Goal: Answer question/provide support

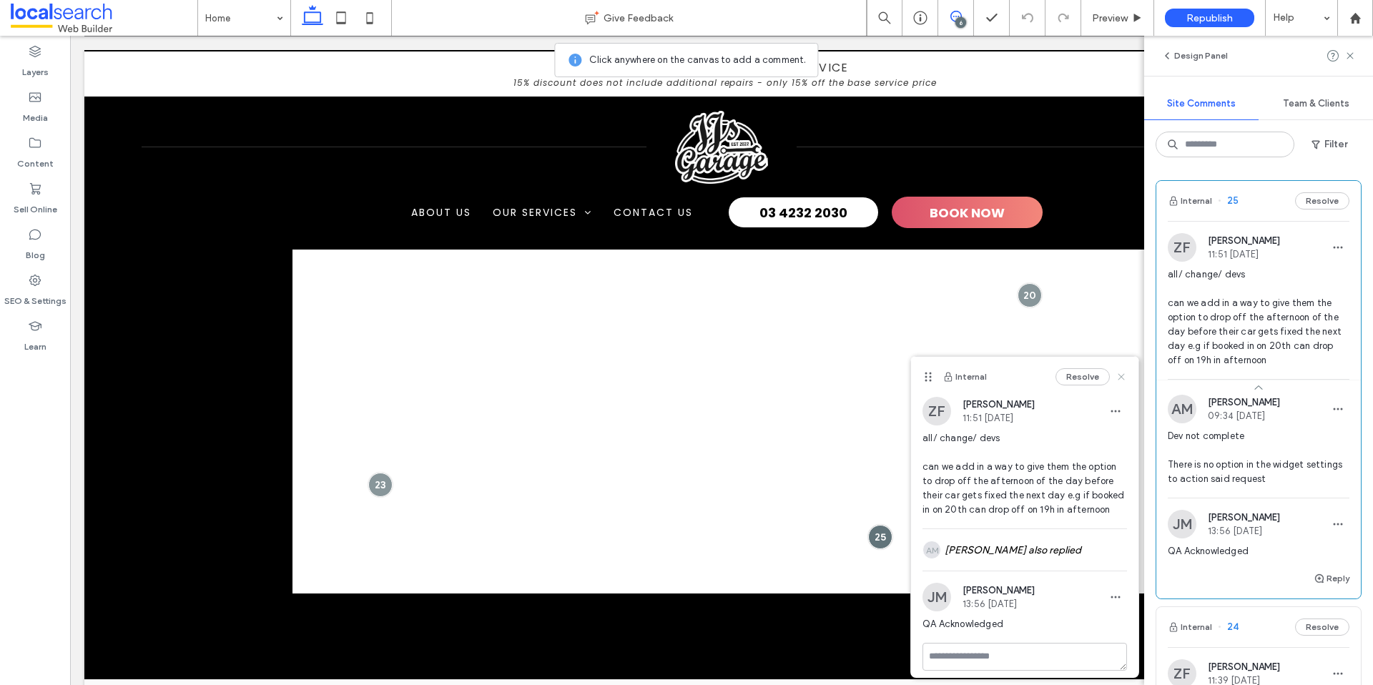
click at [1123, 376] on icon at bounding box center [1120, 376] width 11 height 11
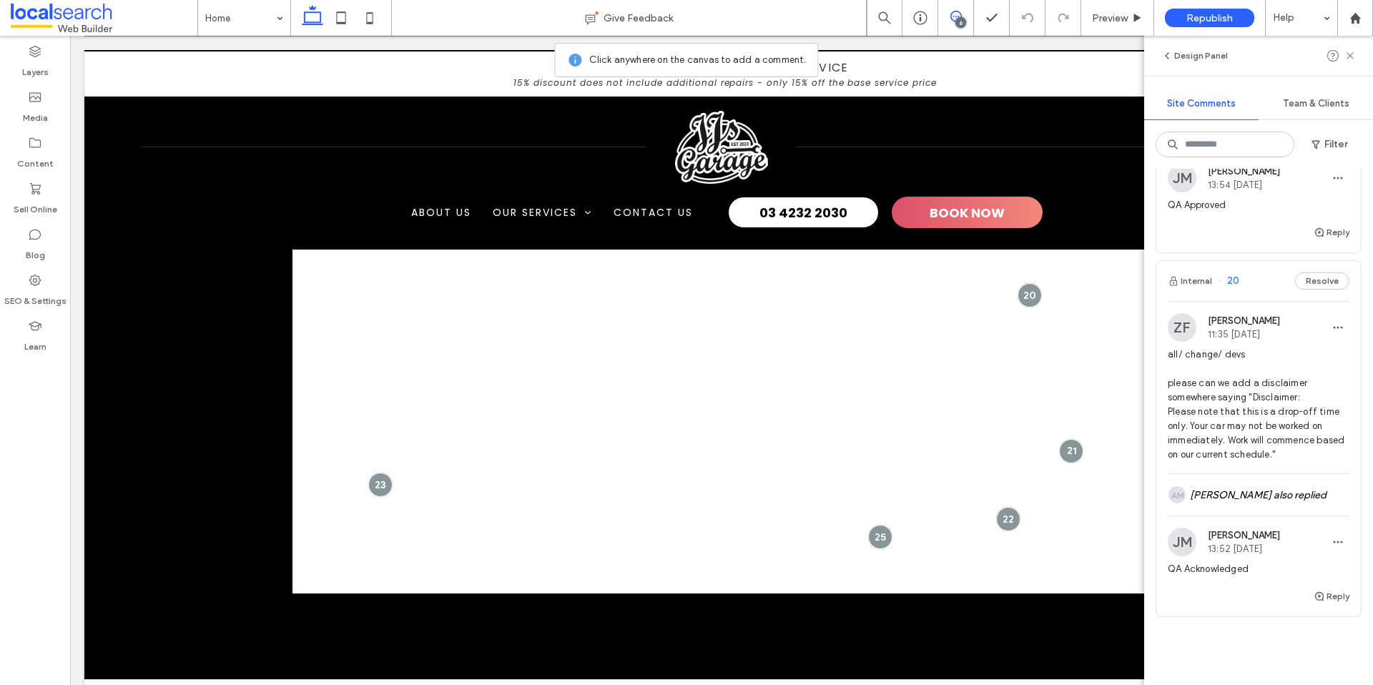
scroll to position [1672, 0]
click at [1237, 342] on span "11:35 Aug 14 2025" at bounding box center [1244, 336] width 72 height 11
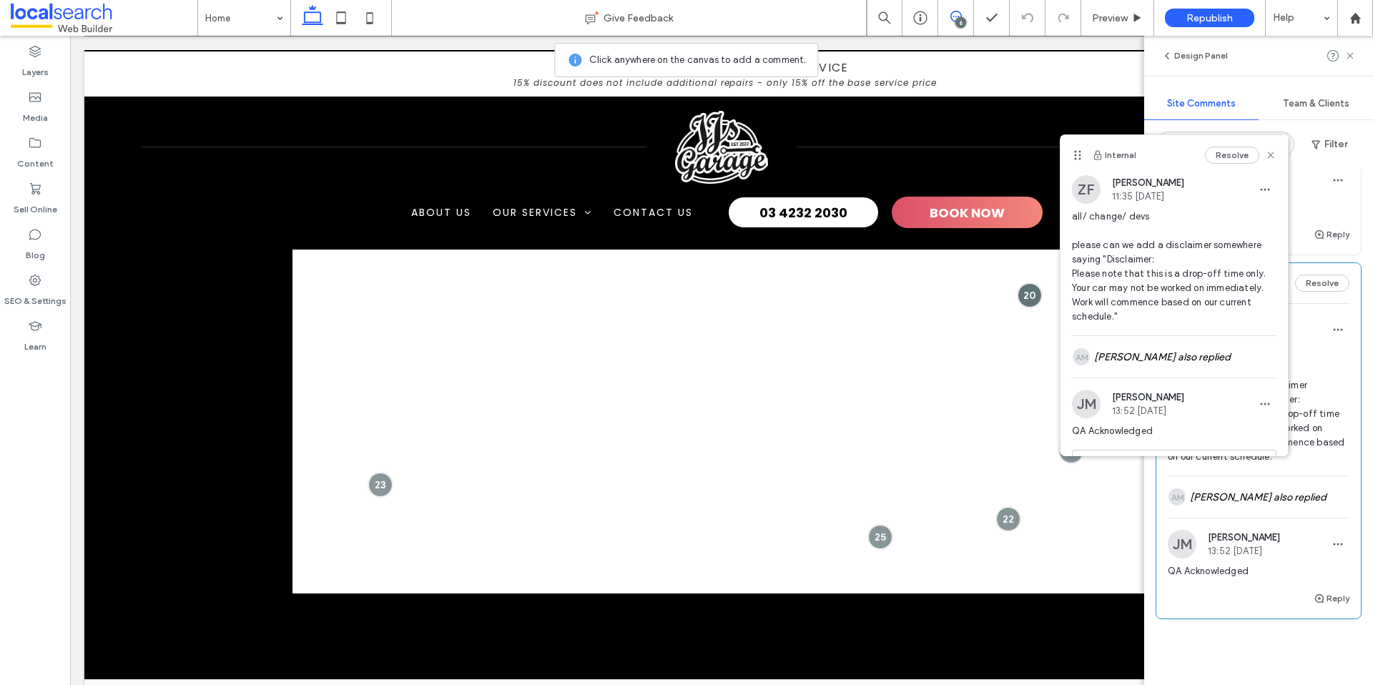
click at [1237, 350] on div "AM Andrea Maala also replied" at bounding box center [1174, 356] width 204 height 41
click at [1267, 155] on icon at bounding box center [1270, 154] width 11 height 11
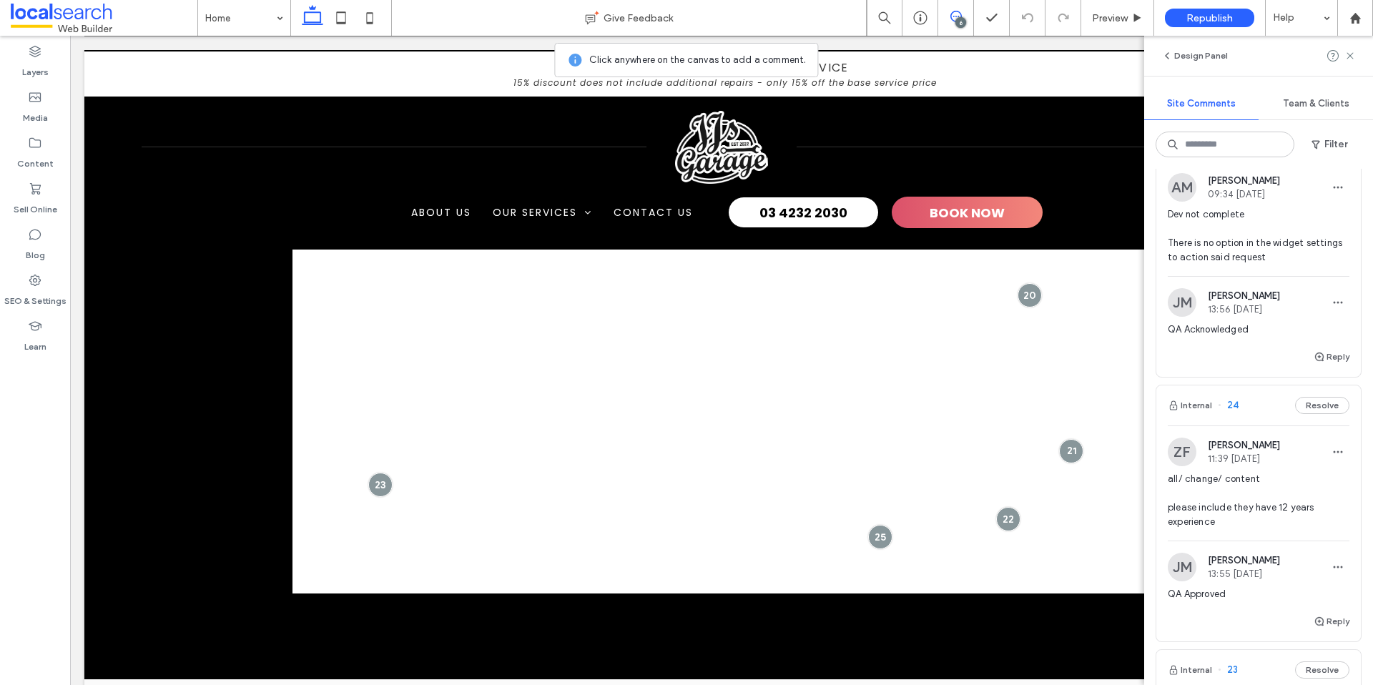
scroll to position [340, 0]
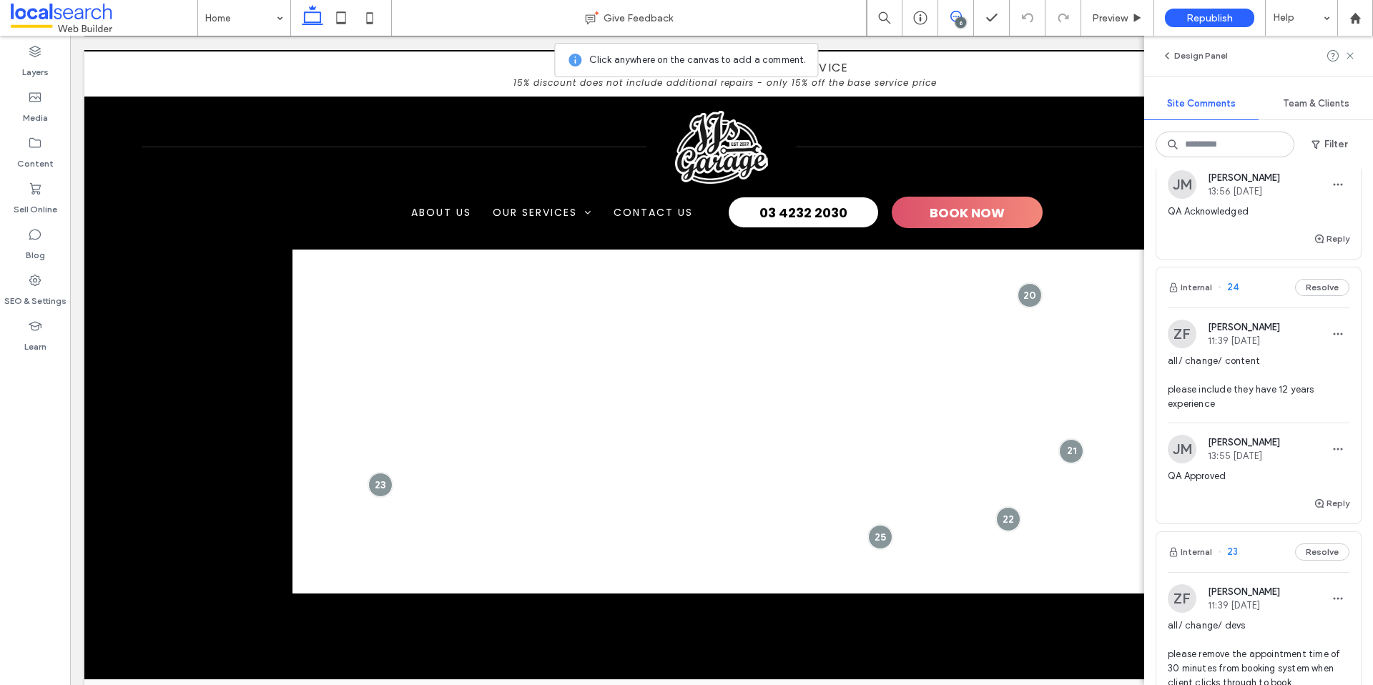
click at [1273, 407] on span "all/ change/ content please include they have 12 years experience" at bounding box center [1259, 382] width 182 height 57
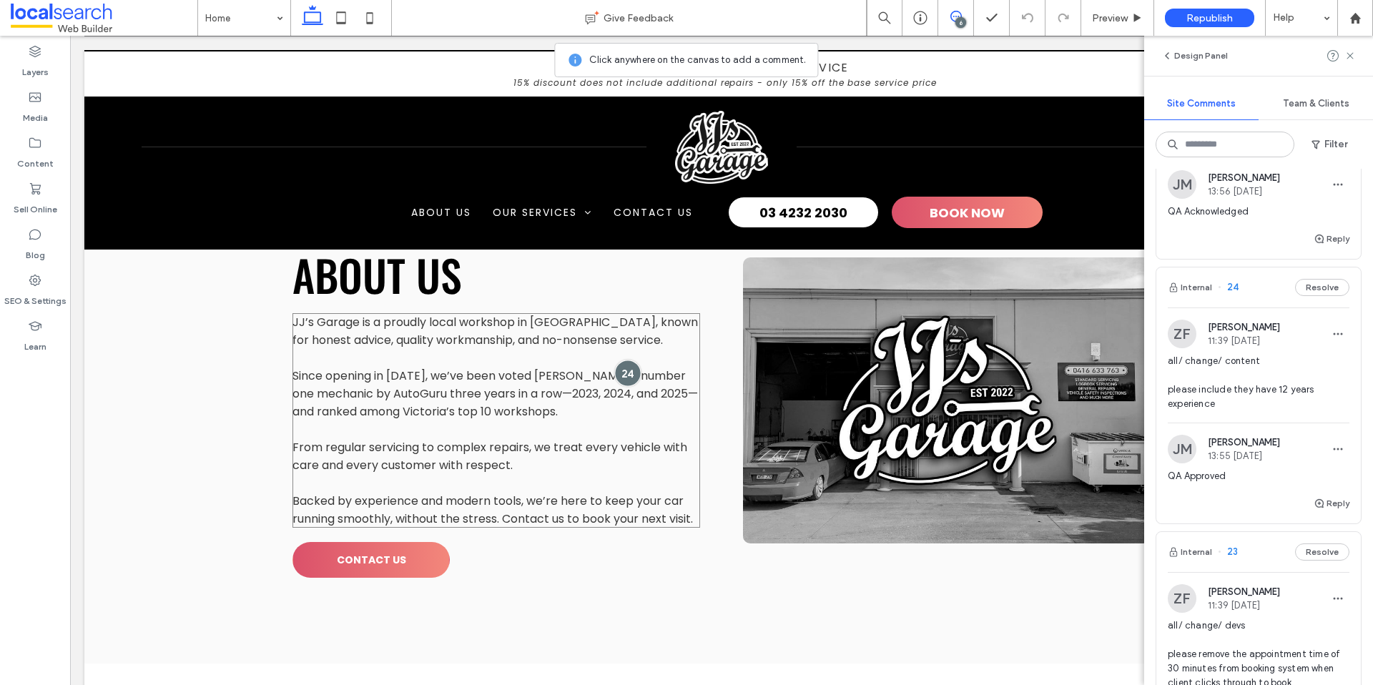
scroll to position [1549, 0]
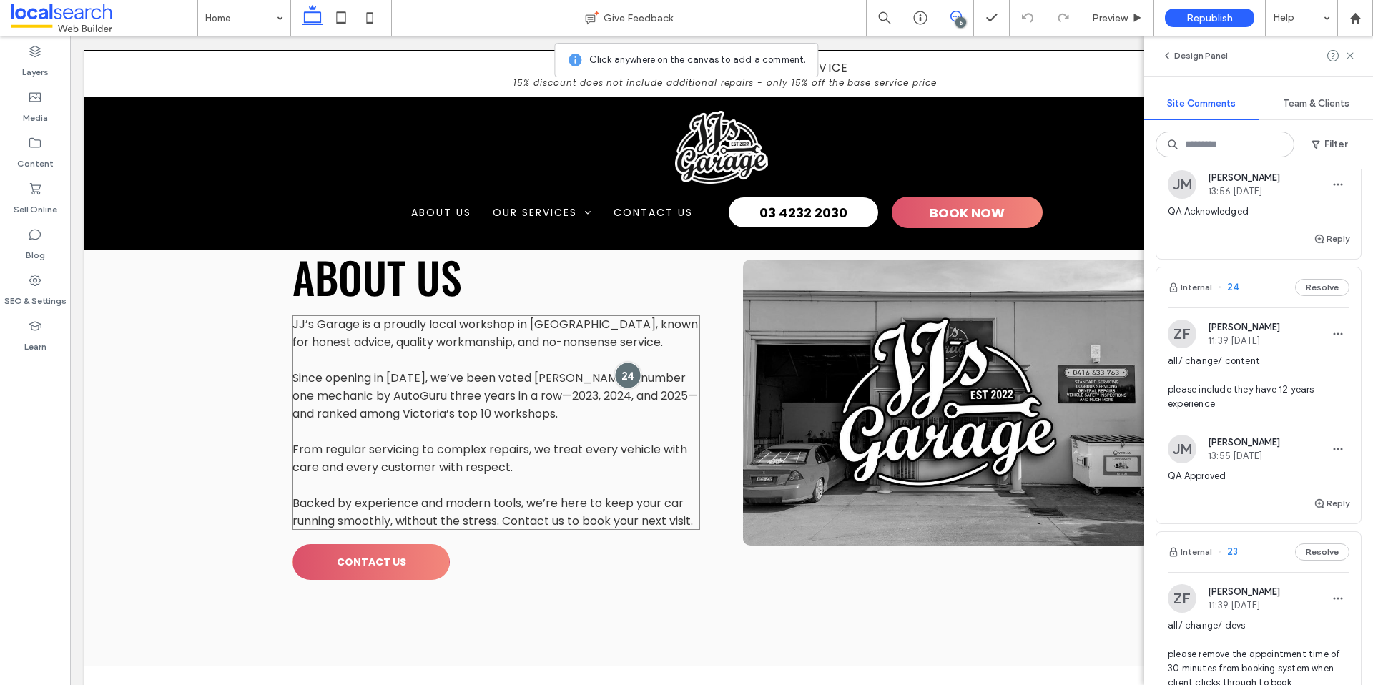
click at [626, 374] on div at bounding box center [627, 375] width 26 height 26
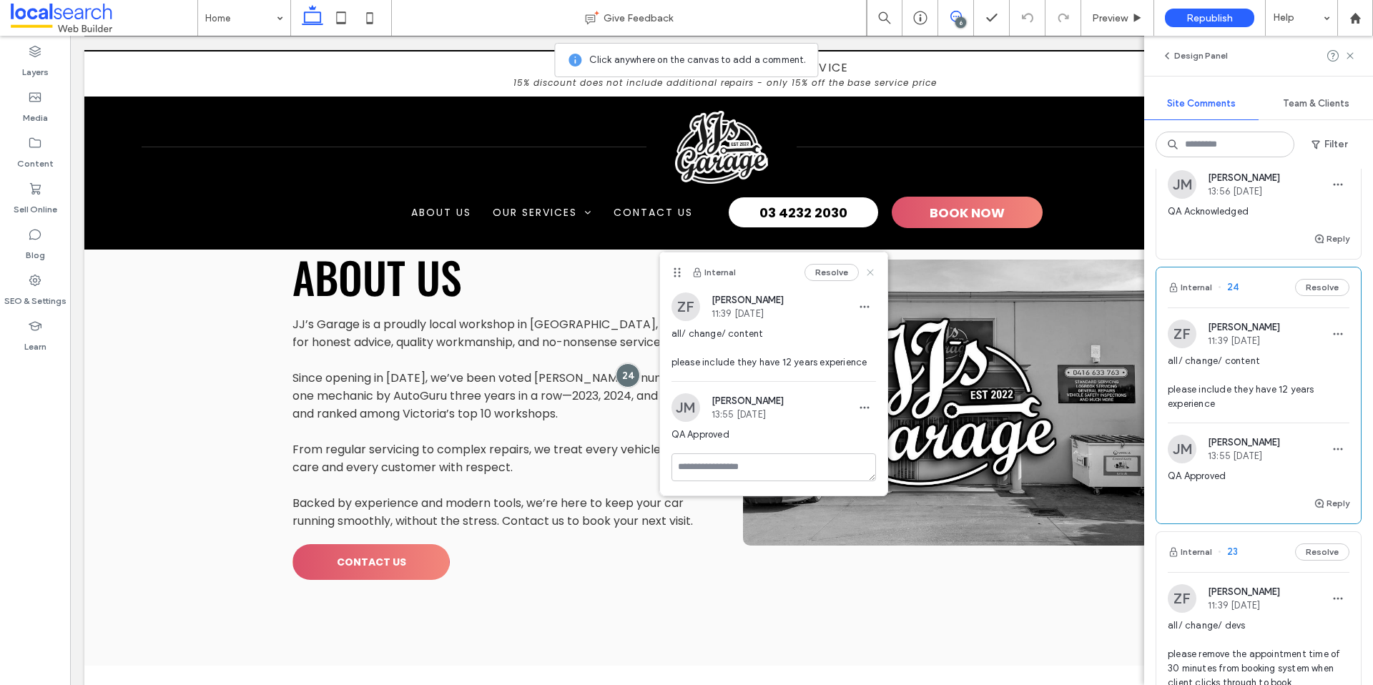
drag, startPoint x: 869, startPoint y: 267, endPoint x: 799, endPoint y: 231, distance: 78.7
click at [869, 267] on icon at bounding box center [869, 272] width 11 height 11
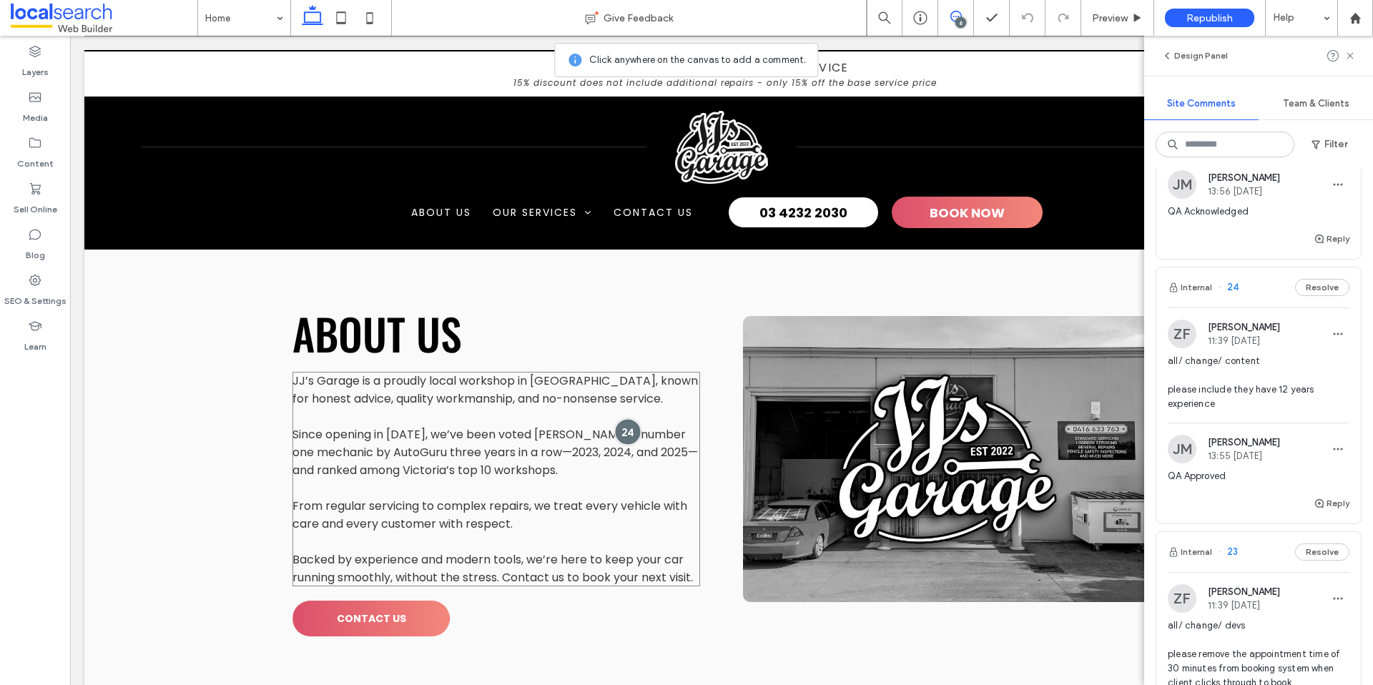
click at [629, 438] on div at bounding box center [627, 431] width 26 height 26
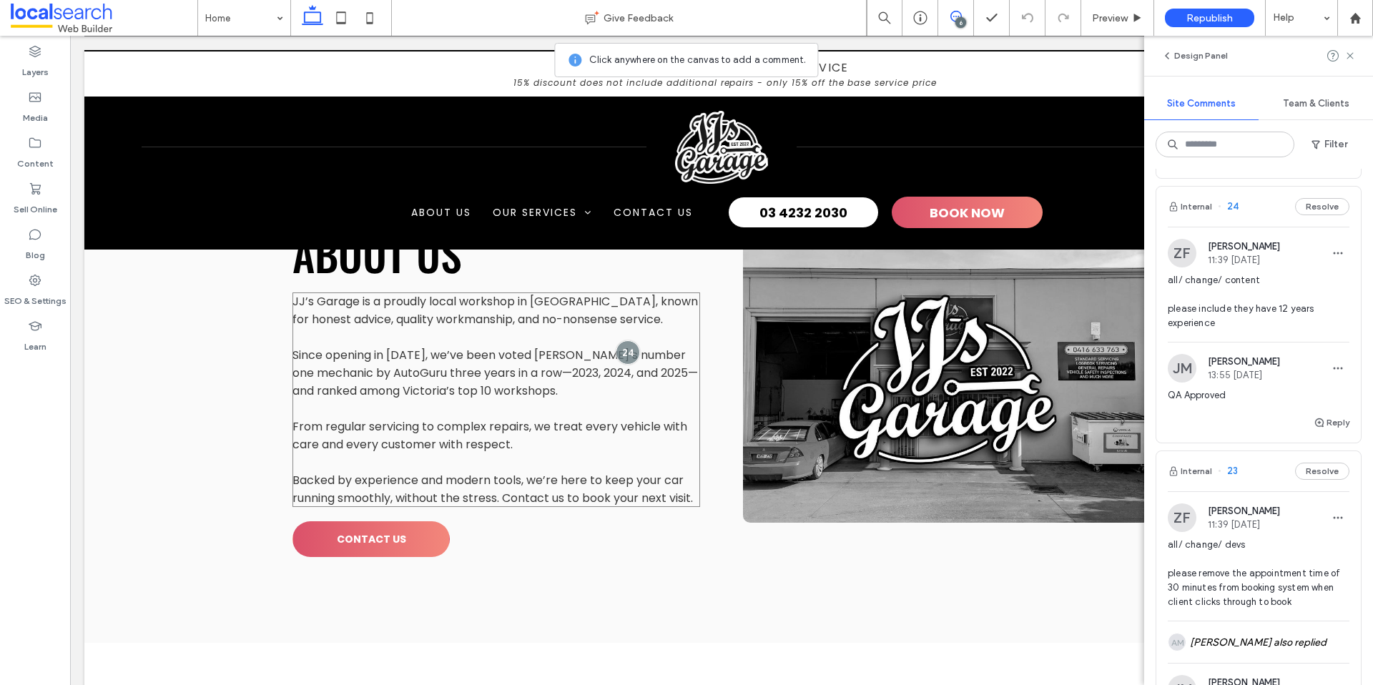
scroll to position [1572, 0]
click at [636, 348] on div at bounding box center [627, 353] width 26 height 26
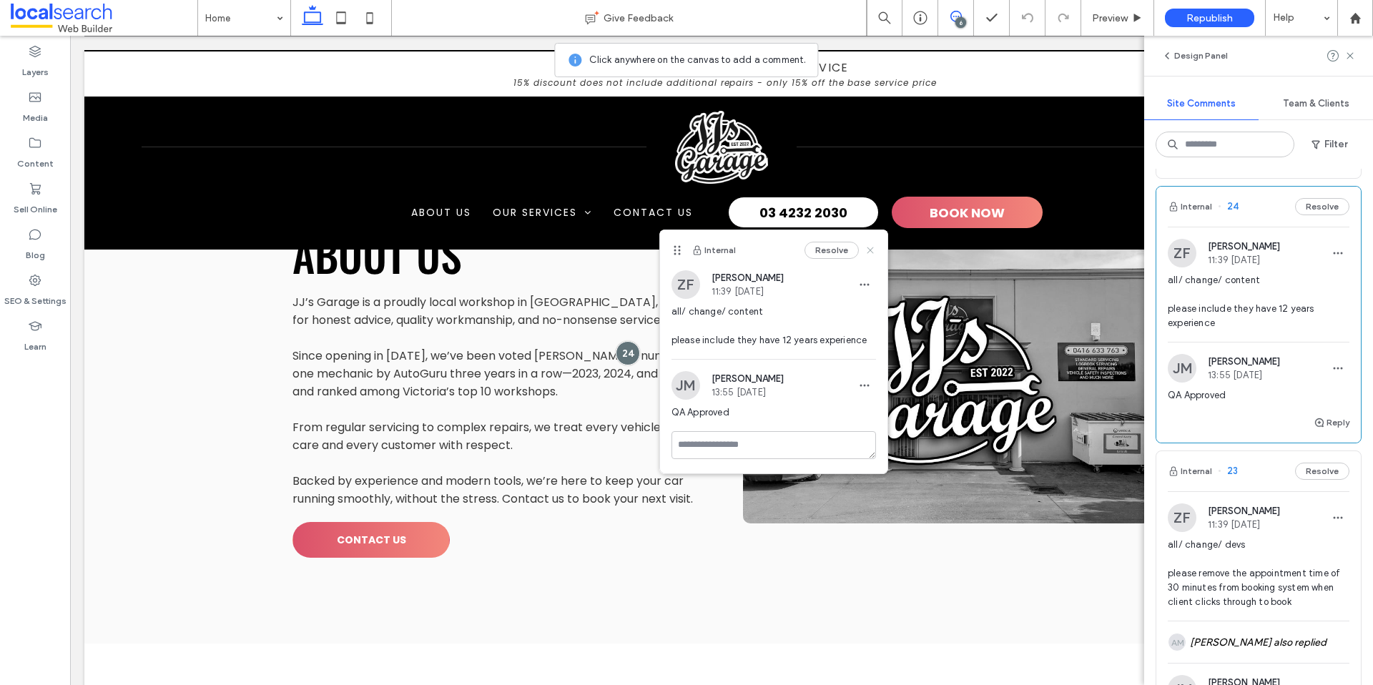
click at [870, 247] on icon at bounding box center [869, 250] width 11 height 11
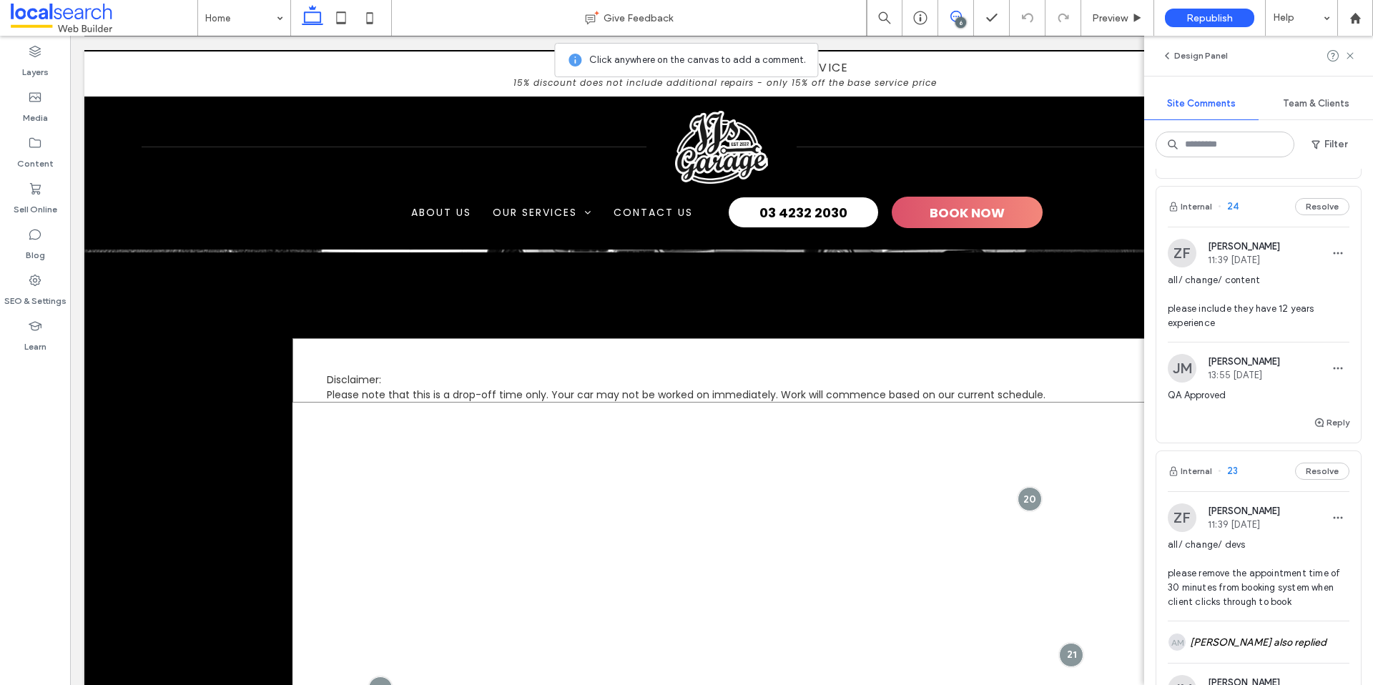
click at [634, 353] on div "Disclaimer: Please note that this is a drop-off time only. Your car may not be …" at bounding box center [721, 370] width 858 height 64
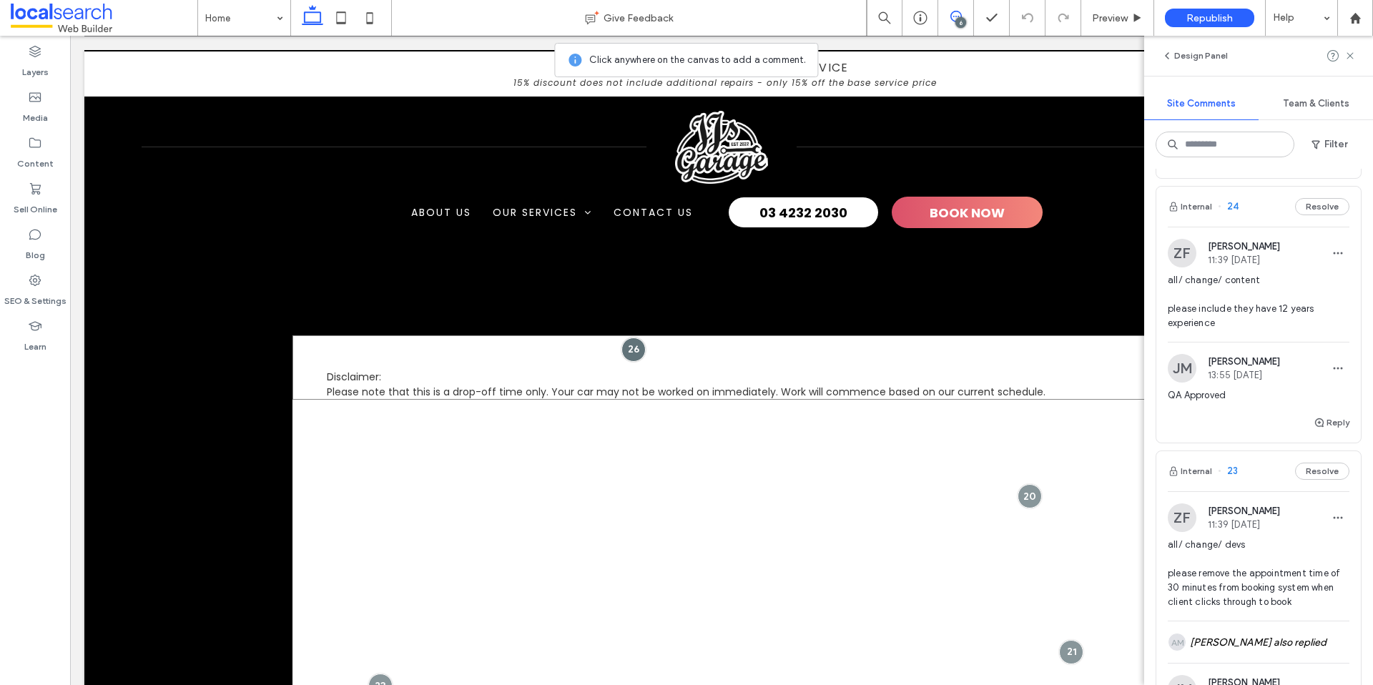
scroll to position [4349, 0]
click at [1241, 499] on div "ZF Zsuzsanna Fonagy 11:39 Aug 14 2025 all/ change/ devs please remove the appoi…" at bounding box center [1258, 613] width 204 height 244
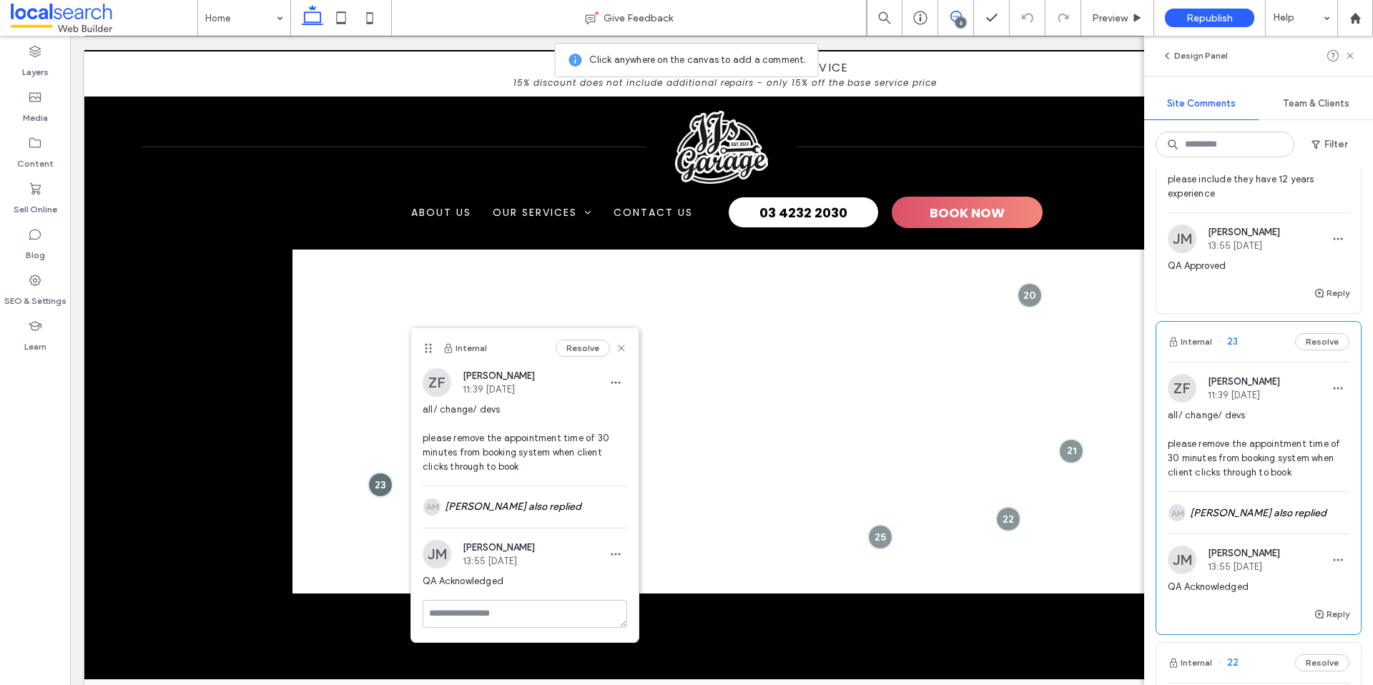
scroll to position [551, 0]
click at [1257, 515] on div "AM Andrea Maala also replied" at bounding box center [1259, 511] width 182 height 41
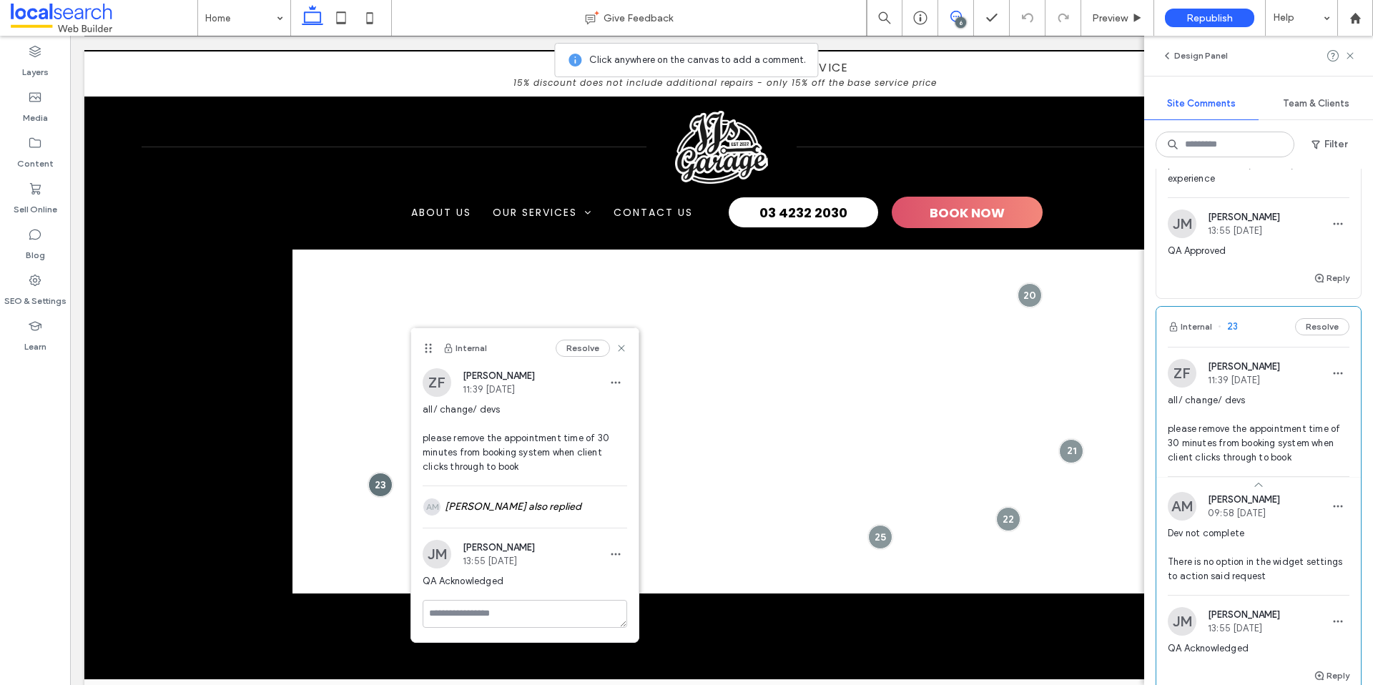
scroll to position [569, 0]
click at [626, 348] on icon at bounding box center [621, 347] width 11 height 11
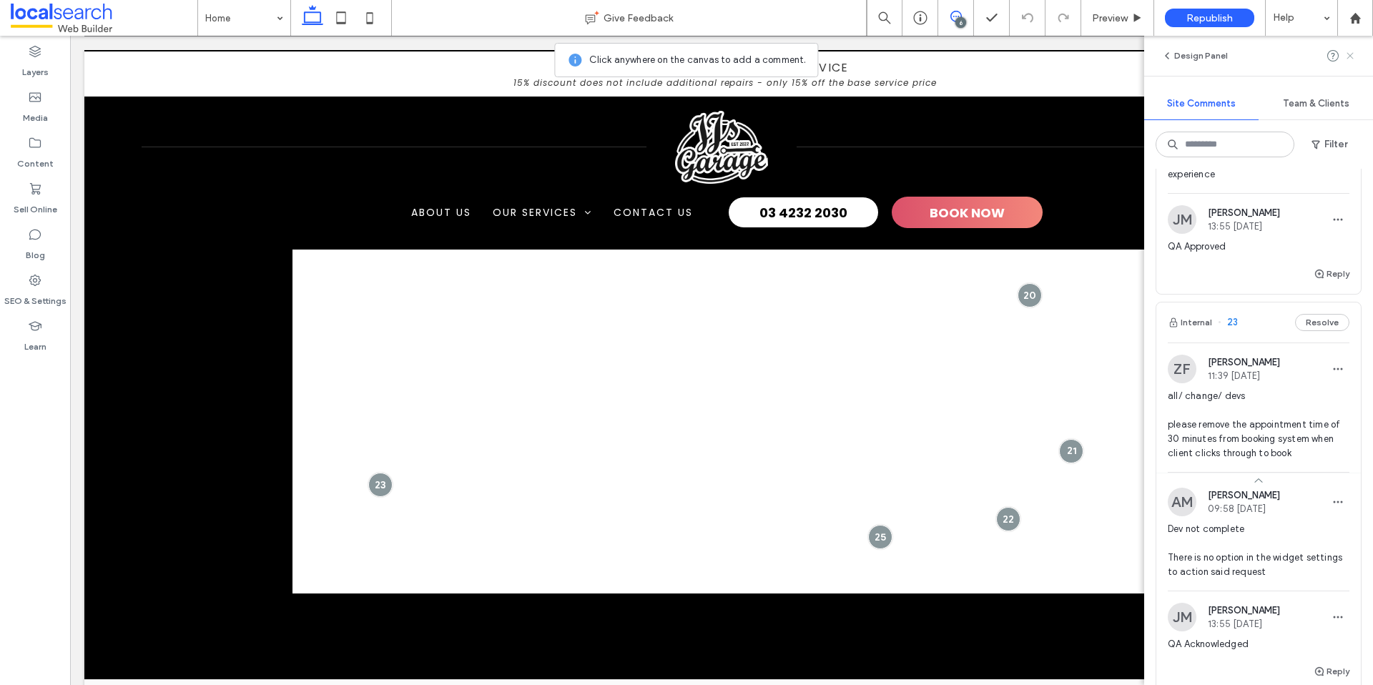
click at [1352, 56] on icon at bounding box center [1349, 55] width 11 height 11
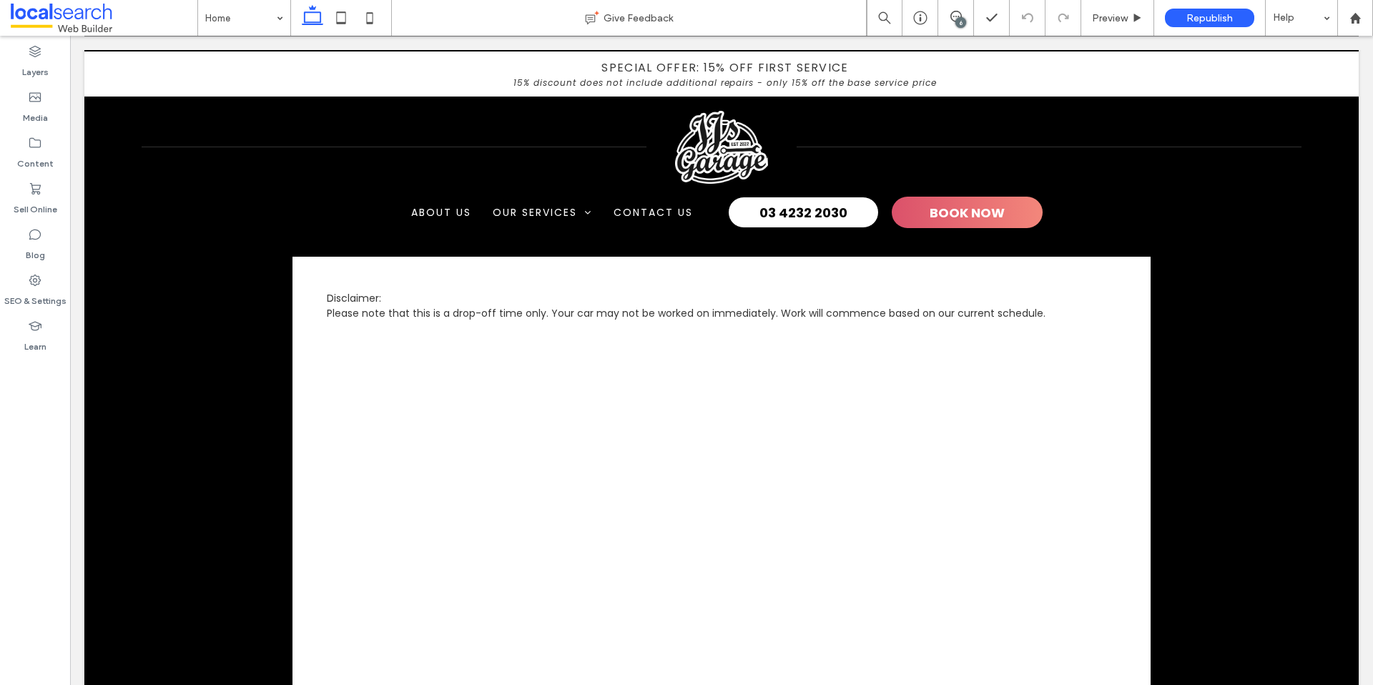
scroll to position [4445, 0]
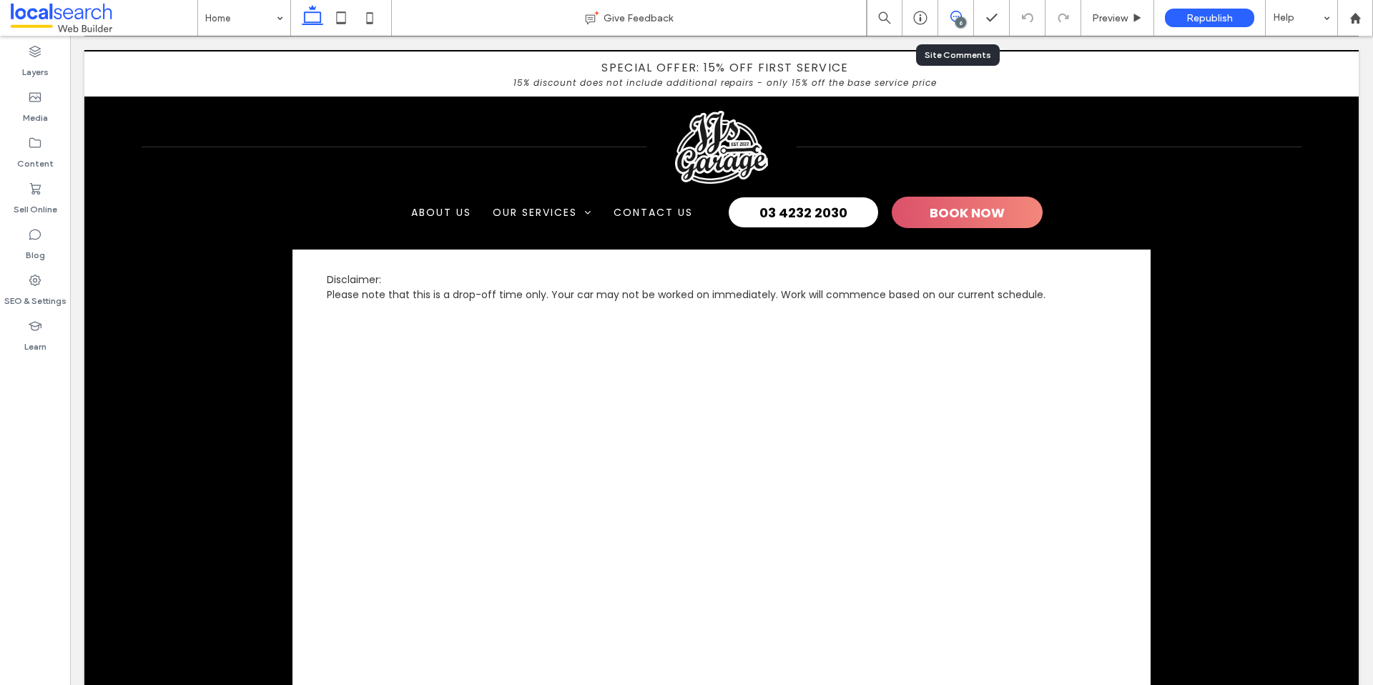
click at [955, 8] on div "6" at bounding box center [956, 18] width 36 height 36
click at [955, 9] on div "6" at bounding box center [956, 18] width 36 height 36
click at [953, 10] on div "6" at bounding box center [956, 18] width 36 height 36
click at [954, 20] on icon at bounding box center [955, 16] width 11 height 11
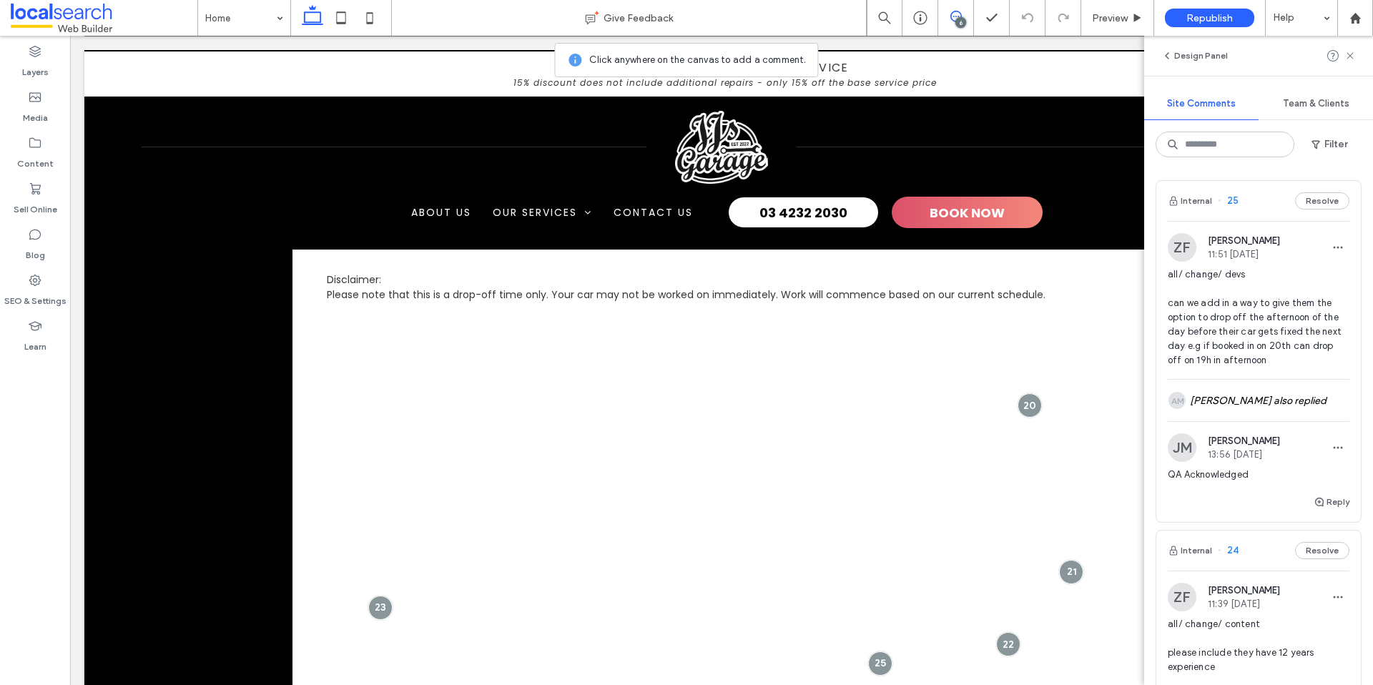
click at [1256, 339] on span "all/ change/ devs can we add in a way to give them the option to drop off the a…" at bounding box center [1259, 317] width 182 height 100
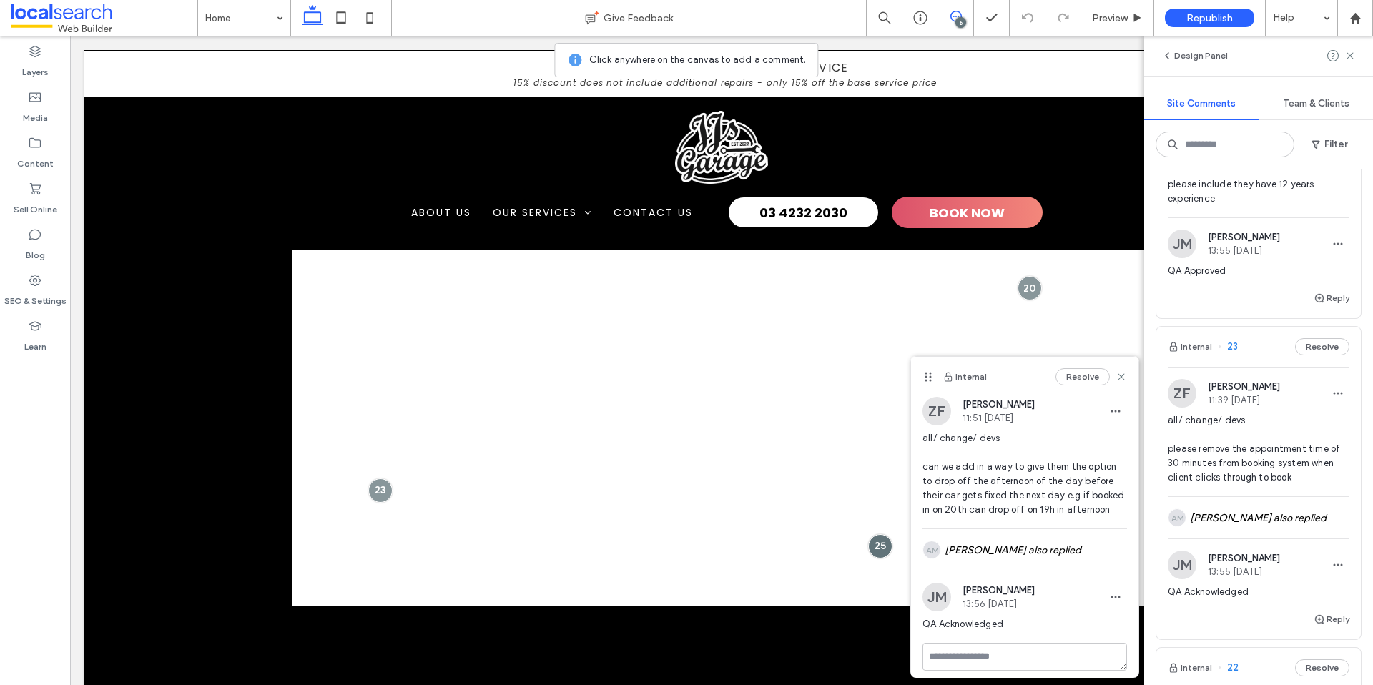
scroll to position [472, 0]
click at [1260, 451] on span "all/ change/ devs please remove the appointment time of 30 minutes from booking…" at bounding box center [1259, 446] width 182 height 72
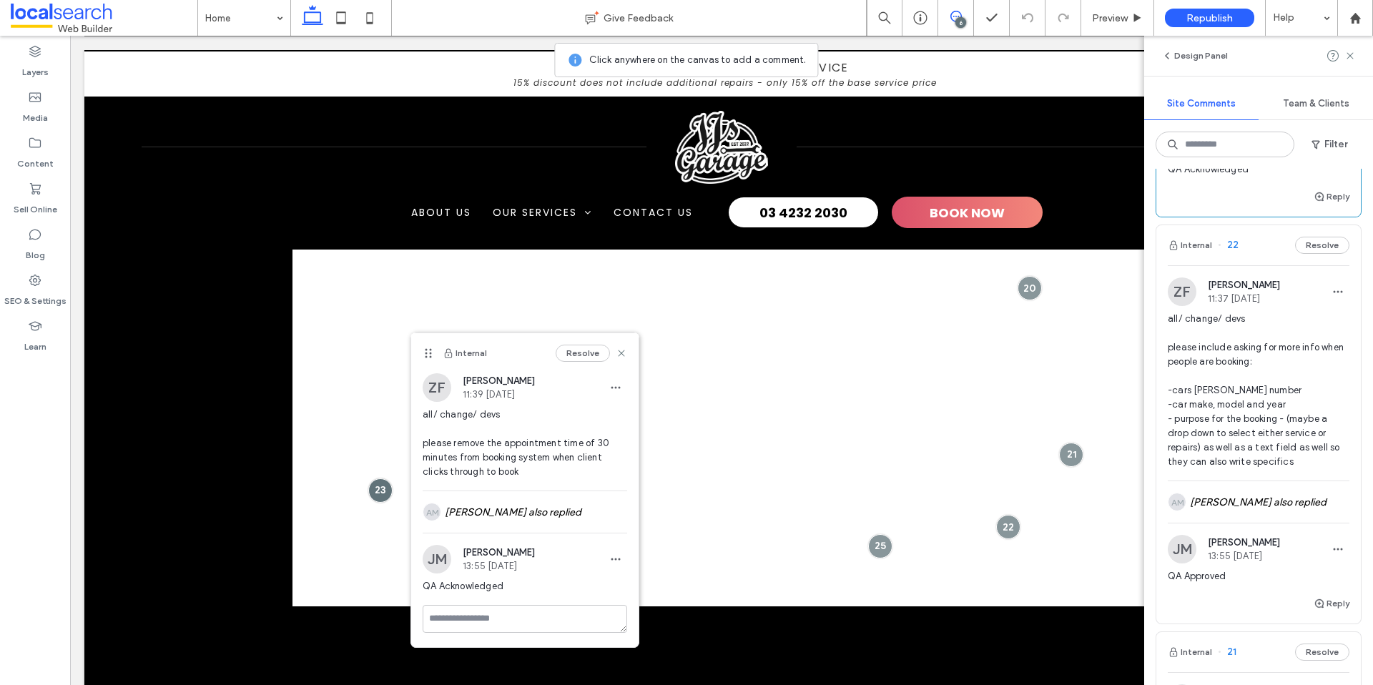
scroll to position [910, 0]
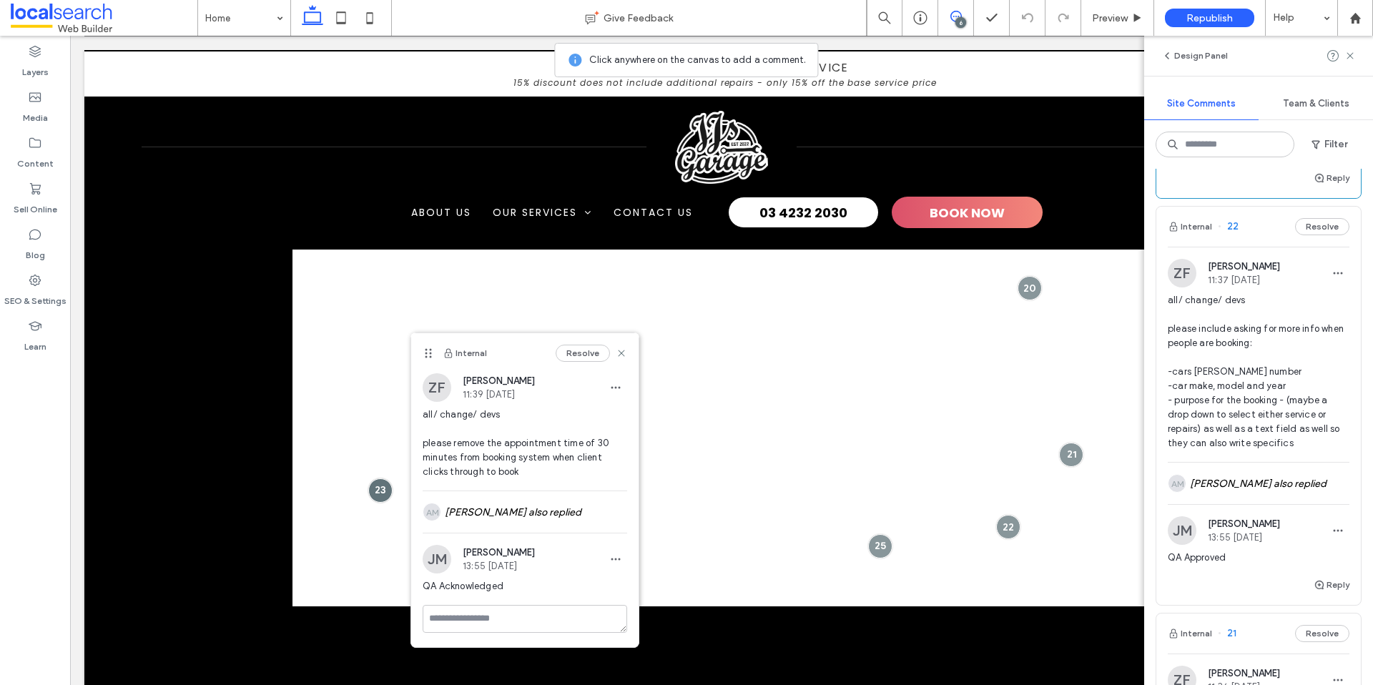
click at [1257, 425] on span "all/ change/ devs please include asking for more info when people are booking: …" at bounding box center [1259, 371] width 182 height 157
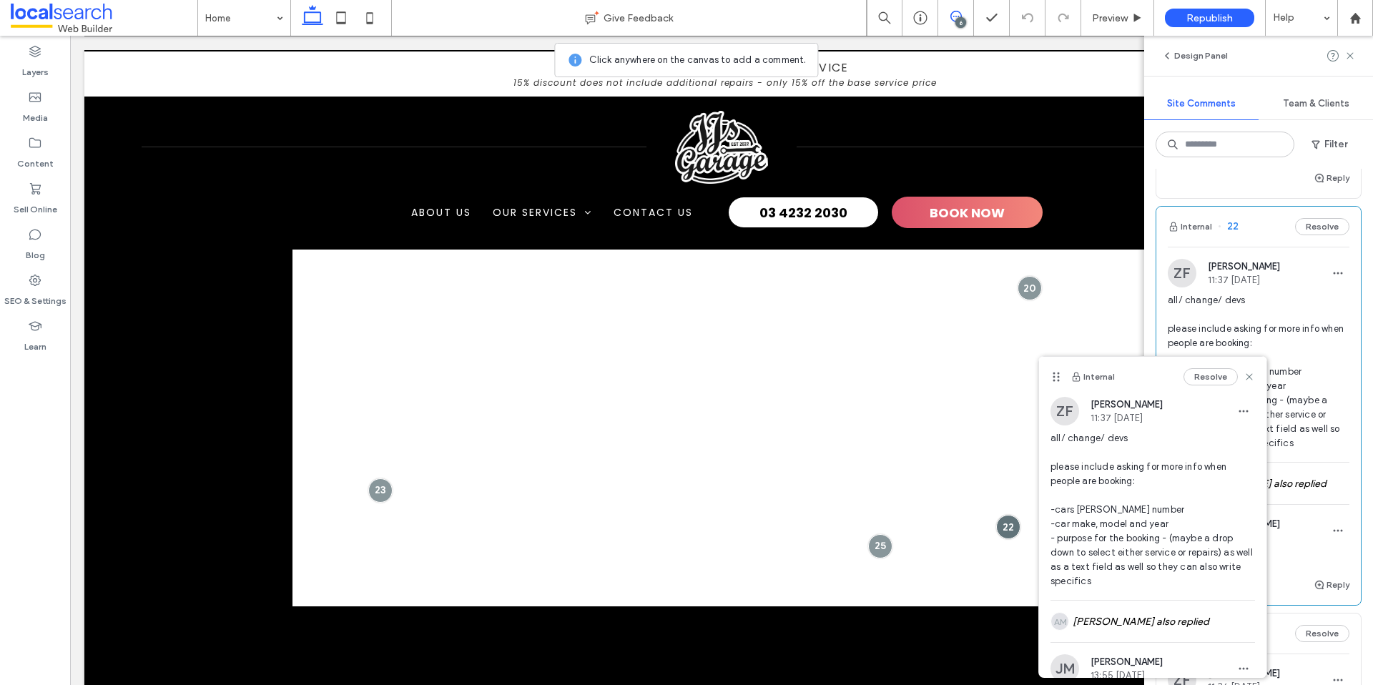
click at [1256, 483] on div "ZF Zsuzsanna Fonagy 11:37 Aug 14 2025 all/ change/ devs please include asking f…" at bounding box center [1152, 498] width 227 height 203
click at [1322, 488] on div "AM Andrea Maala also replied" at bounding box center [1259, 483] width 182 height 41
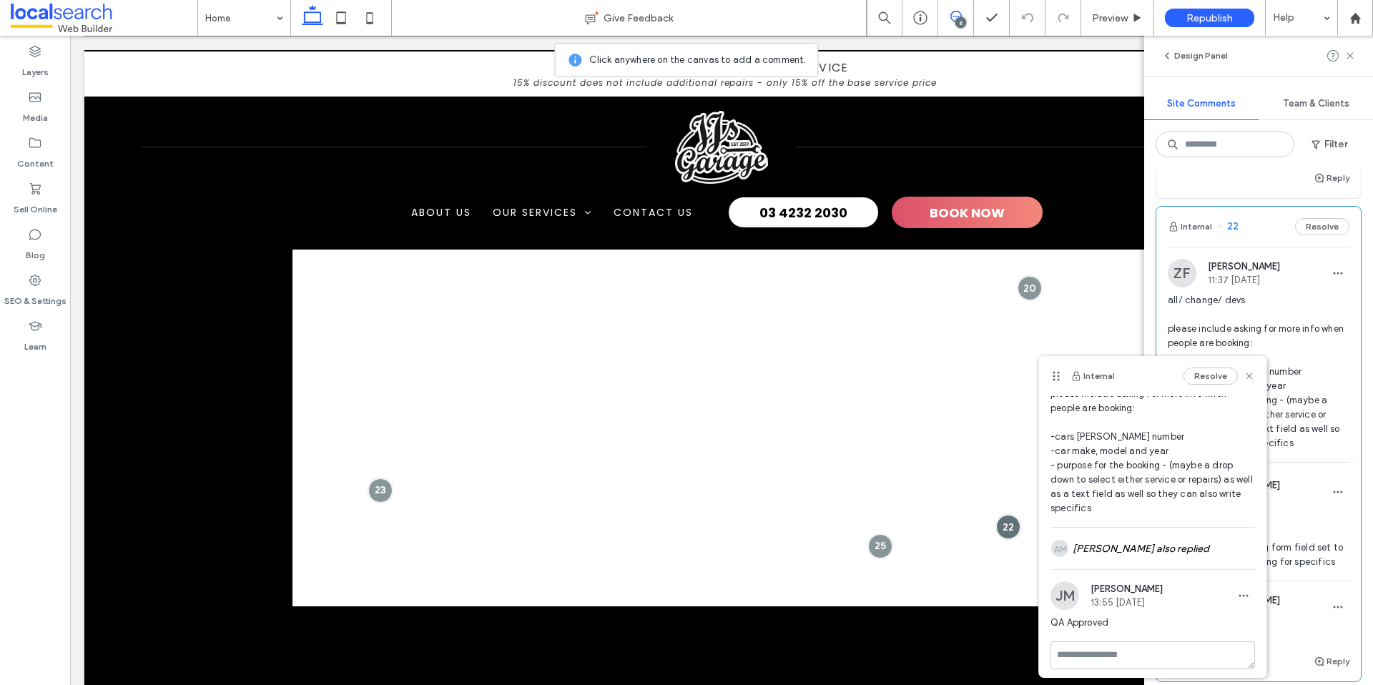
scroll to position [79, 0]
click at [1251, 376] on icon at bounding box center [1248, 375] width 11 height 11
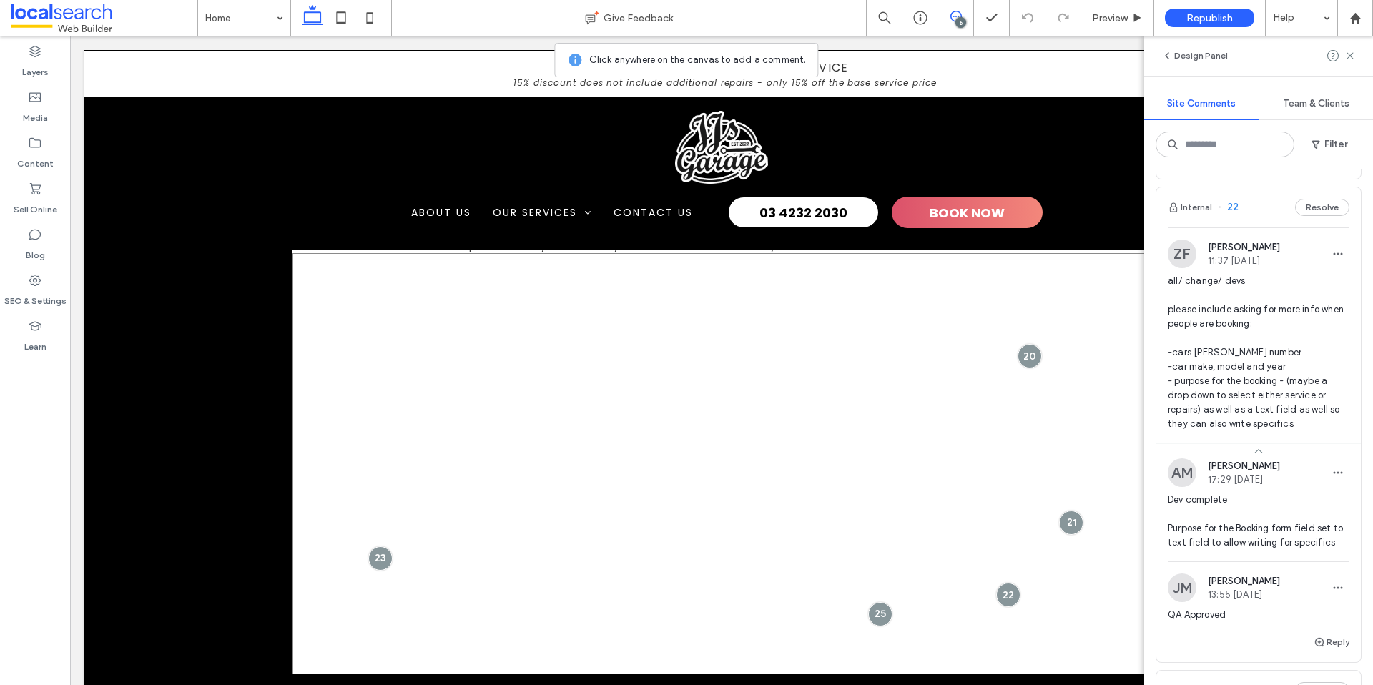
scroll to position [4492, 0]
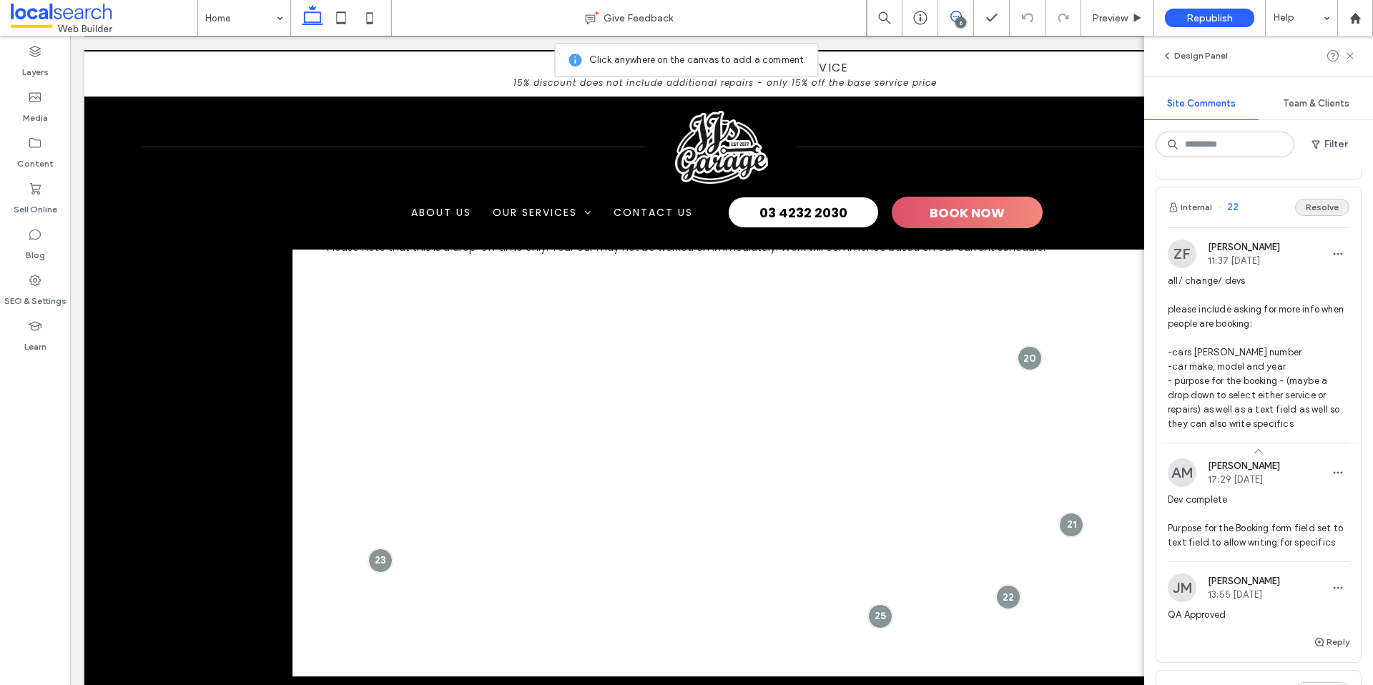
click at [1324, 208] on button "Resolve" at bounding box center [1322, 207] width 54 height 17
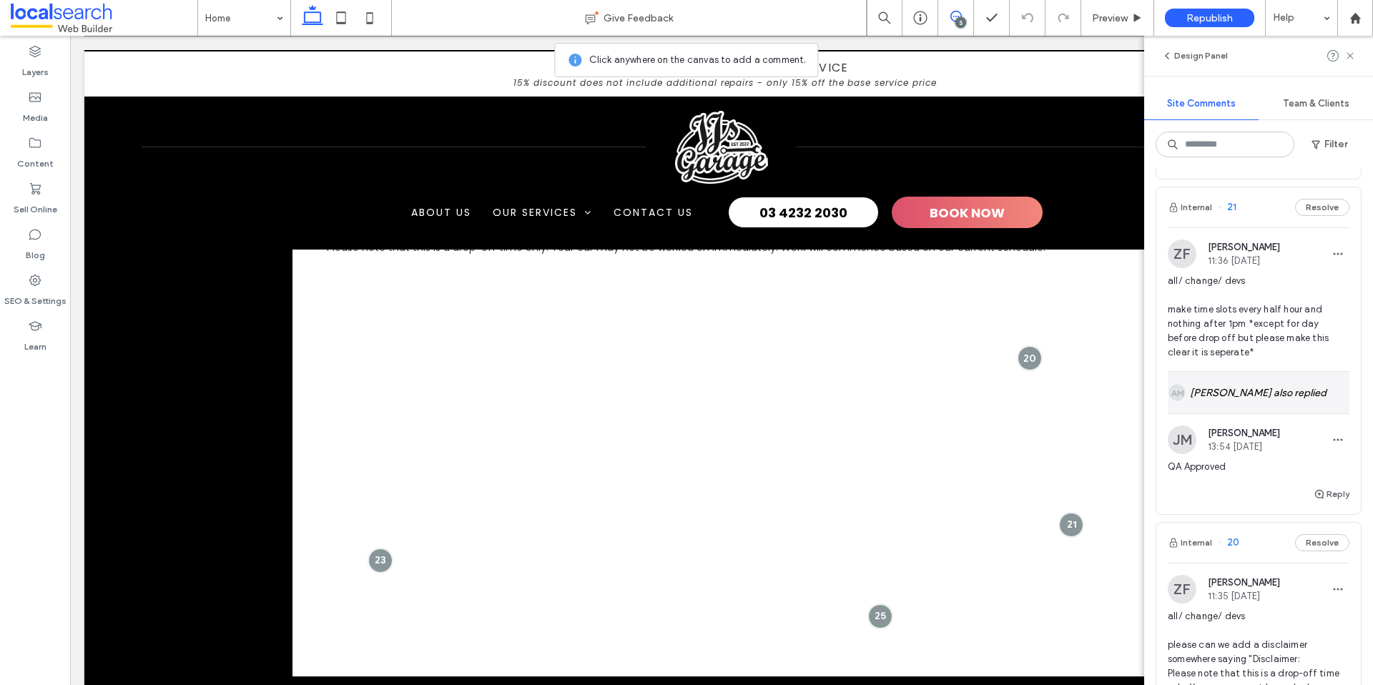
scroll to position [937, 0]
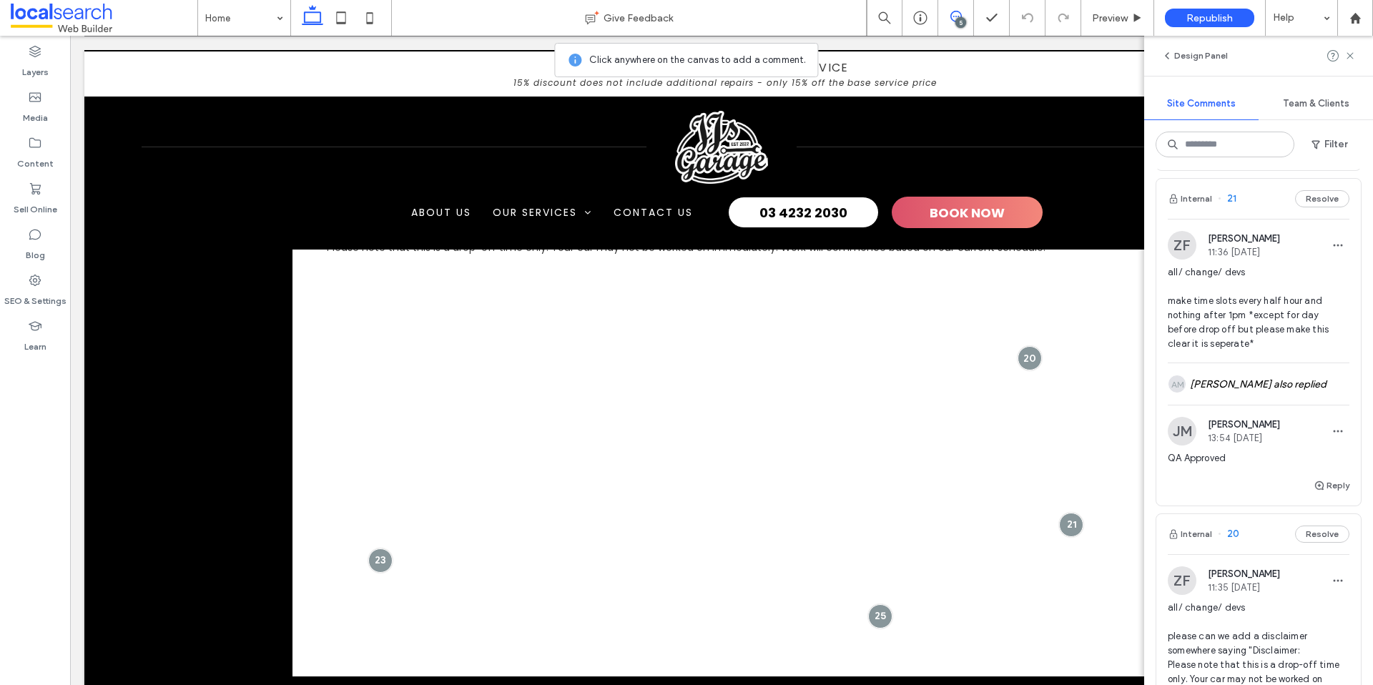
click at [1263, 351] on span "all/ change/ devs make time slots every half hour and nothing after 1pm *except…" at bounding box center [1259, 308] width 182 height 86
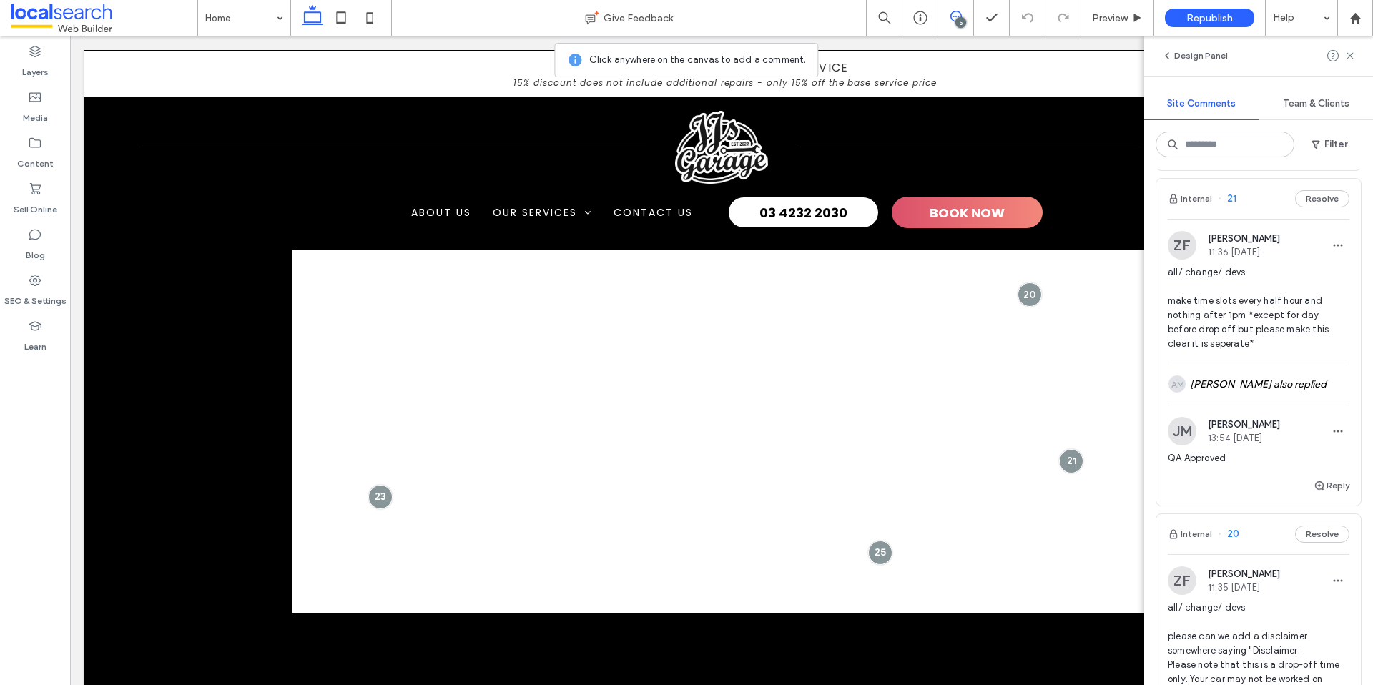
scroll to position [4562, 0]
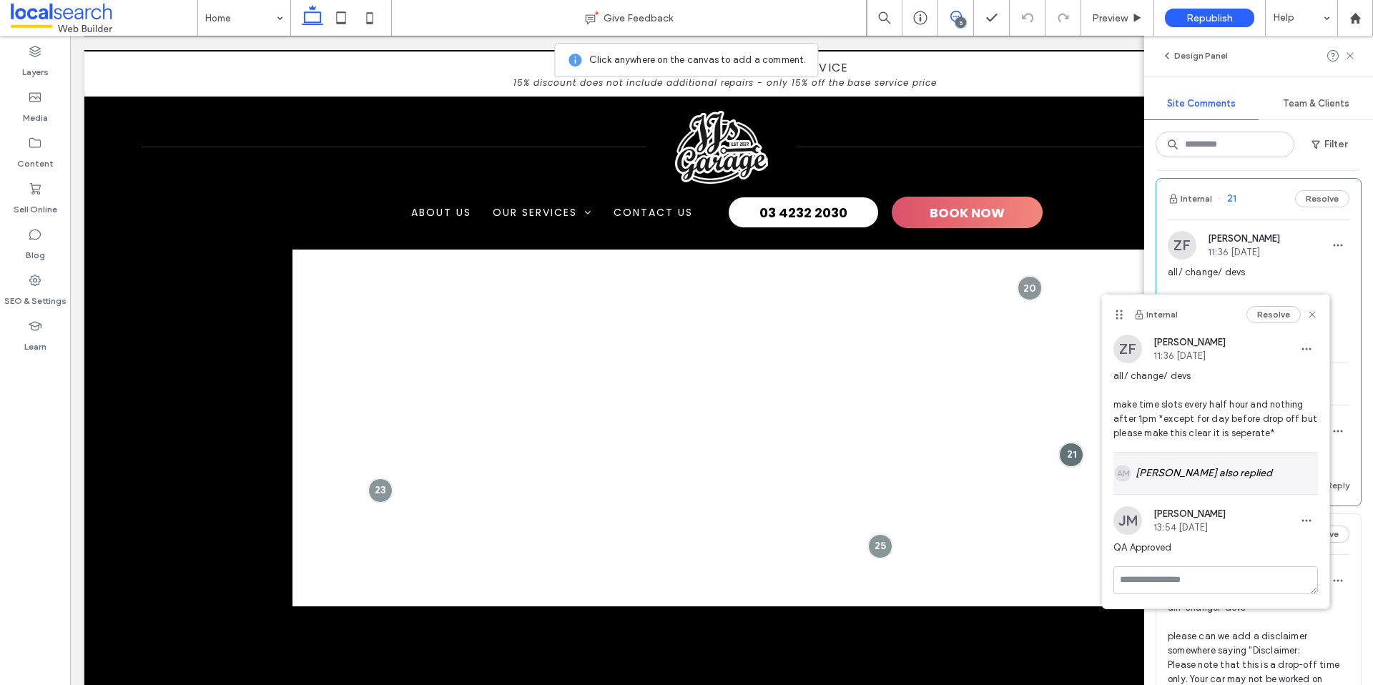
click at [1202, 494] on div "AM Andrea Maala also replied" at bounding box center [1215, 473] width 204 height 41
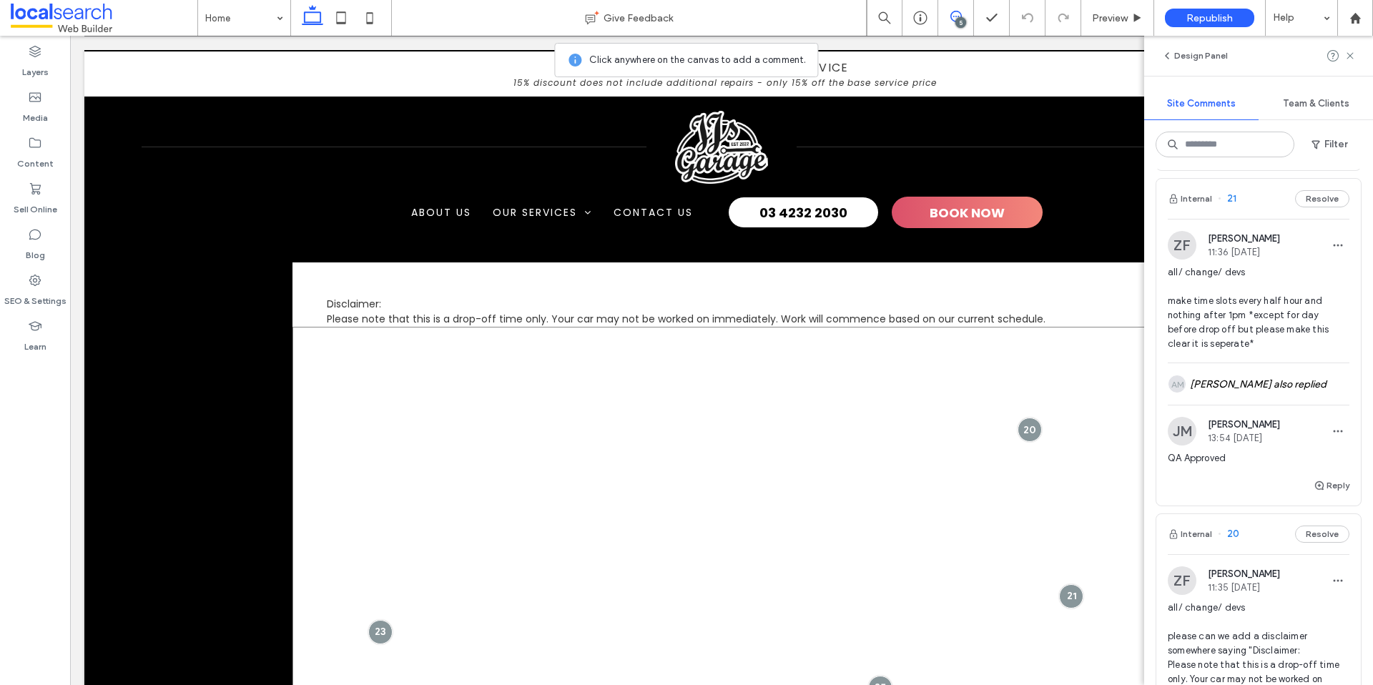
scroll to position [4416, 0]
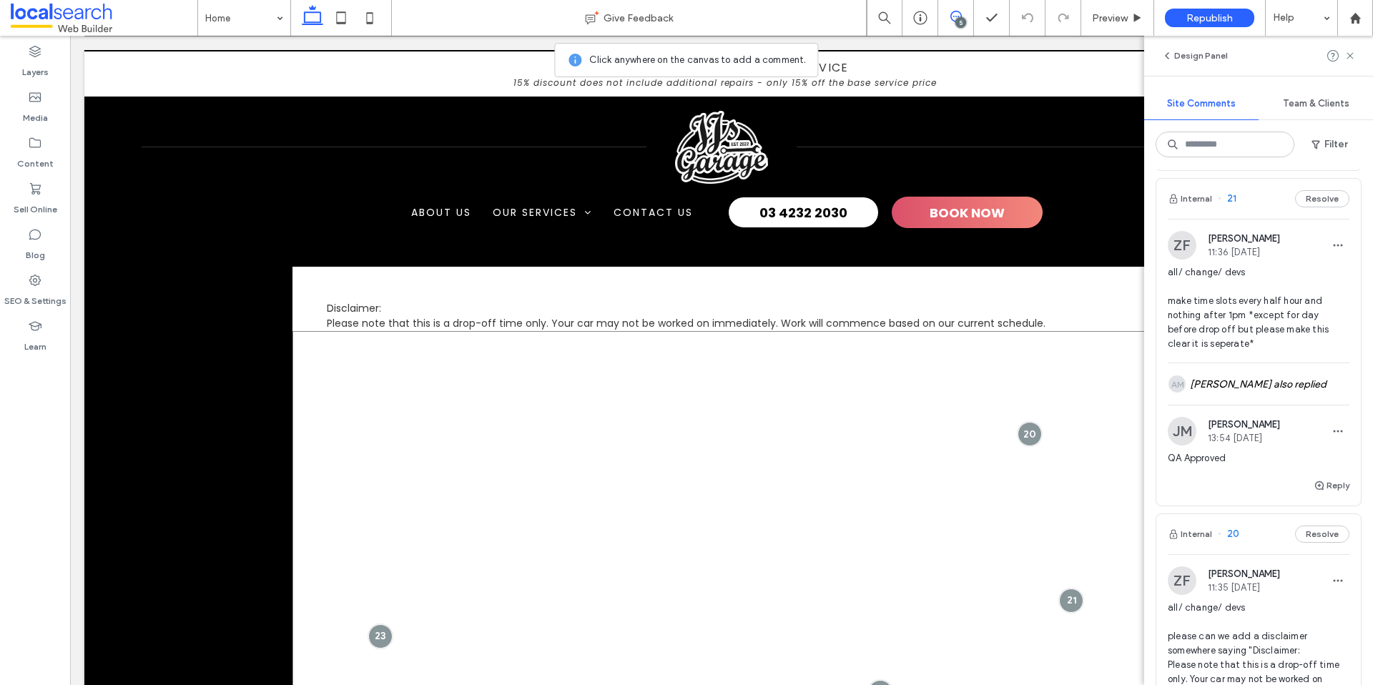
click at [334, 363] on div at bounding box center [721, 541] width 858 height 421
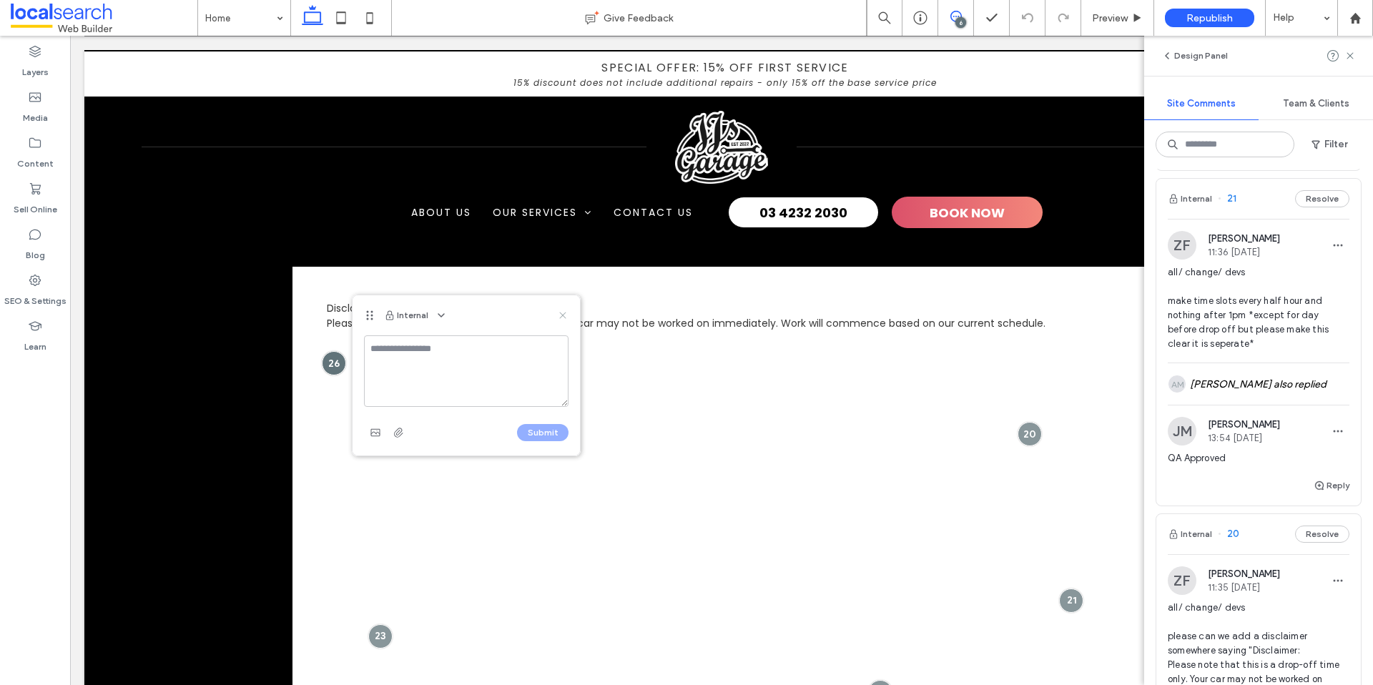
click at [568, 310] on div "Internal" at bounding box center [466, 315] width 227 height 40
click at [563, 316] on use at bounding box center [562, 315] width 6 height 6
click at [1349, 54] on use at bounding box center [1349, 55] width 6 height 6
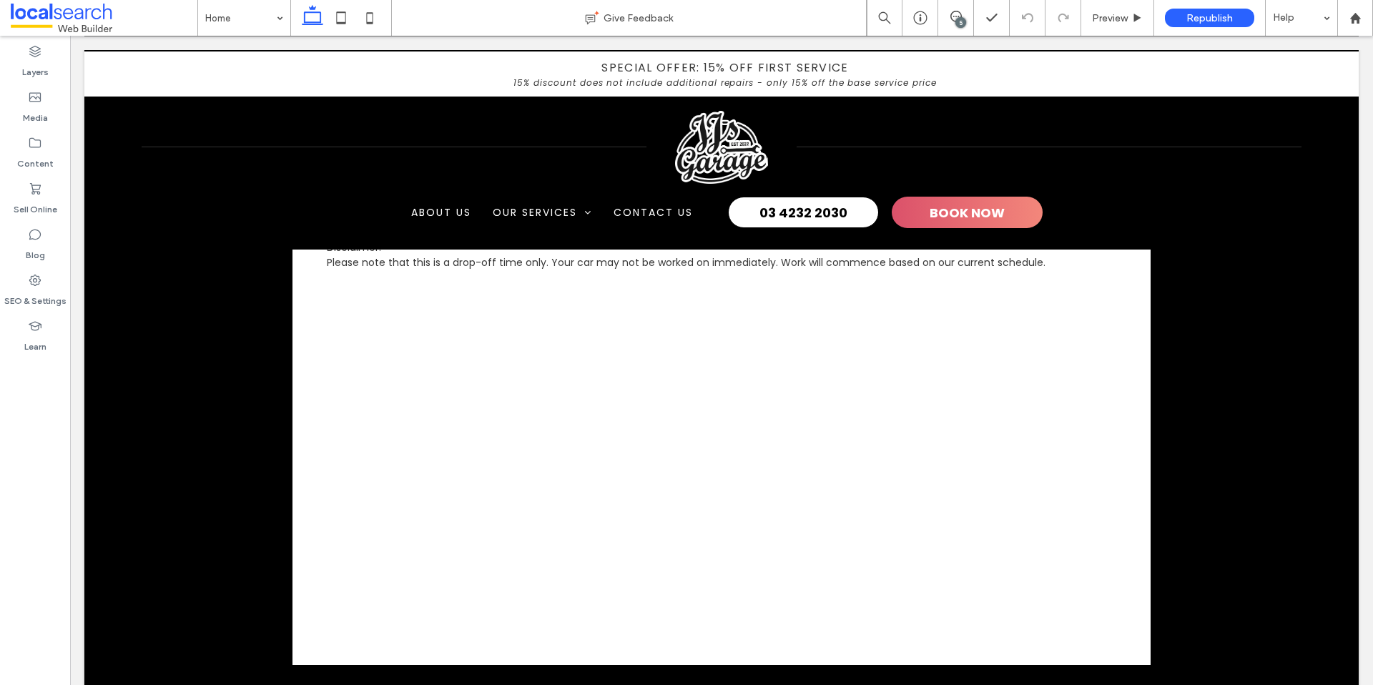
scroll to position [4485, 0]
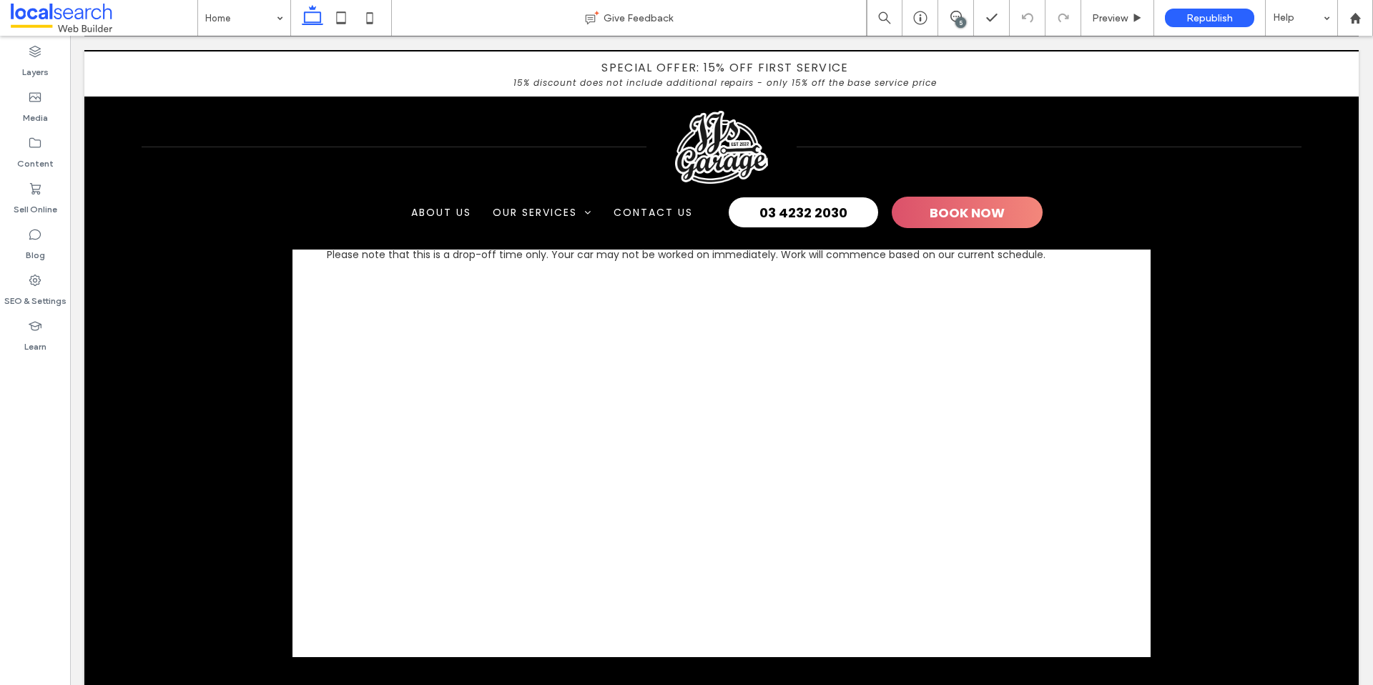
drag, startPoint x: 957, startPoint y: 22, endPoint x: 970, endPoint y: 29, distance: 13.8
click at [957, 22] on div "5" at bounding box center [960, 22] width 11 height 11
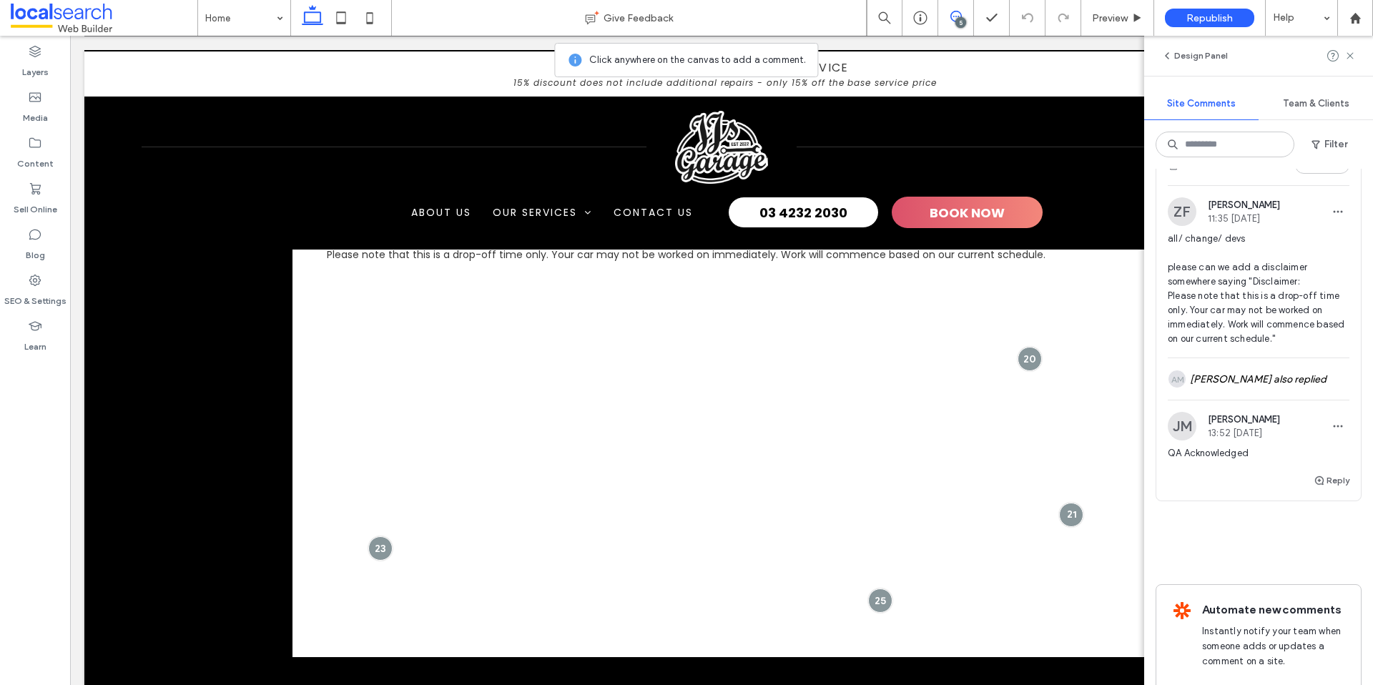
scroll to position [1303, 0]
click at [1249, 334] on span "all/ change/ devs please can we add a disclaimer somewhere saying "Disclaimer: …" at bounding box center [1259, 292] width 182 height 114
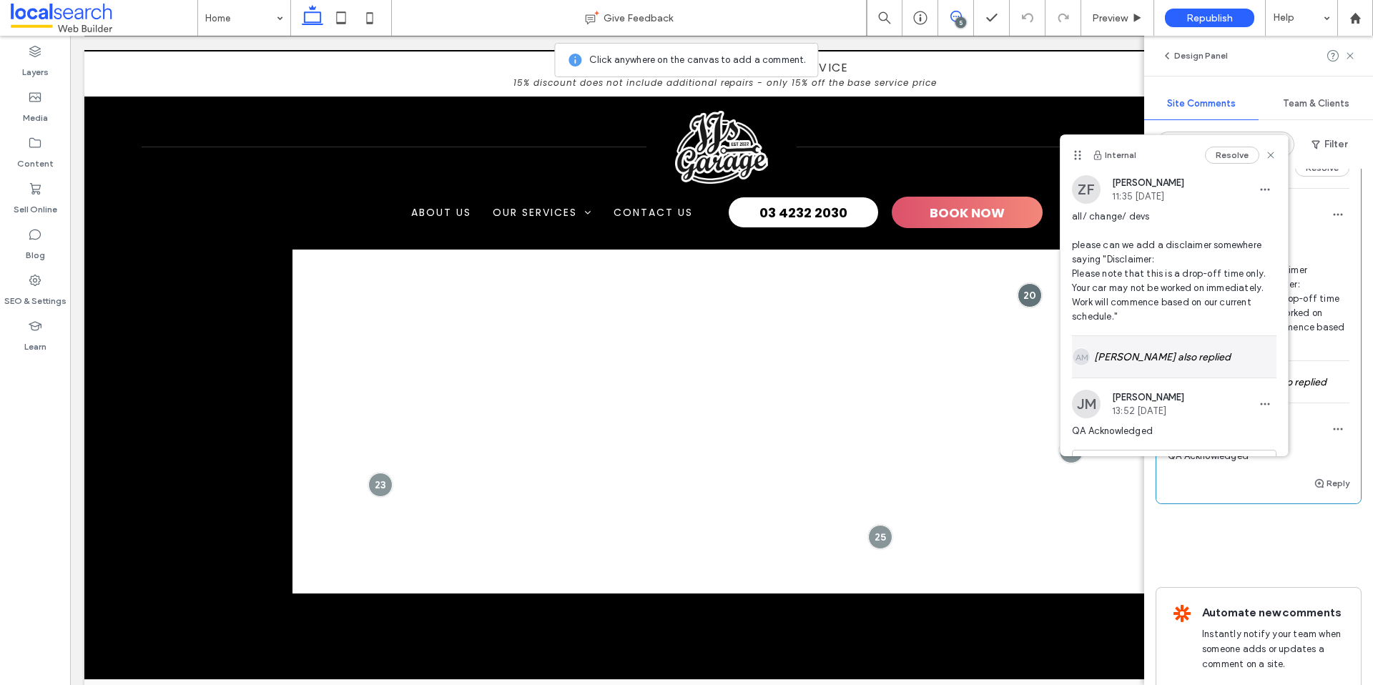
scroll to position [1, 0]
click at [1133, 345] on div "AM Andrea Maala also replied" at bounding box center [1174, 355] width 204 height 41
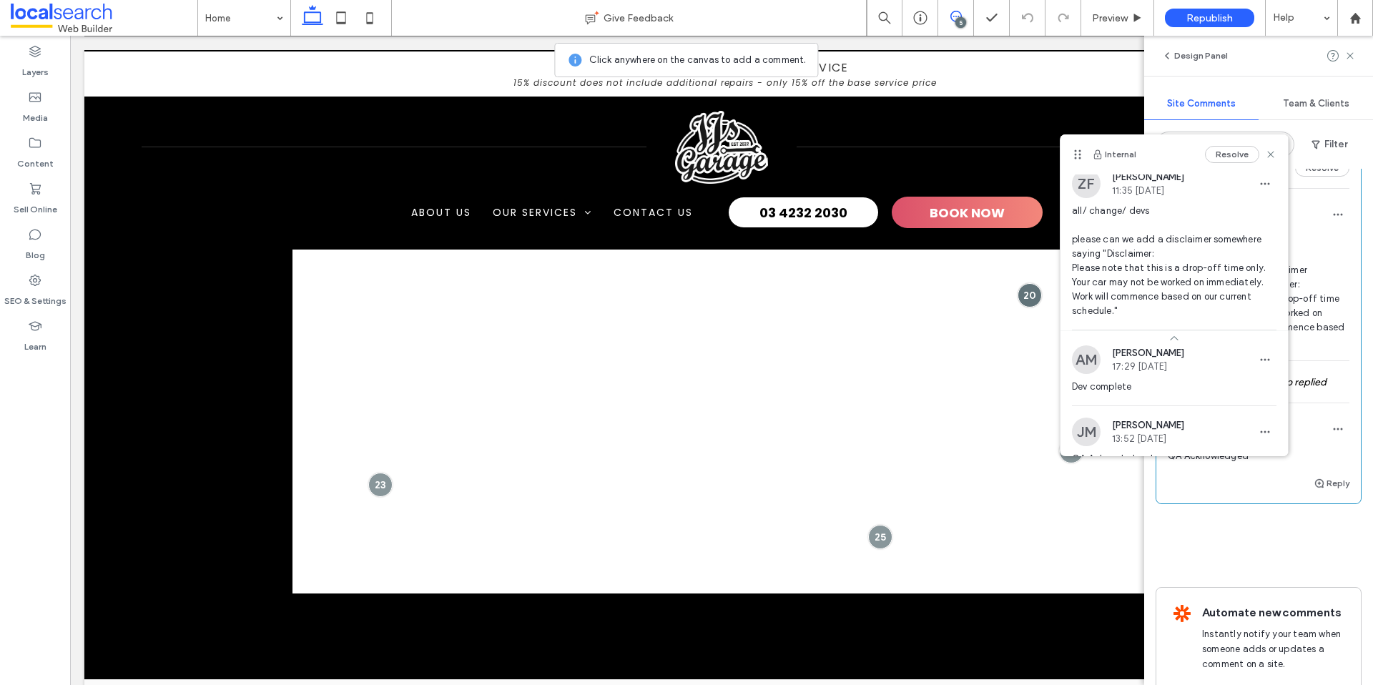
scroll to position [0, 0]
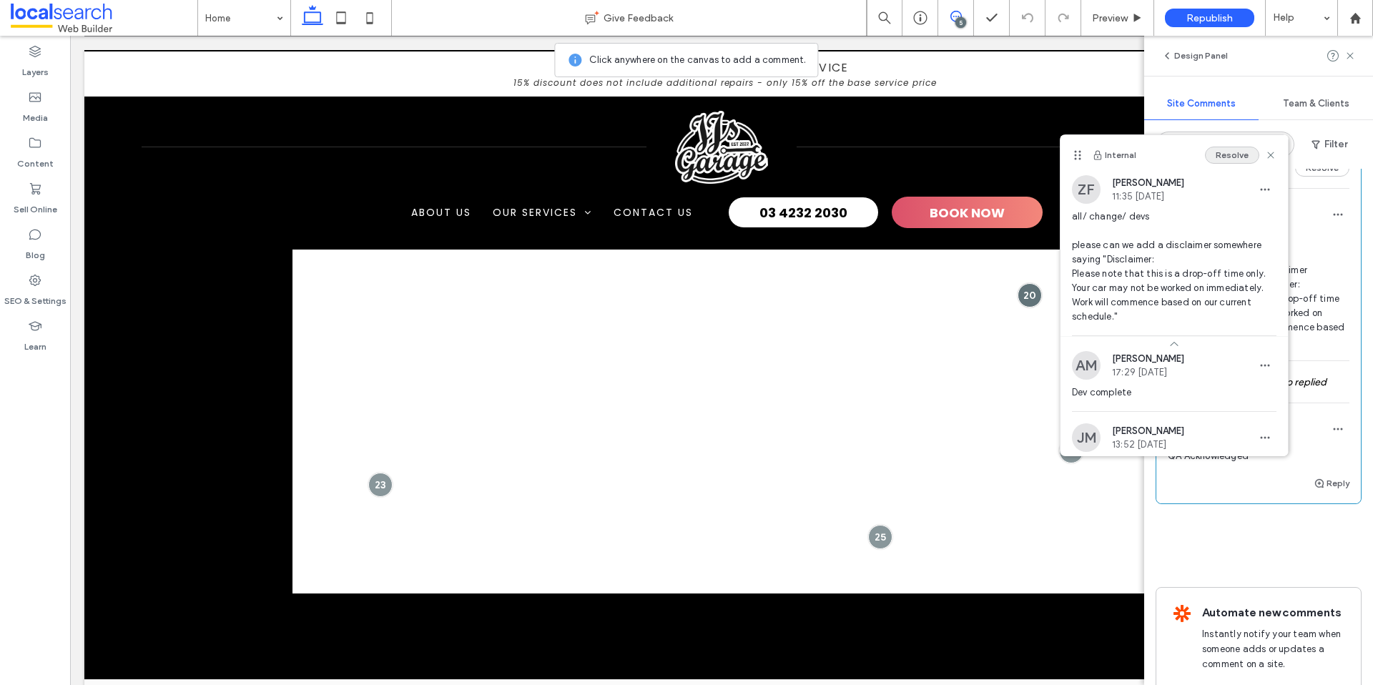
click at [1244, 156] on button "Resolve" at bounding box center [1232, 155] width 54 height 17
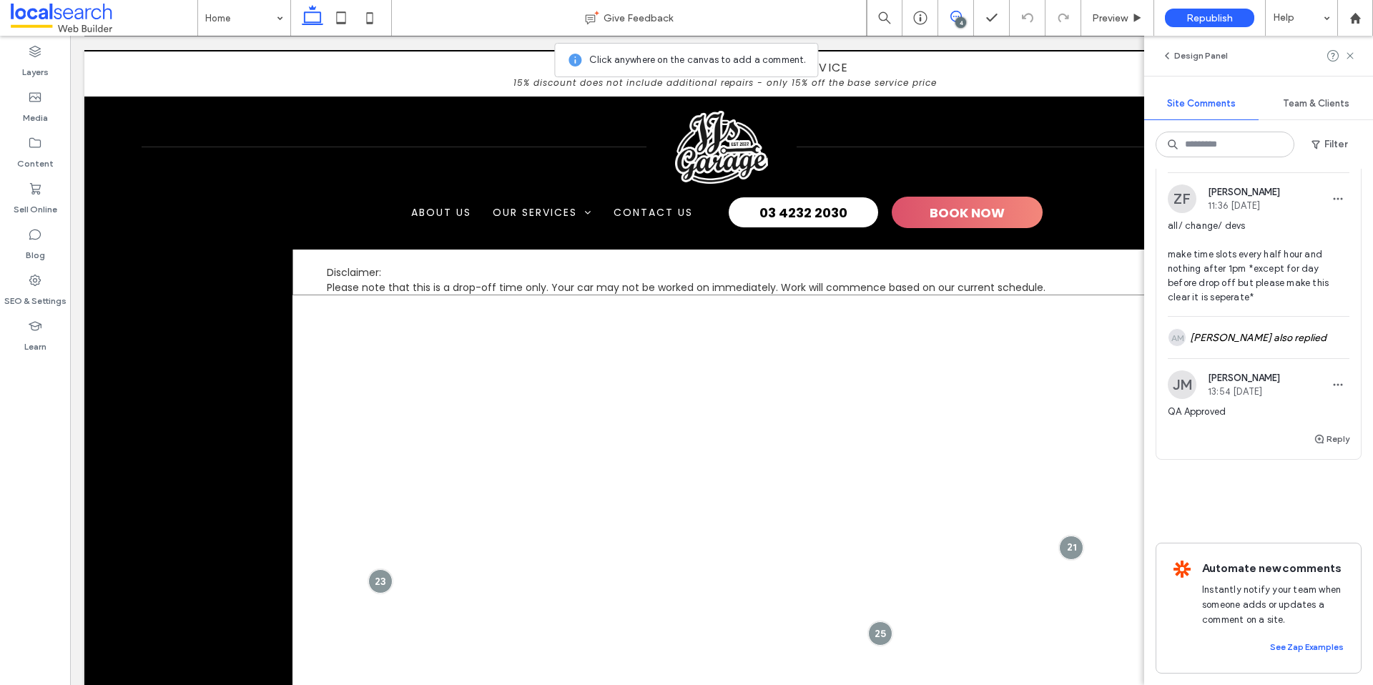
scroll to position [4452, 0]
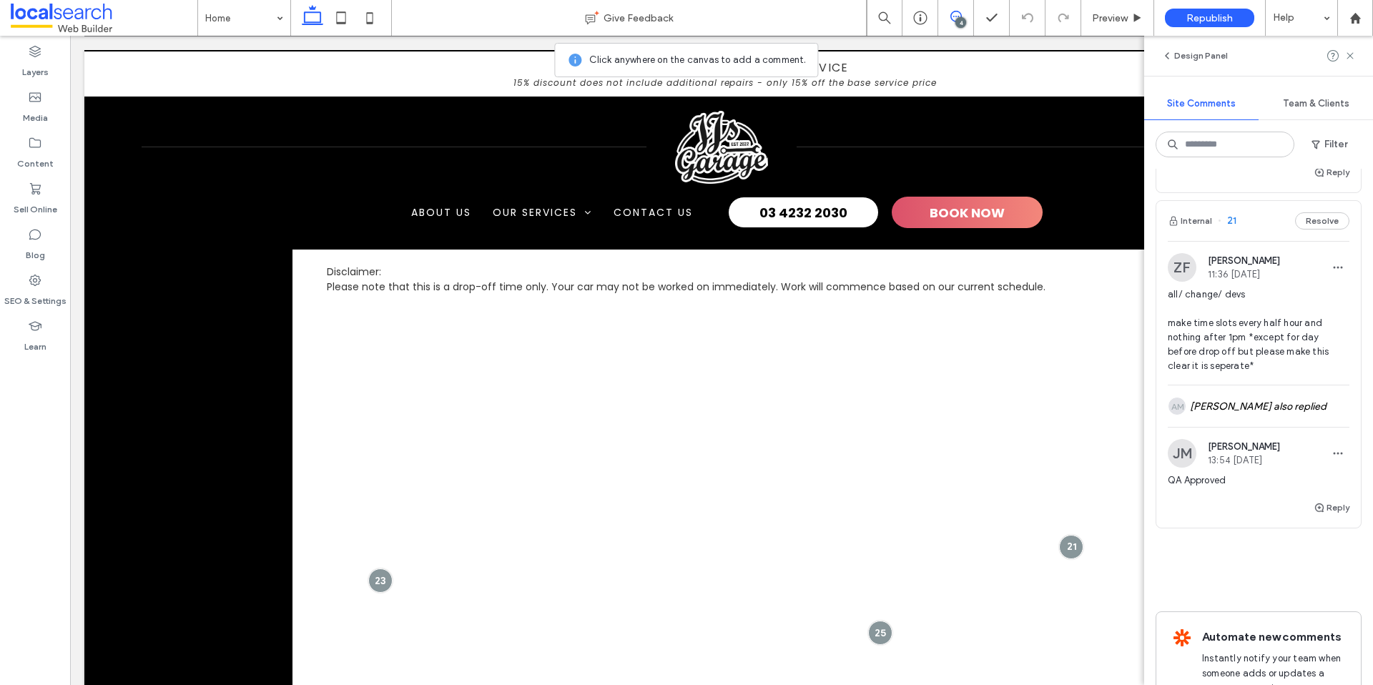
click at [1256, 304] on span "all/ change/ devs make time slots every half hour and nothing after 1pm *except…" at bounding box center [1259, 330] width 182 height 86
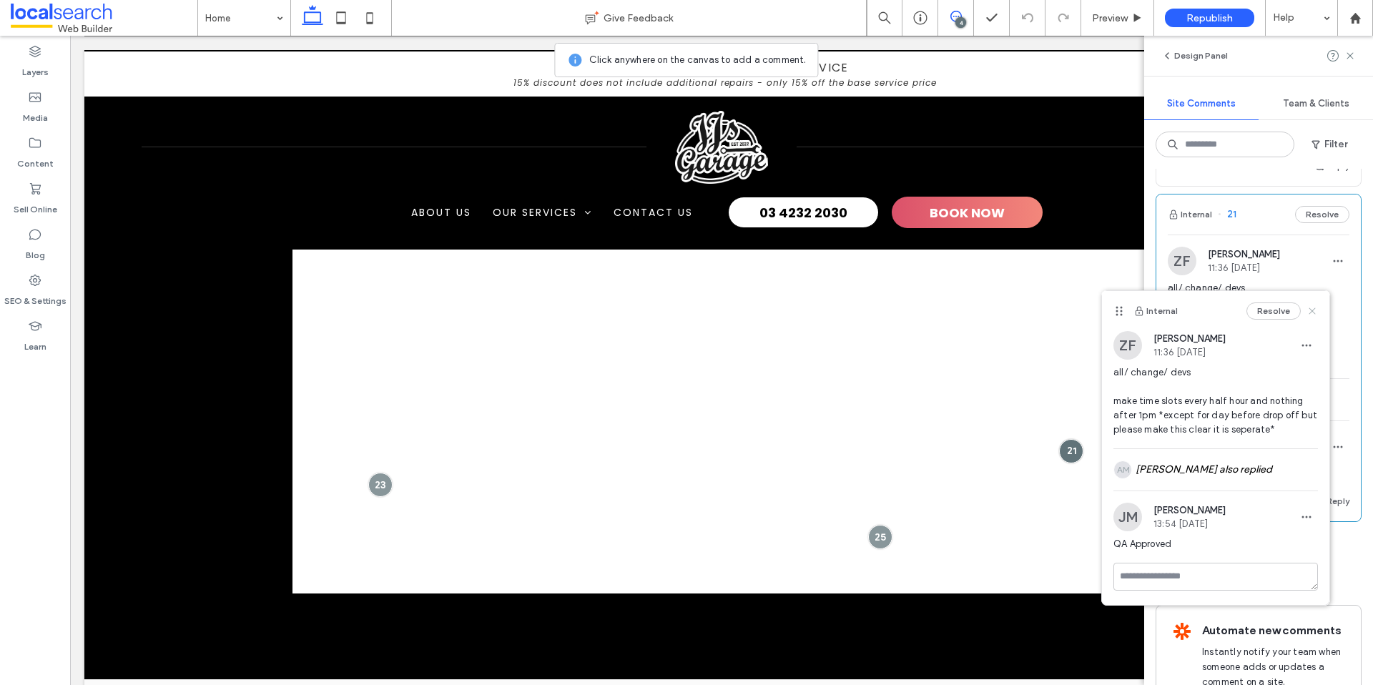
scroll to position [922, 0]
click at [1231, 486] on div "AM Andrea Maala also replied" at bounding box center [1215, 469] width 204 height 41
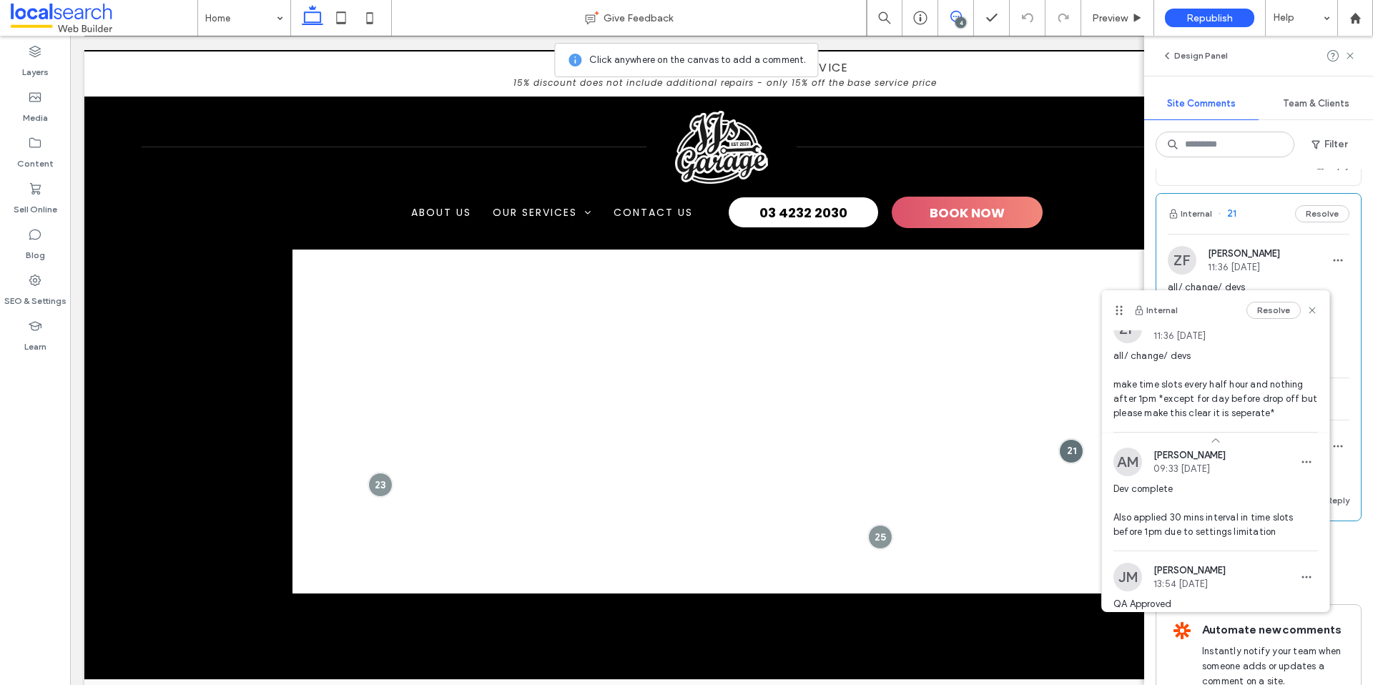
scroll to position [0, 0]
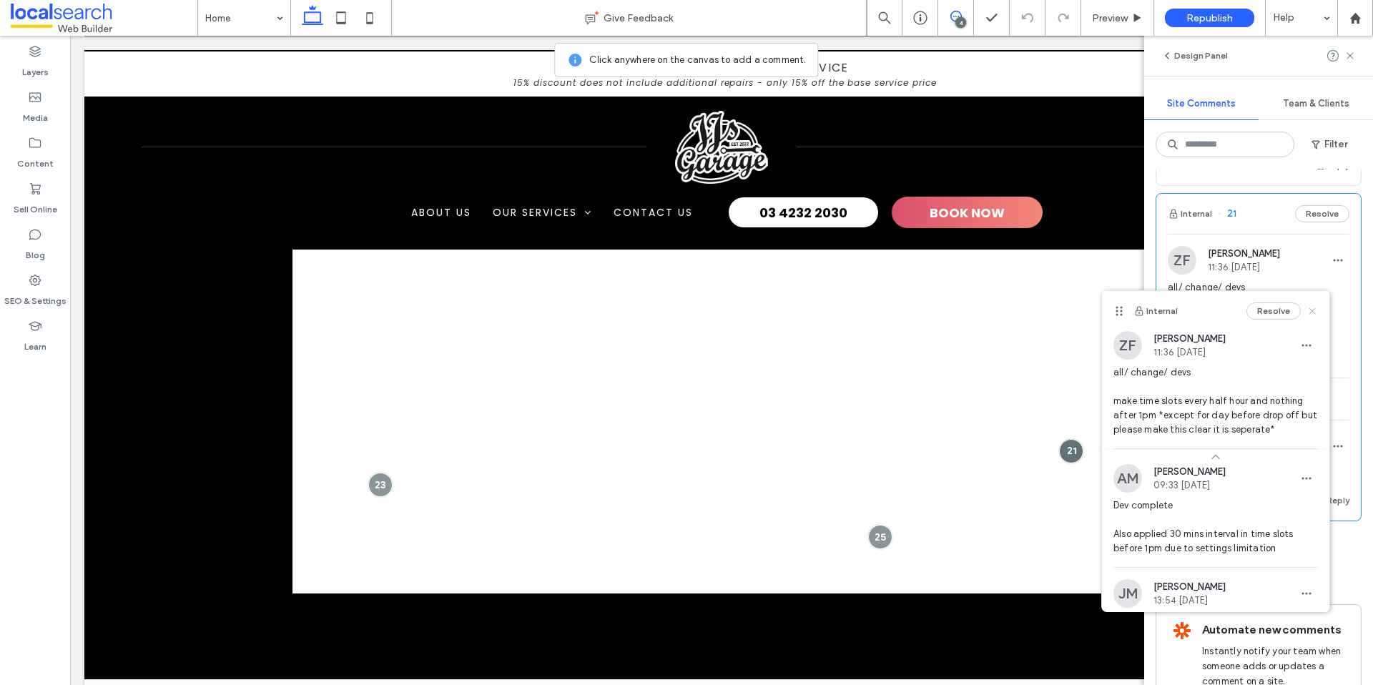
click at [1311, 310] on use at bounding box center [1311, 310] width 6 height 6
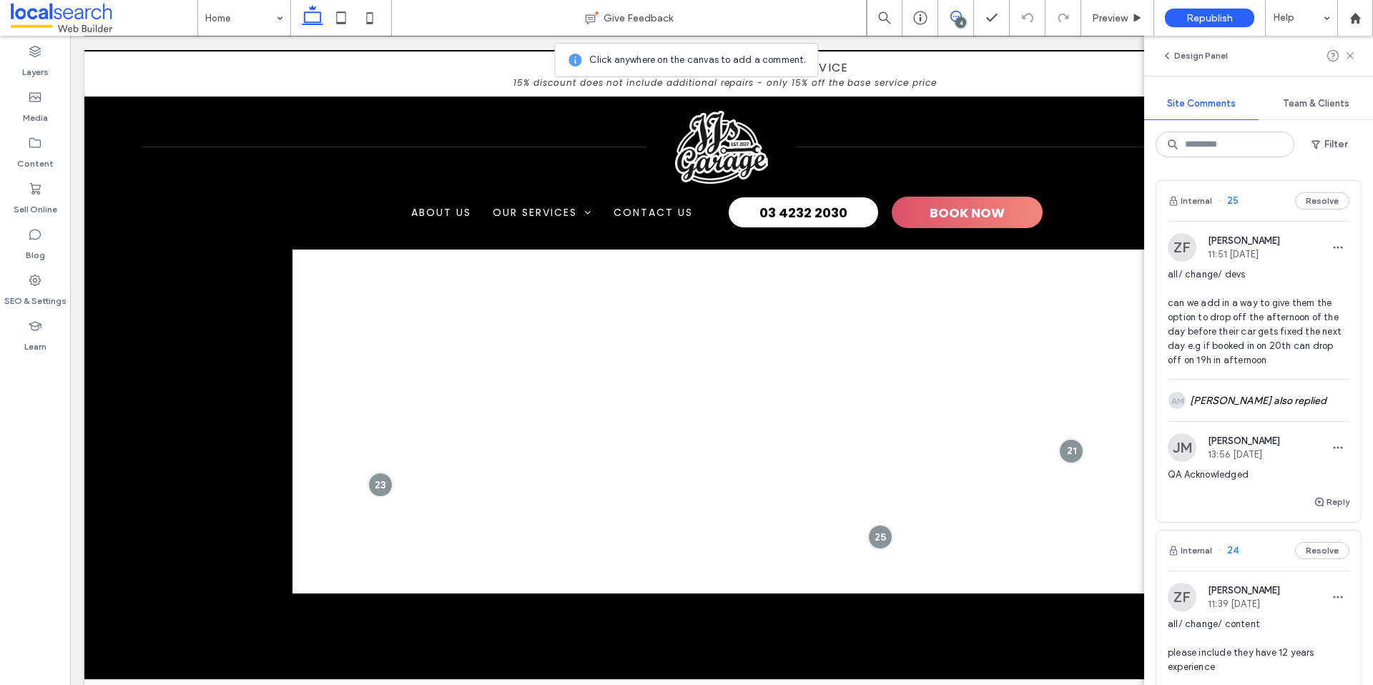
click at [1289, 262] on div "ZF Zsuzsanna Fonagy 11:51 Aug 14 2025 all/ change/ devs can we add in a way to …" at bounding box center [1259, 306] width 182 height 146
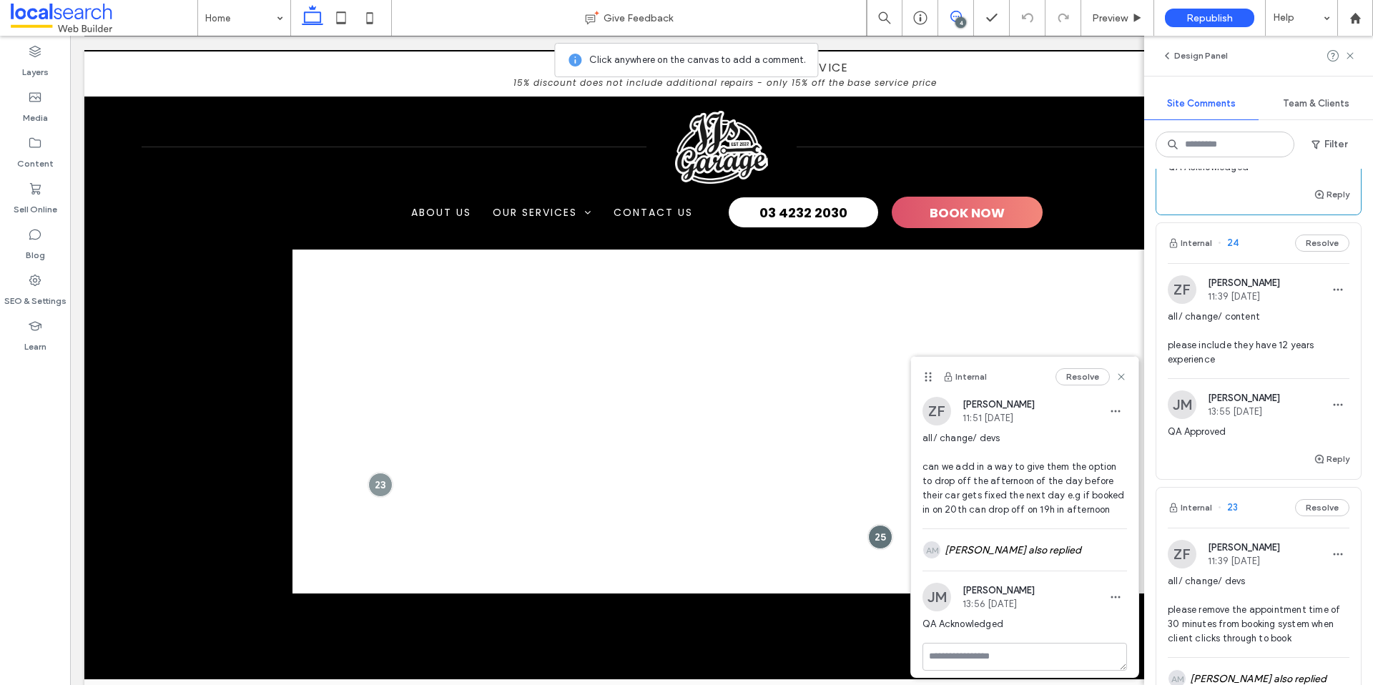
scroll to position [309, 0]
click at [1308, 327] on span "all/ change/ content please include they have 12 years experience" at bounding box center [1259, 336] width 182 height 57
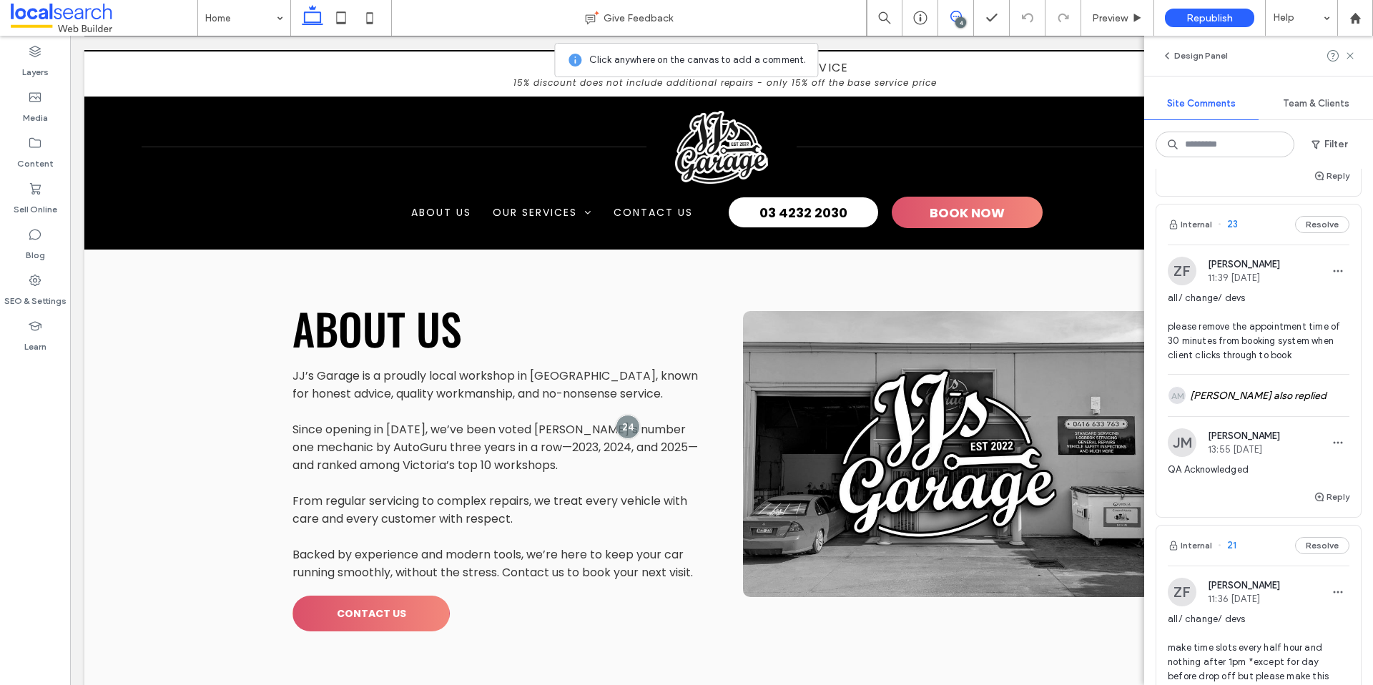
scroll to position [626, 0]
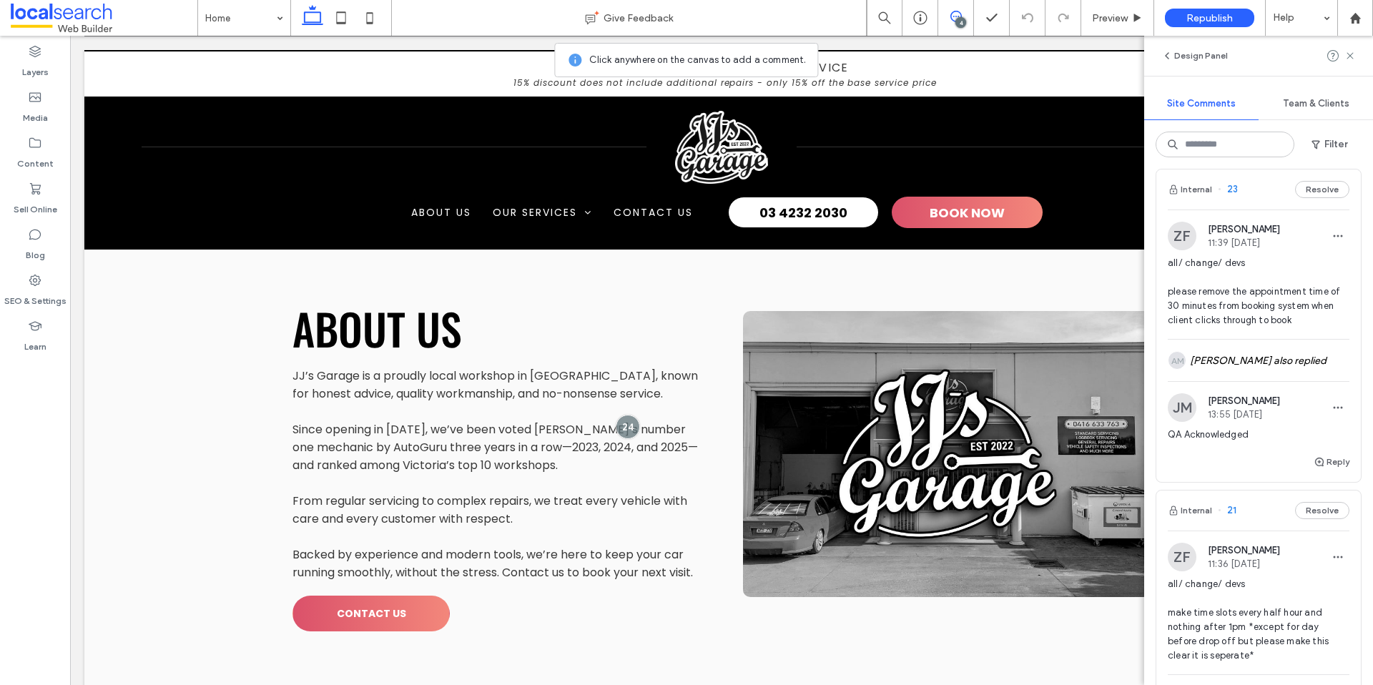
click at [1276, 292] on span "all/ change/ devs please remove the appointment time of 30 minutes from booking…" at bounding box center [1259, 292] width 182 height 72
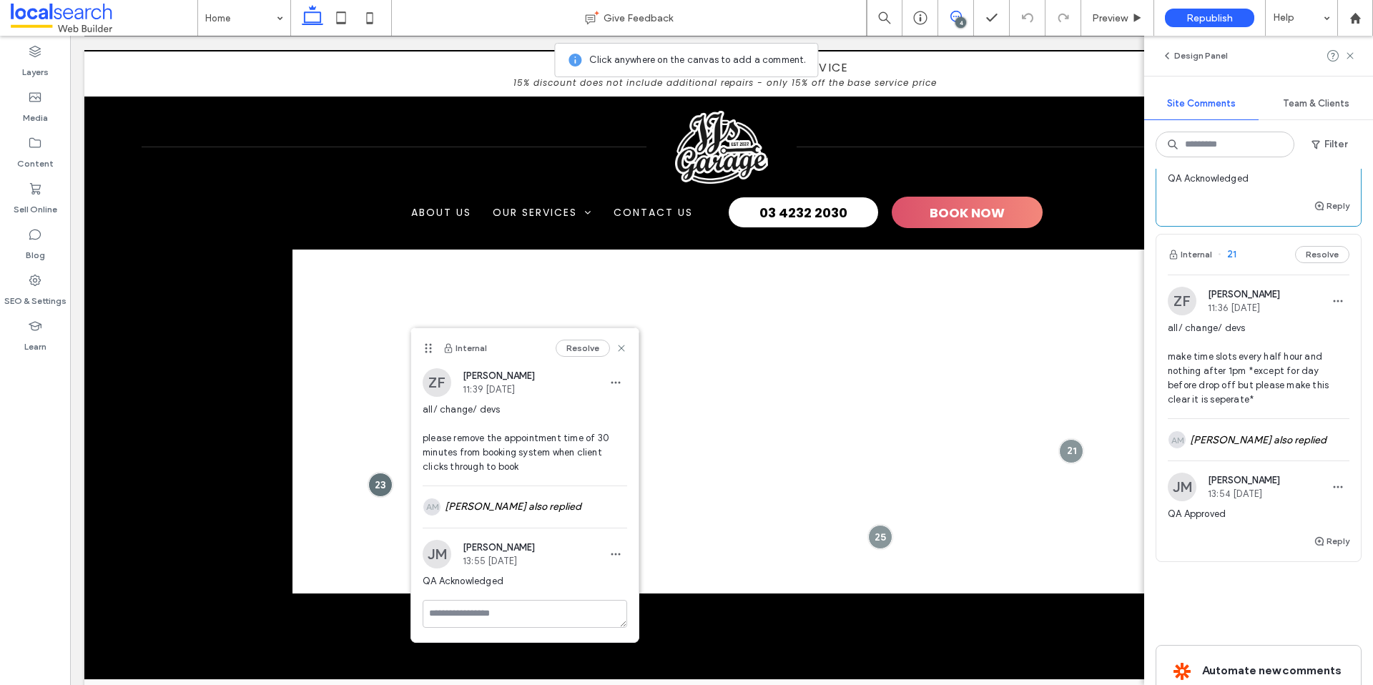
scroll to position [905, 0]
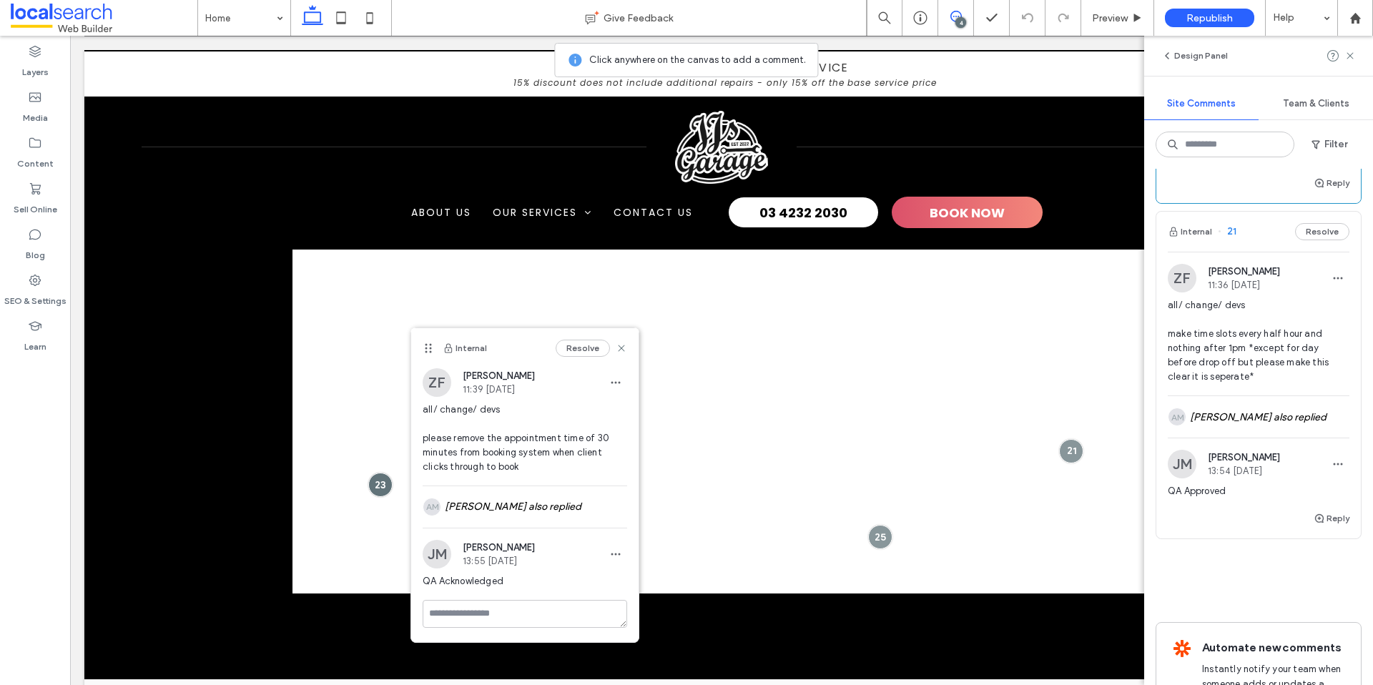
click at [1275, 330] on span "all/ change/ devs make time slots every half hour and nothing after 1pm *except…" at bounding box center [1259, 341] width 182 height 86
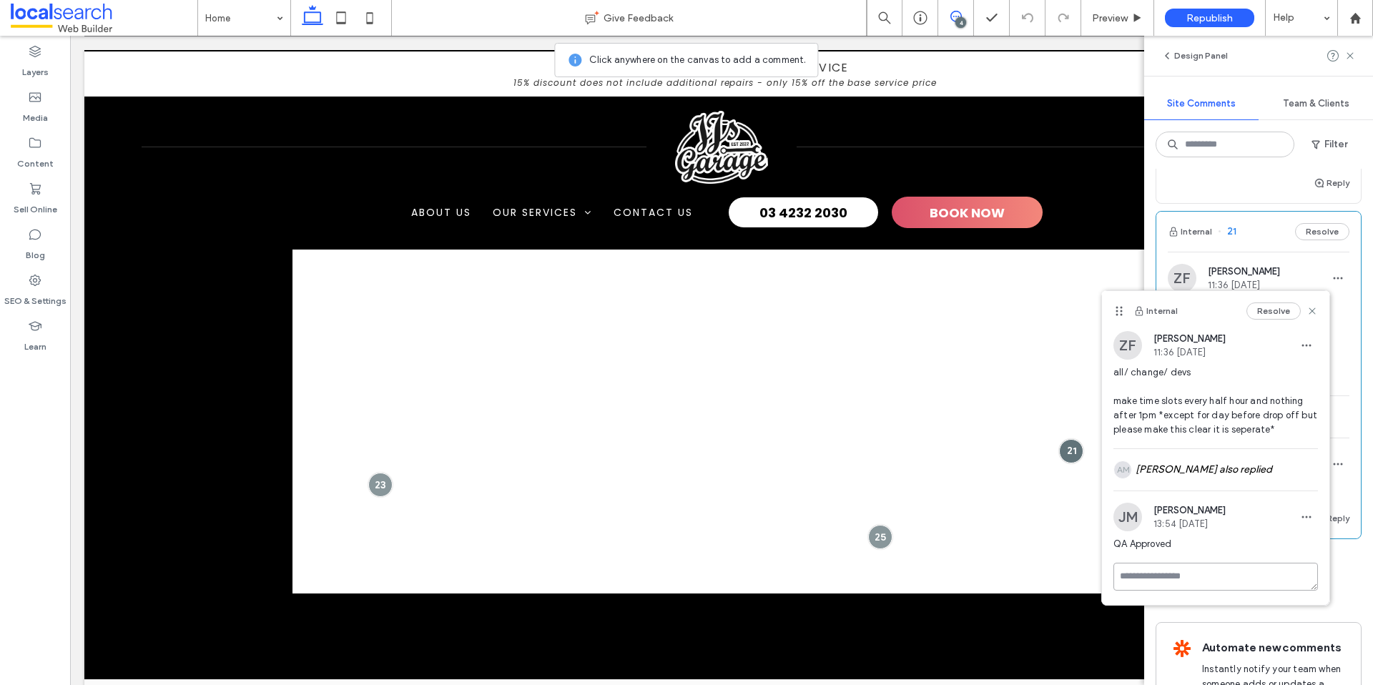
click at [1159, 591] on textarea at bounding box center [1215, 577] width 204 height 28
type textarea "******"
click at [1203, 477] on div "AM Andrea Maala also replied" at bounding box center [1215, 469] width 204 height 41
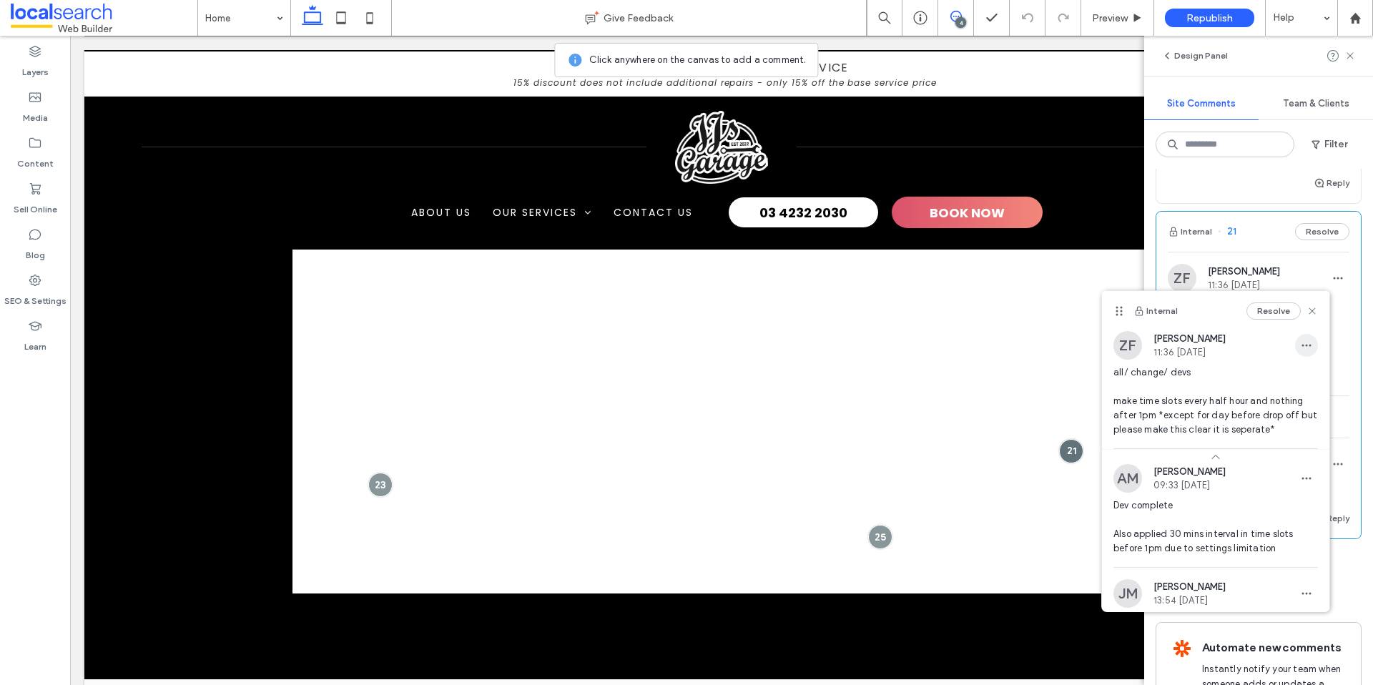
click at [1306, 348] on icon "button" at bounding box center [1306, 345] width 11 height 11
click at [1281, 376] on div "Edit" at bounding box center [1253, 382] width 127 height 27
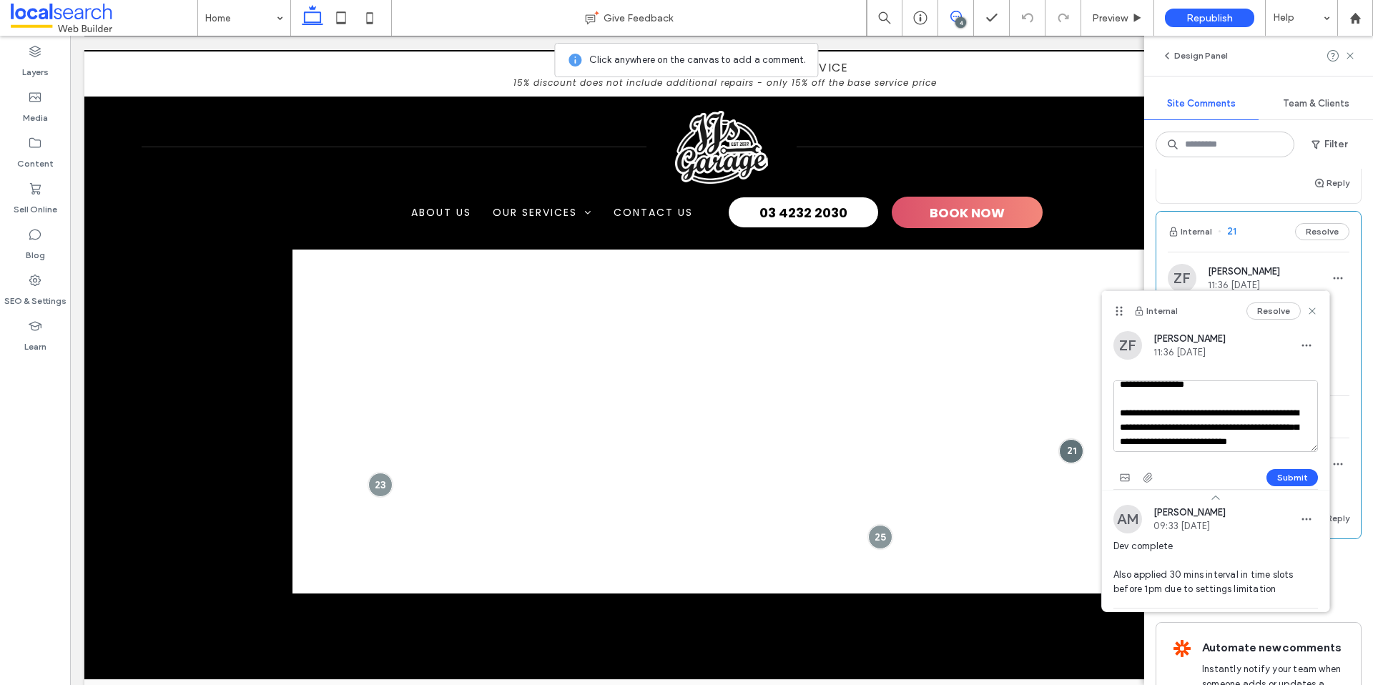
scroll to position [14, 0]
drag, startPoint x: 1164, startPoint y: 423, endPoint x: 1310, endPoint y: 433, distance: 146.3
click at [1310, 433] on textarea "**********" at bounding box center [1215, 416] width 204 height 72
type textarea "**********"
click at [1293, 477] on button "Submit" at bounding box center [1291, 477] width 51 height 17
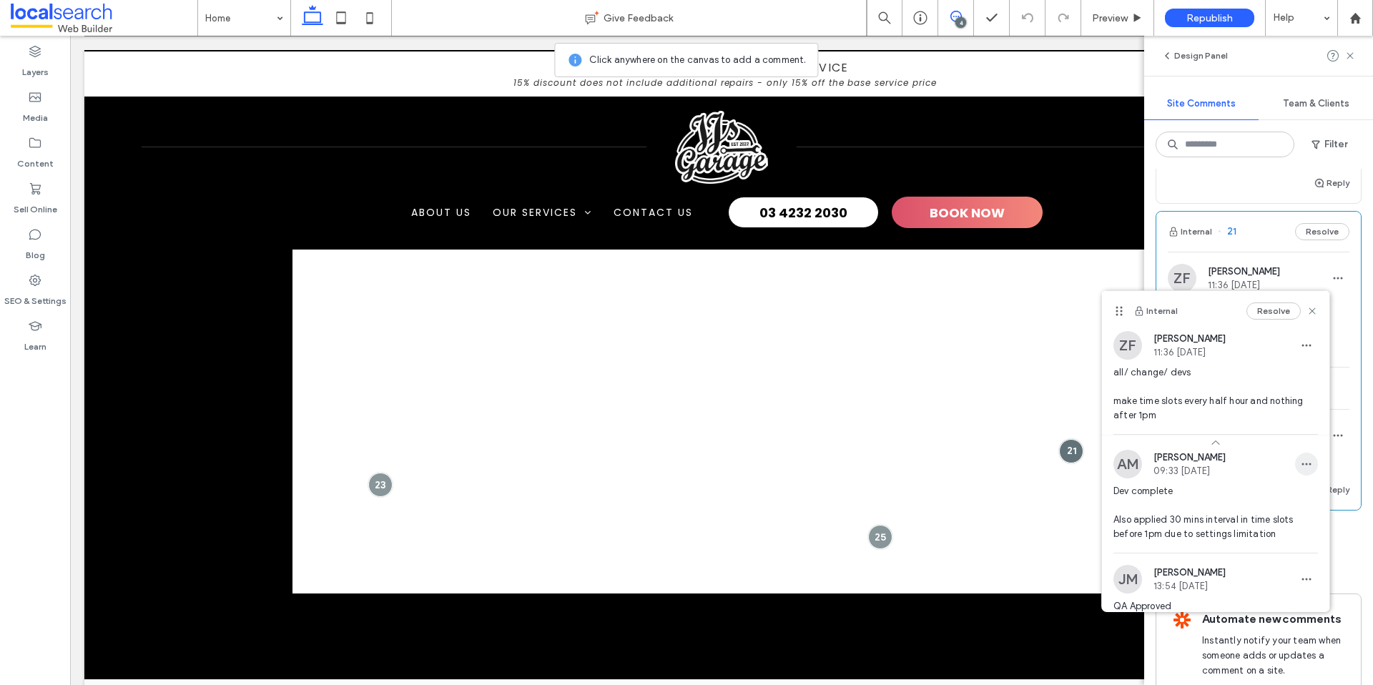
click at [1298, 475] on span "button" at bounding box center [1306, 464] width 23 height 23
click at [1065, 407] on div at bounding box center [721, 396] width 858 height 395
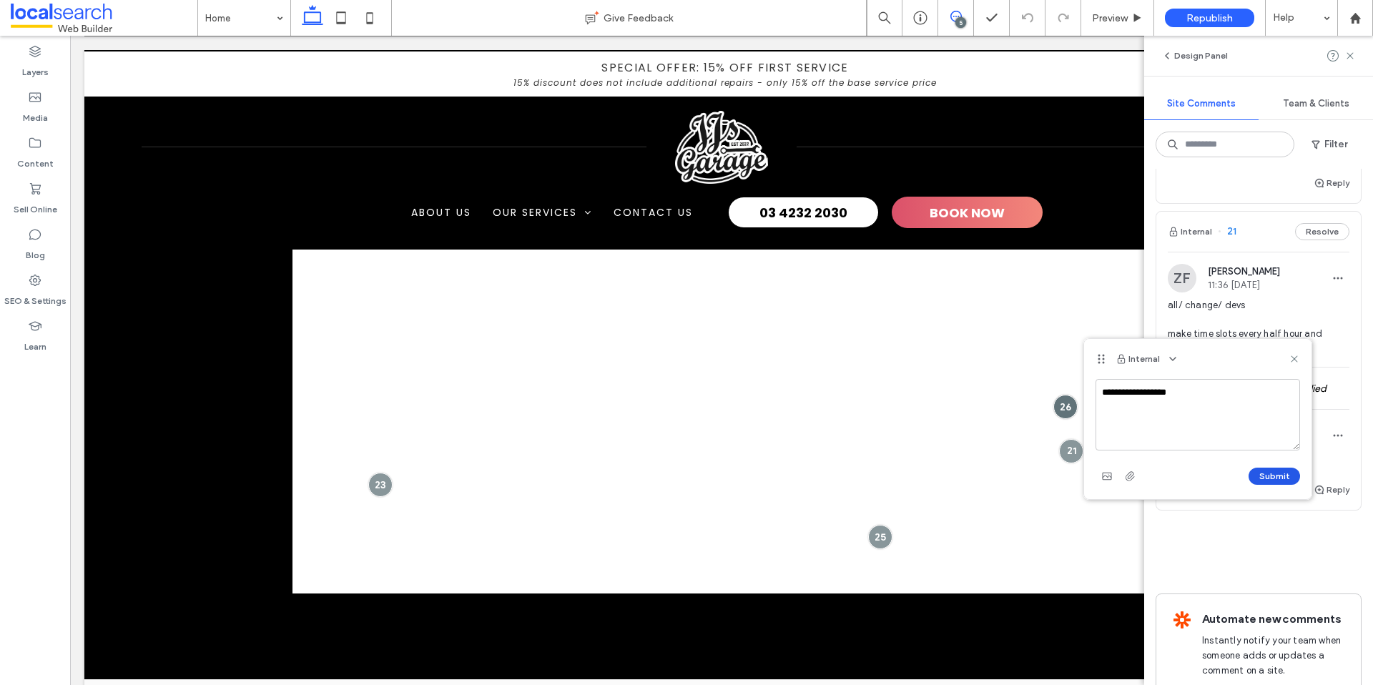
type textarea "**********"
click at [1258, 469] on button "Submit" at bounding box center [1273, 476] width 51 height 17
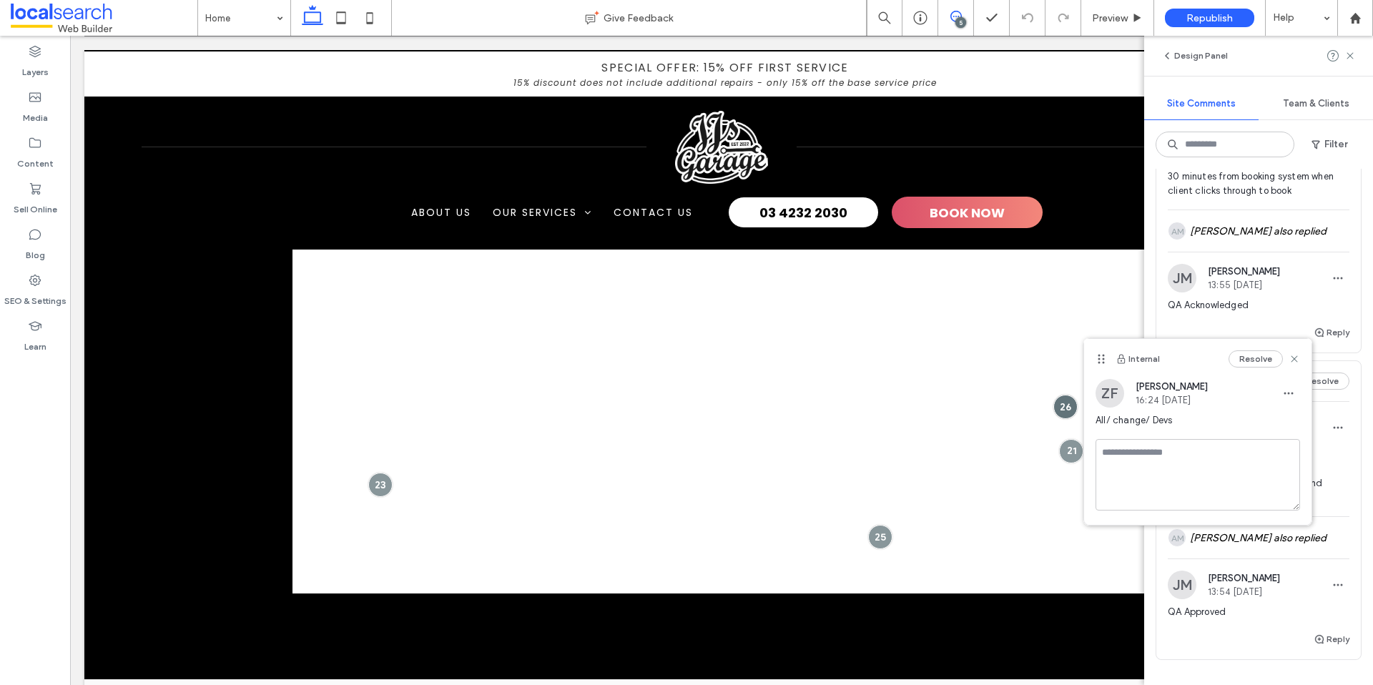
scroll to position [1054, 0]
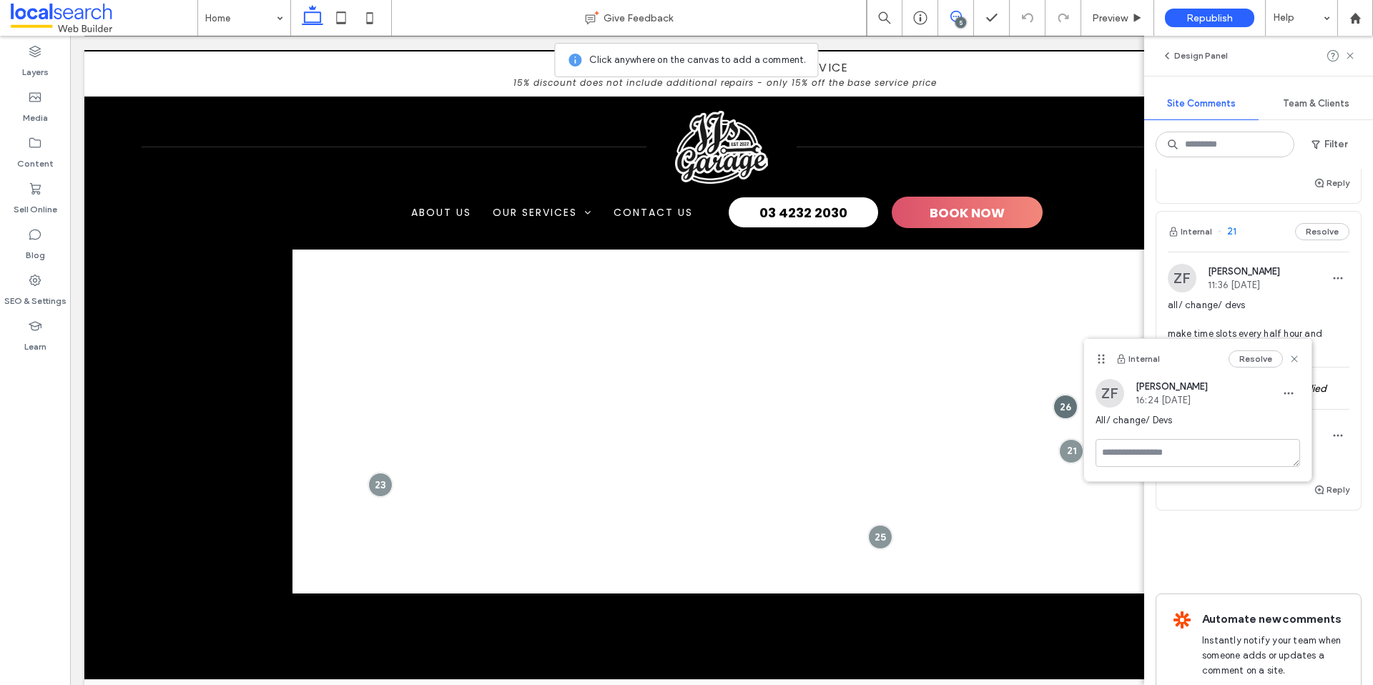
click at [1200, 509] on div "Reply" at bounding box center [1258, 495] width 204 height 29
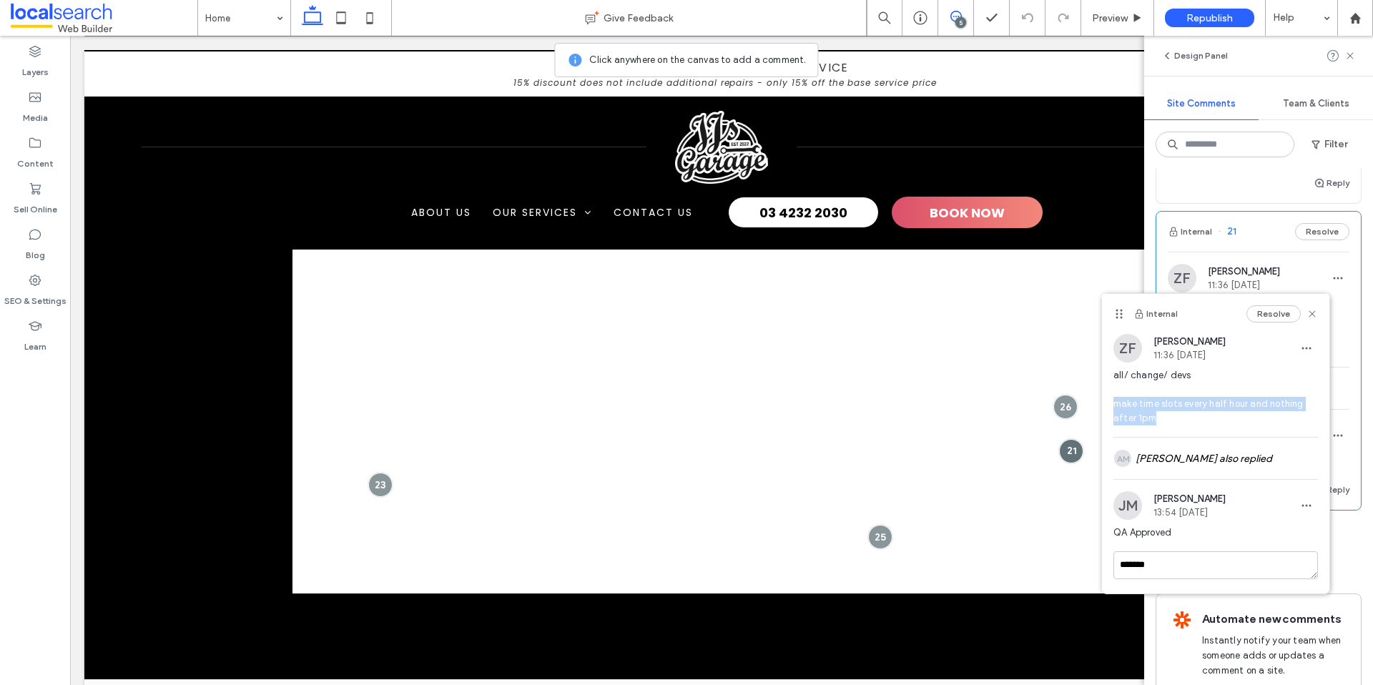
drag, startPoint x: 1163, startPoint y: 416, endPoint x: 1103, endPoint y: 402, distance: 61.0
click at [1103, 402] on div "ZF Zsuzsanna Fonagy 11:36 Aug 14 2025 all/ change/ devs make time slots every h…" at bounding box center [1215, 385] width 227 height 103
copy span "make time slots every half hour and nothing after 1pm"
click at [1277, 313] on button "Resolve" at bounding box center [1273, 313] width 54 height 17
click at [1272, 258] on div "ZF Zsuzsanna Fonagy 11:36 Aug 14 2025 all/ change/ devs make time slots every h…" at bounding box center [1258, 367] width 204 height 230
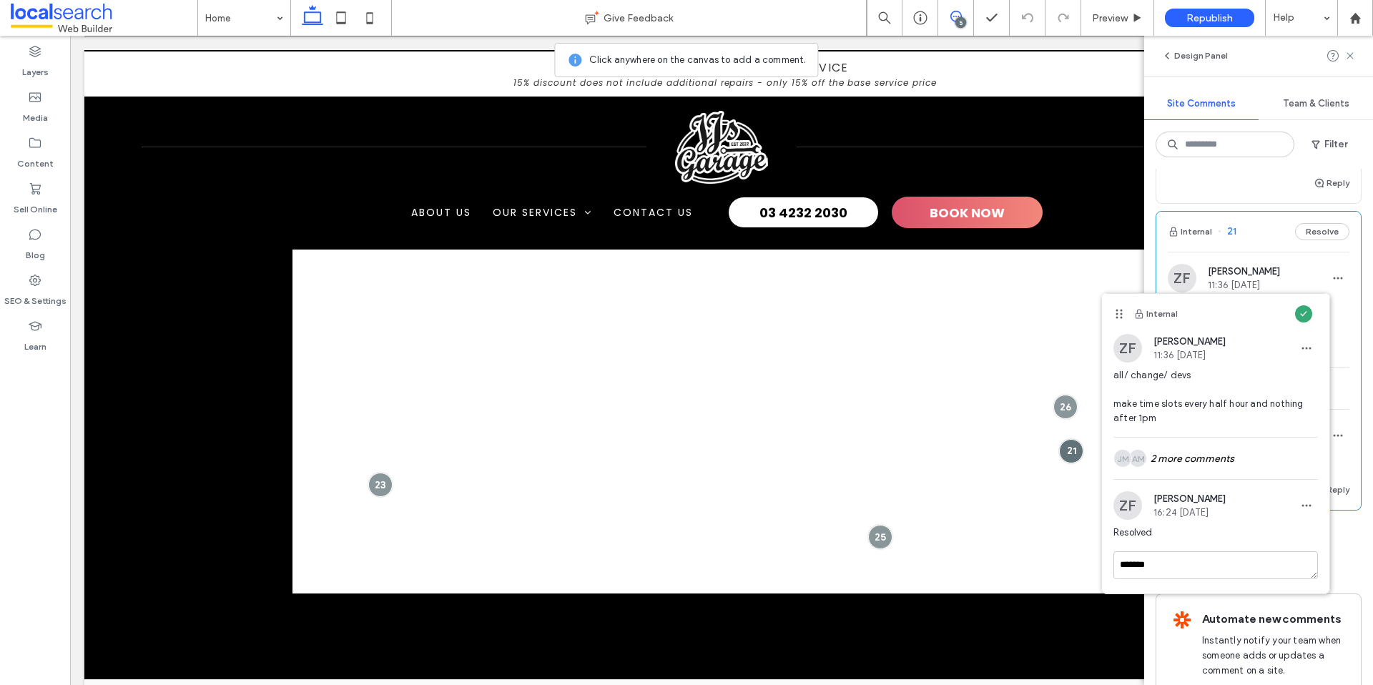
scroll to position [798, 0]
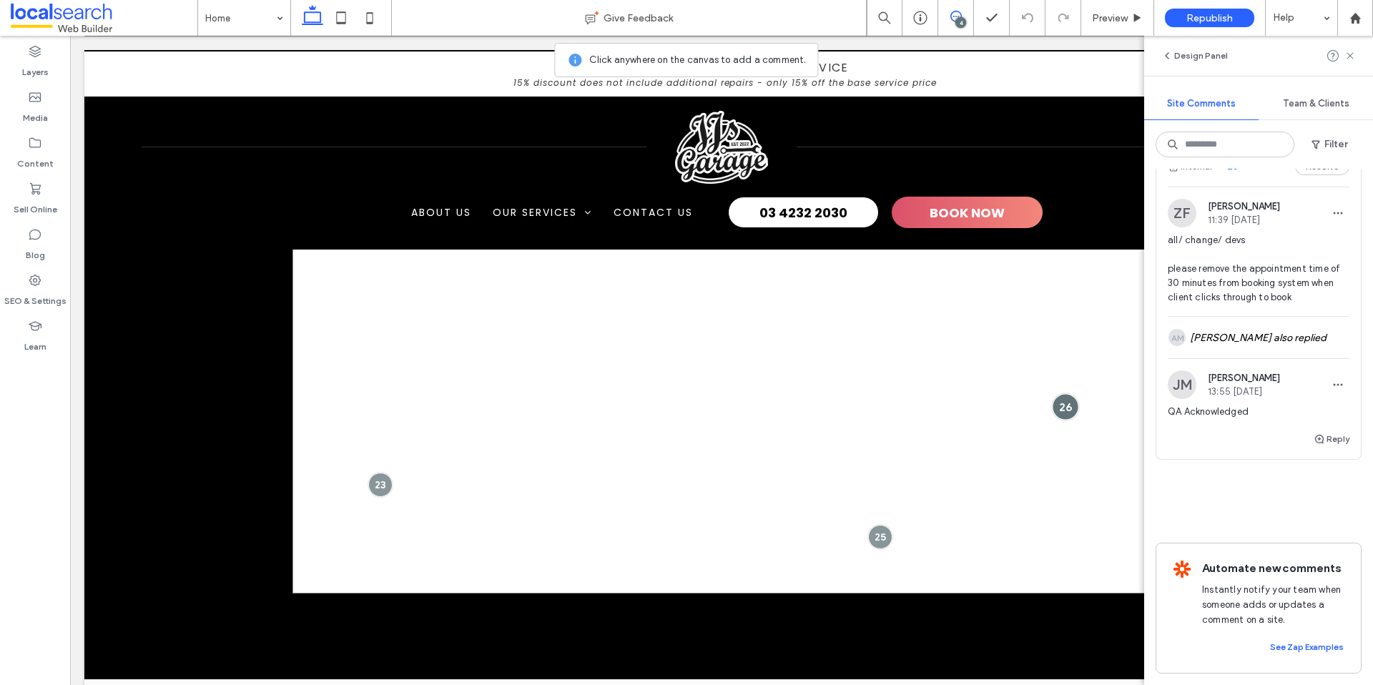
click at [1070, 408] on div at bounding box center [1065, 406] width 26 height 26
click at [1170, 447] on textarea at bounding box center [1211, 449] width 204 height 28
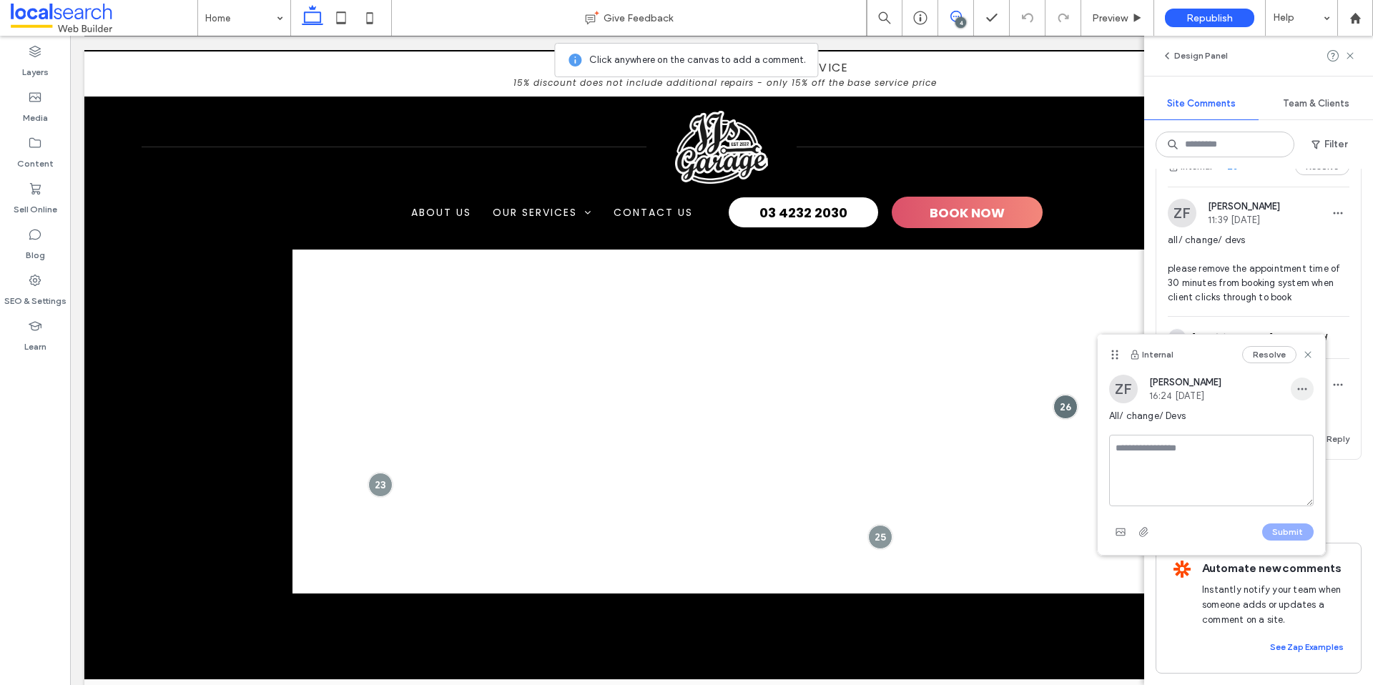
click at [1296, 390] on icon "button" at bounding box center [1301, 388] width 11 height 11
click at [1271, 422] on div "Edit" at bounding box center [1249, 426] width 127 height 27
click at [1165, 463] on textarea "**********" at bounding box center [1211, 460] width 204 height 72
type textarea "**********"
click at [1295, 521] on button "Submit" at bounding box center [1287, 521] width 51 height 17
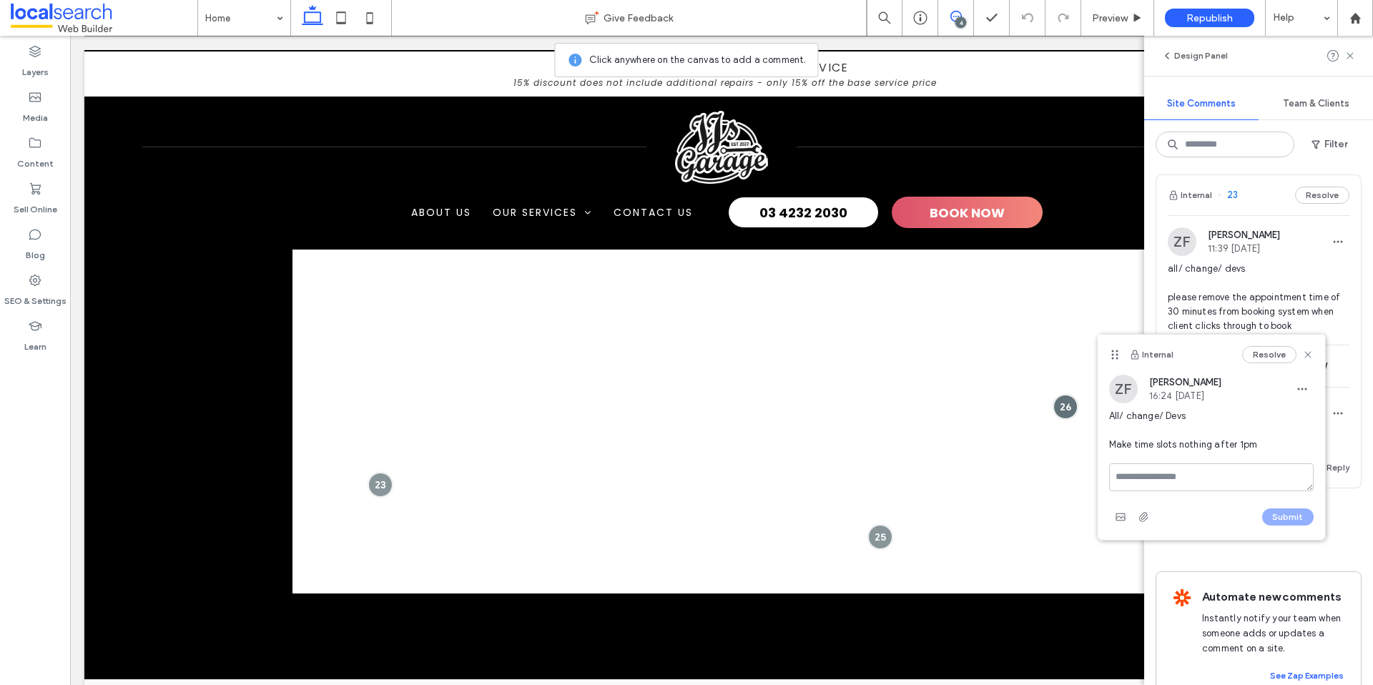
scroll to position [827, 0]
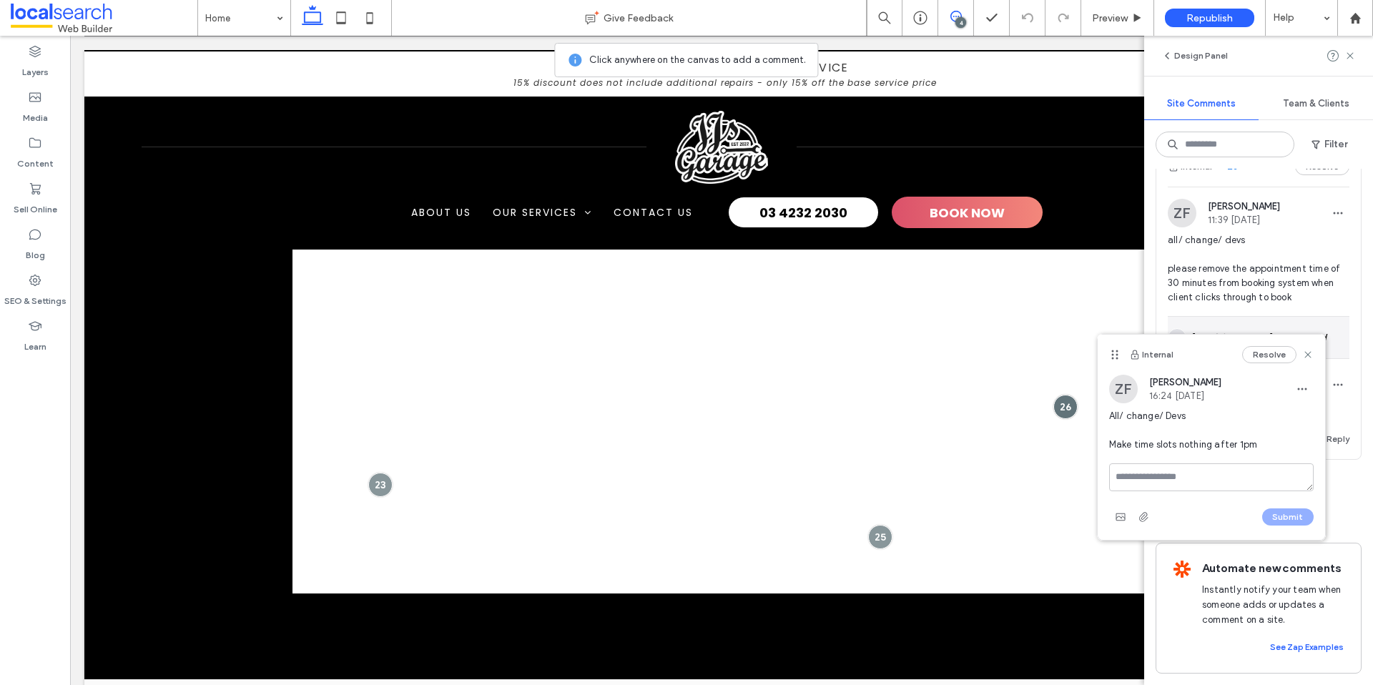
click at [1311, 354] on icon at bounding box center [1307, 354] width 11 height 11
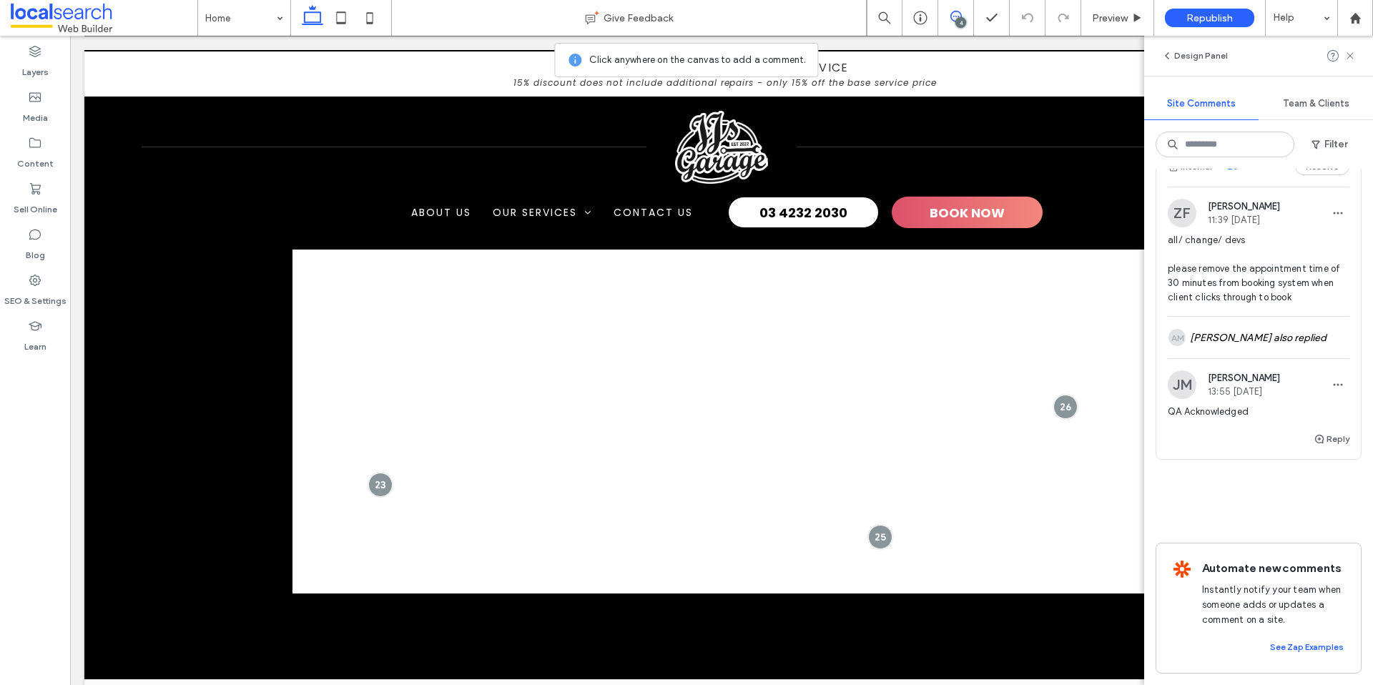
click at [1288, 264] on span "all/ change/ devs please remove the appointment time of 30 minutes from booking…" at bounding box center [1259, 269] width 182 height 72
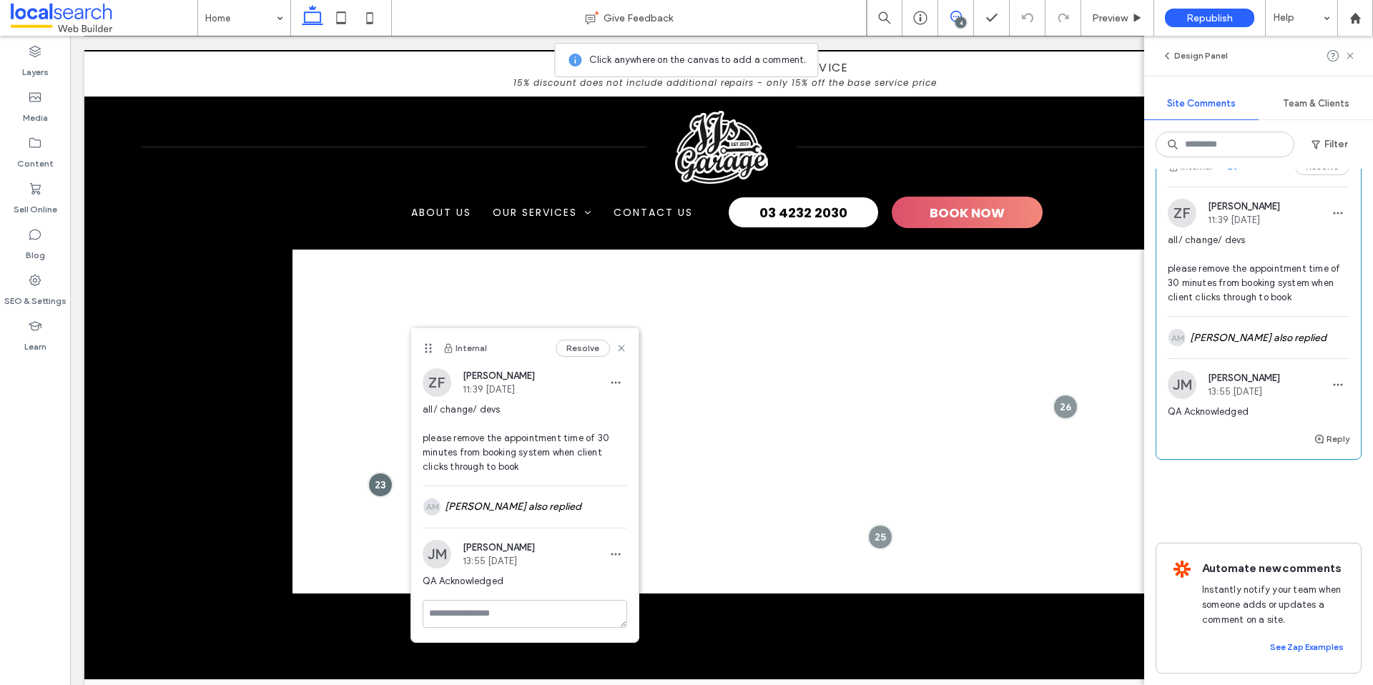
click at [1288, 264] on span "all/ change/ devs please remove the appointment time of 30 minutes from booking…" at bounding box center [1259, 269] width 182 height 72
click at [618, 345] on use at bounding box center [621, 348] width 6 height 6
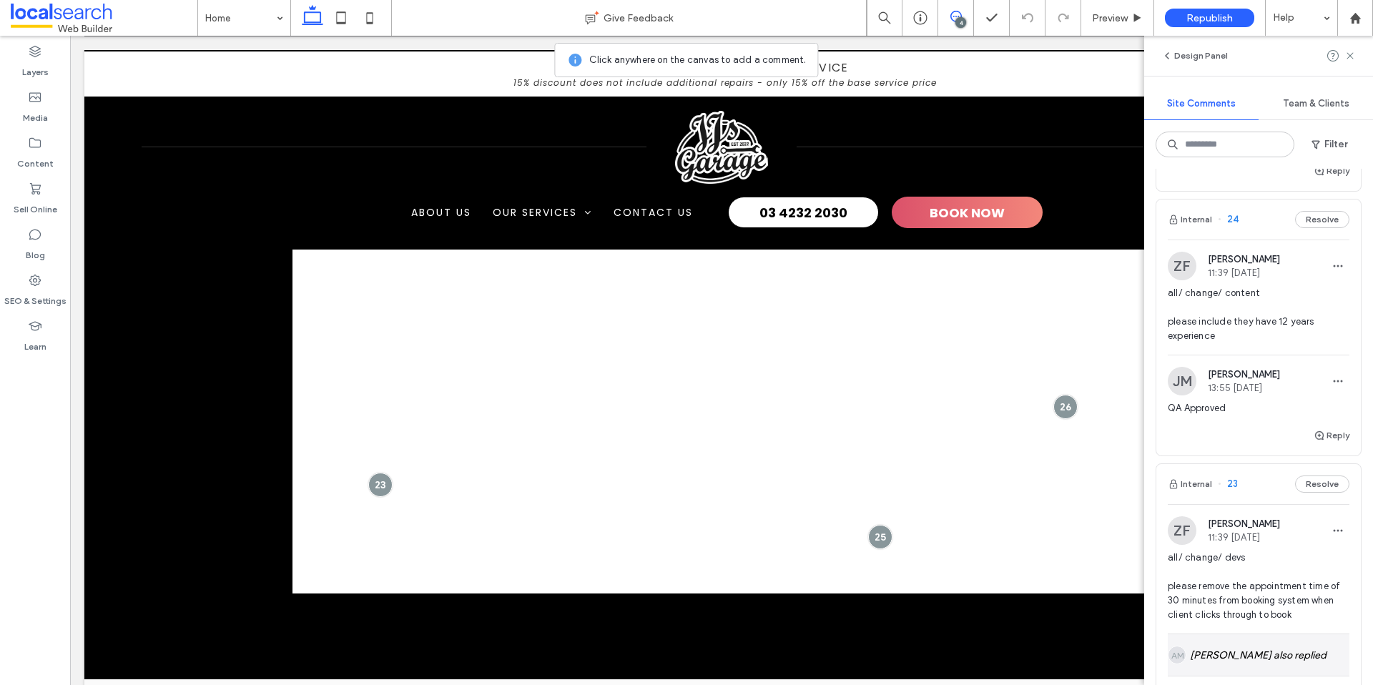
scroll to position [0, 0]
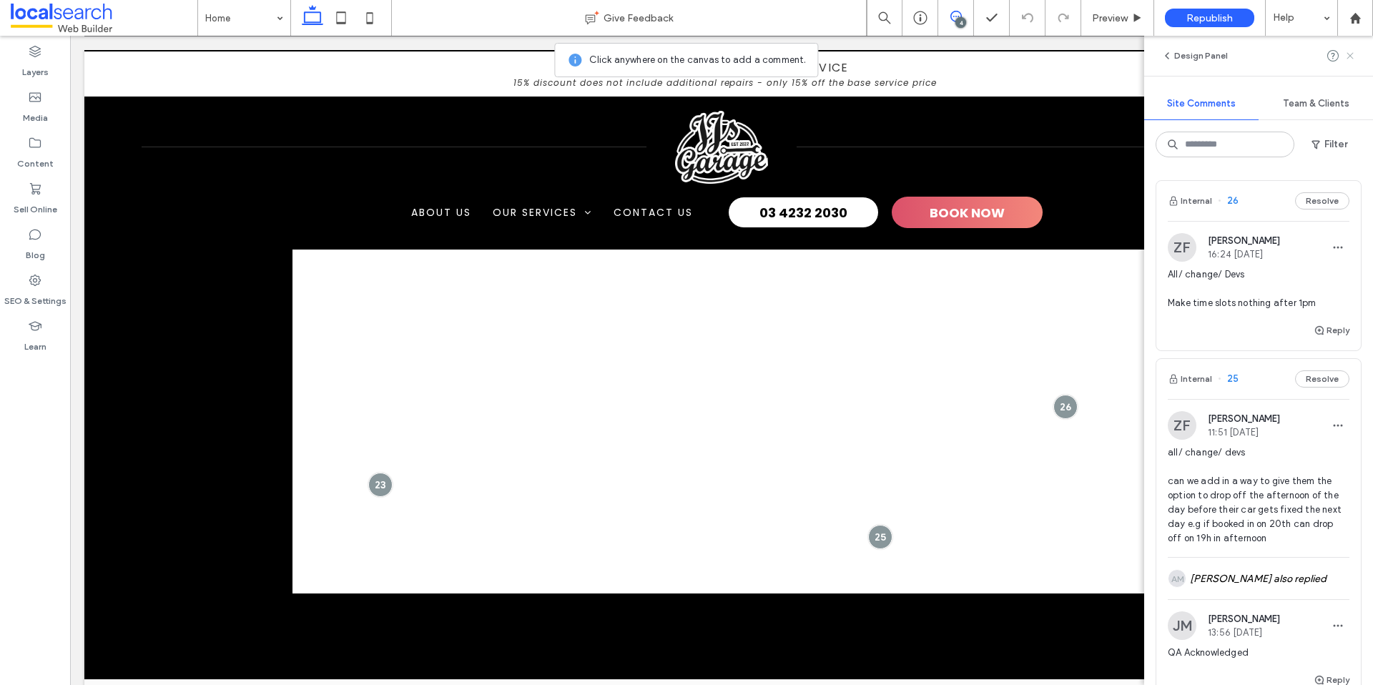
click at [1351, 56] on use at bounding box center [1349, 55] width 6 height 6
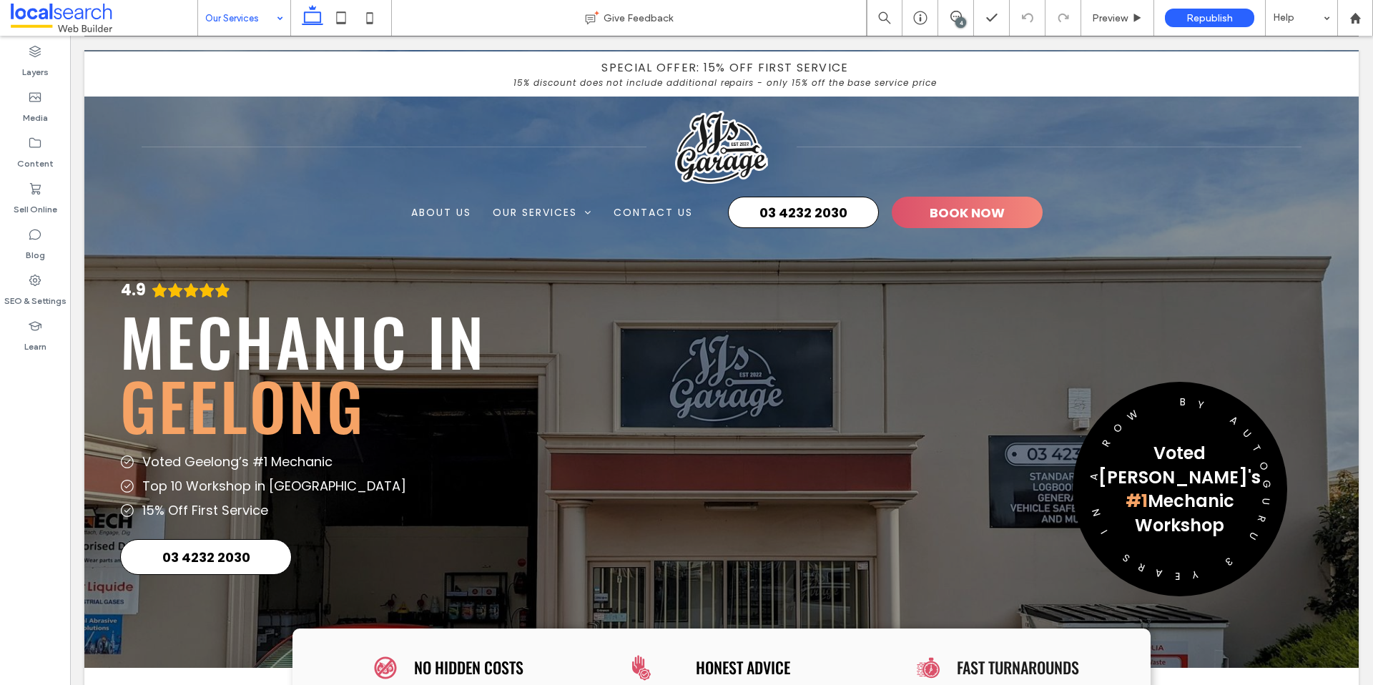
click at [957, 19] on div "4" at bounding box center [960, 22] width 11 height 11
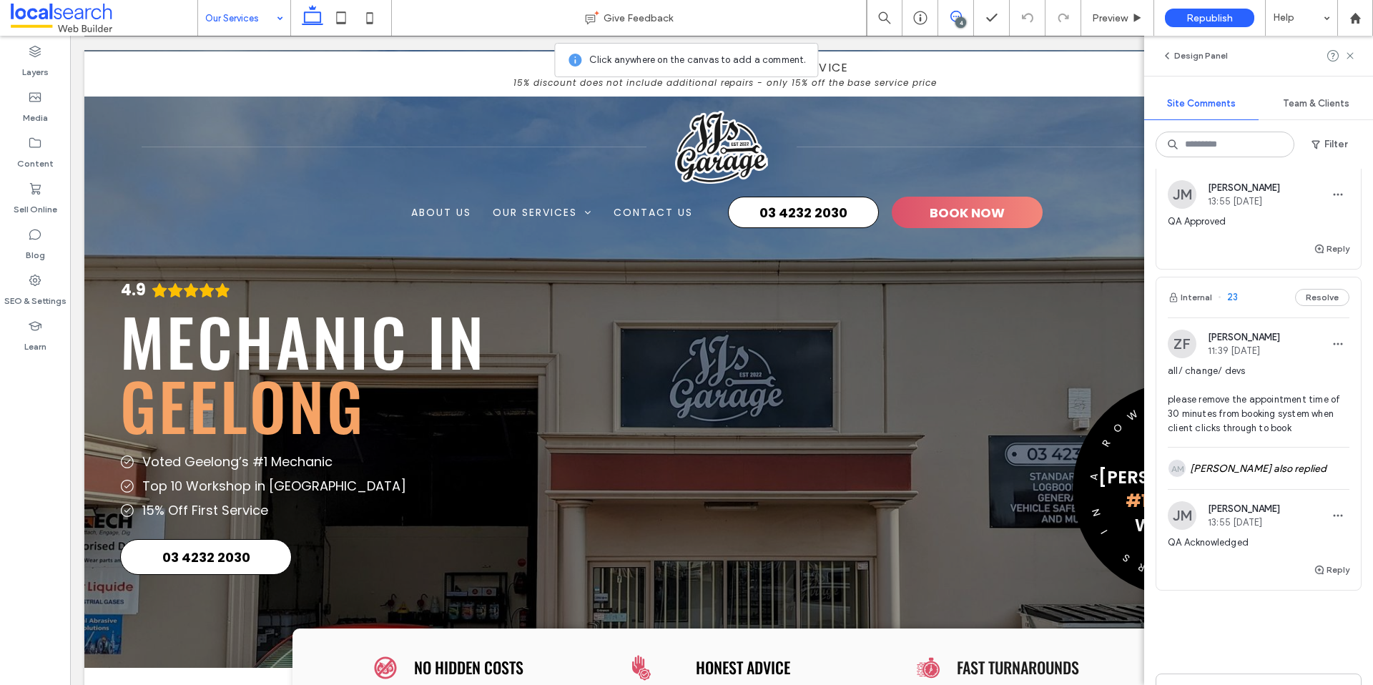
scroll to position [695, 0]
click at [1273, 457] on div "AM Andrea Maala also replied" at bounding box center [1259, 468] width 182 height 41
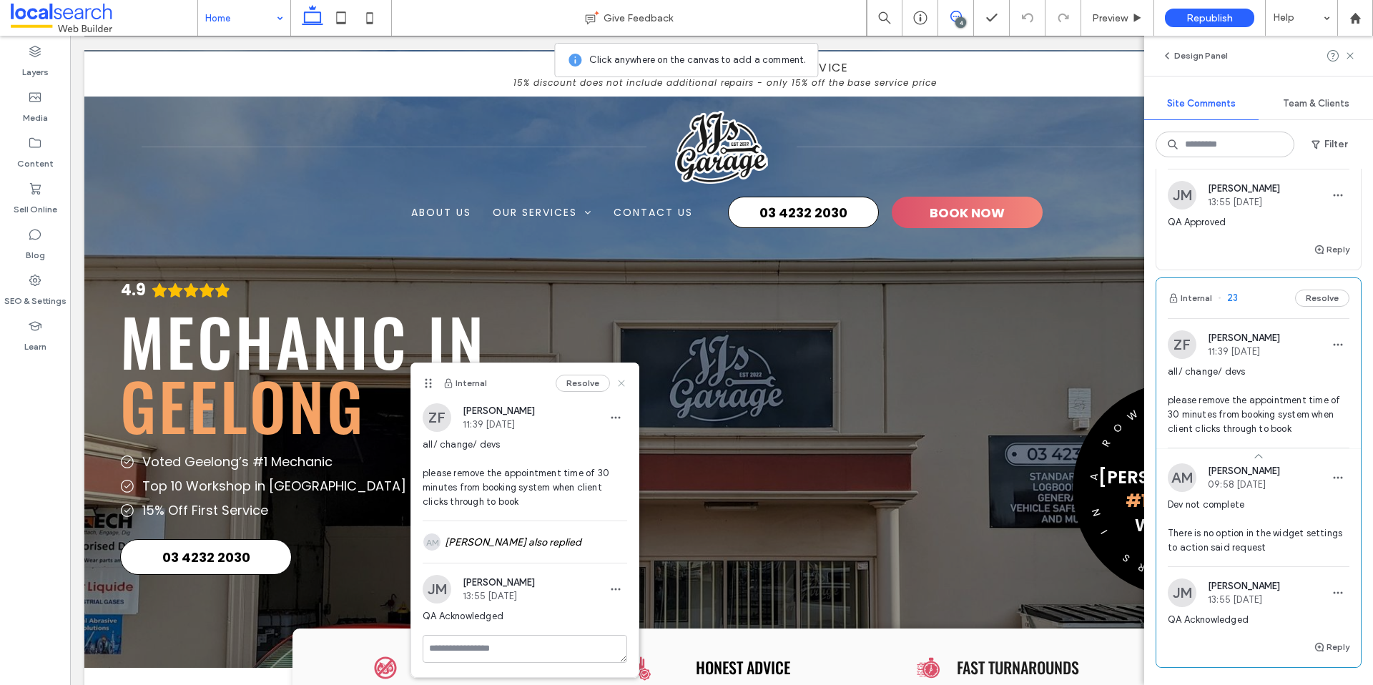
click at [619, 383] on icon at bounding box center [621, 383] width 11 height 11
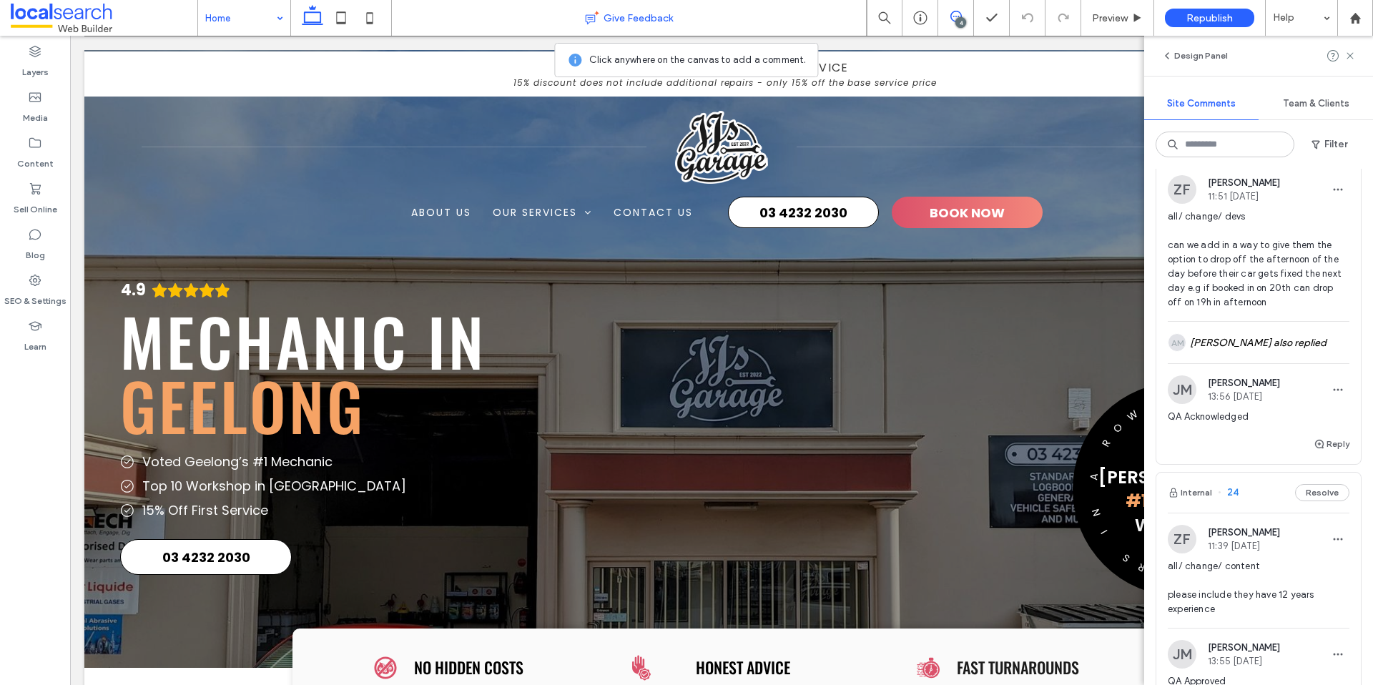
scroll to position [236, 0]
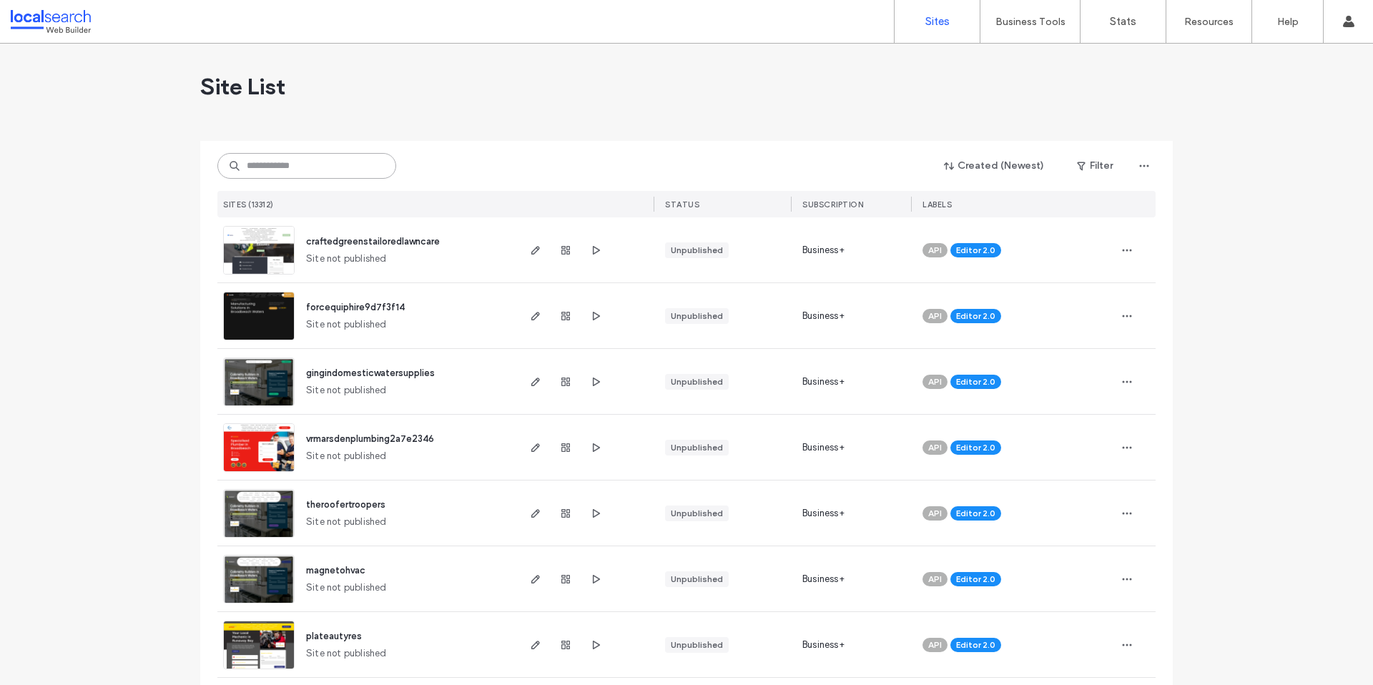
click at [315, 167] on input at bounding box center [306, 166] width 179 height 26
paste input "********"
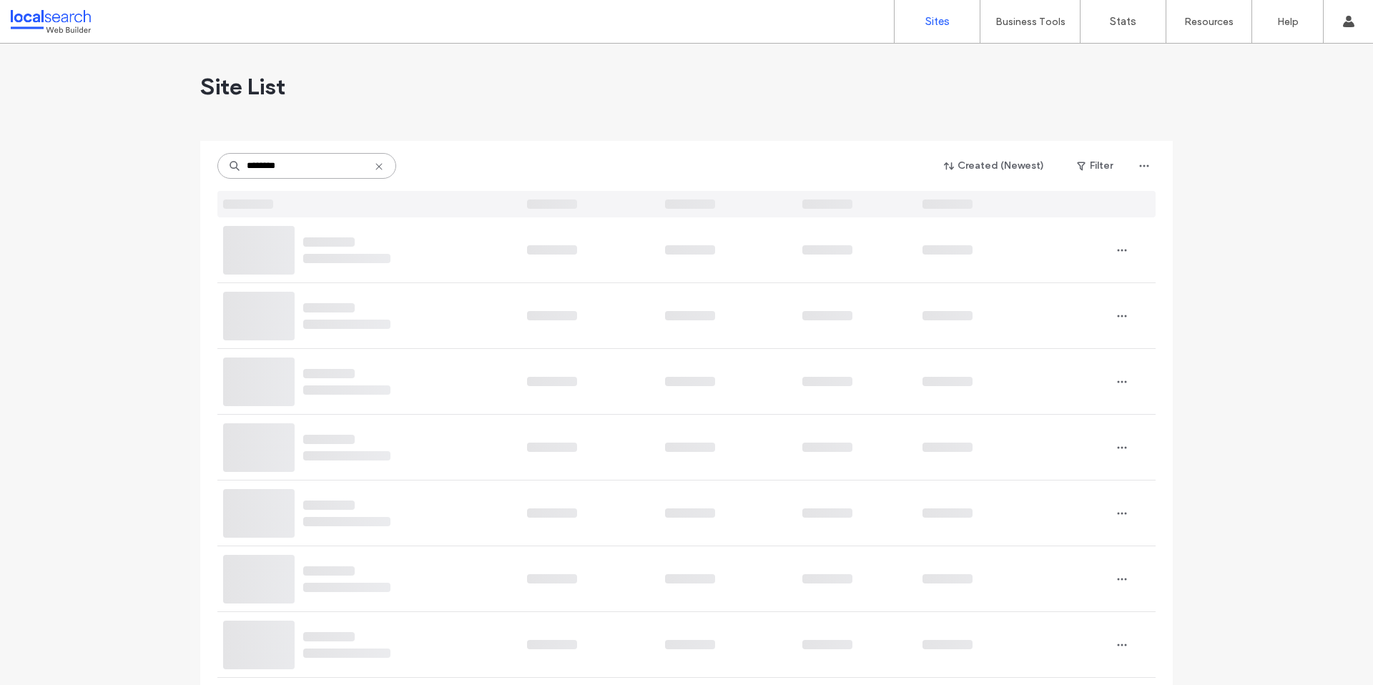
type input "********"
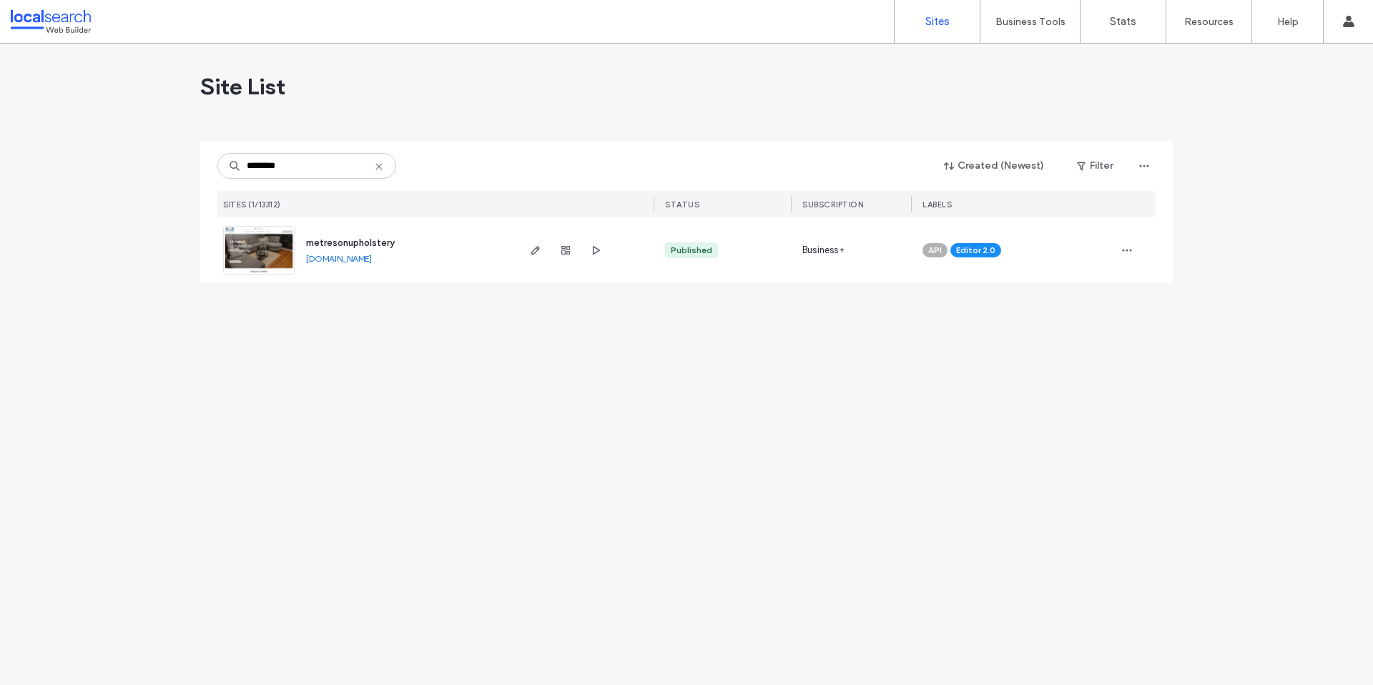
click at [364, 241] on span "metresonupholstery" at bounding box center [350, 242] width 89 height 11
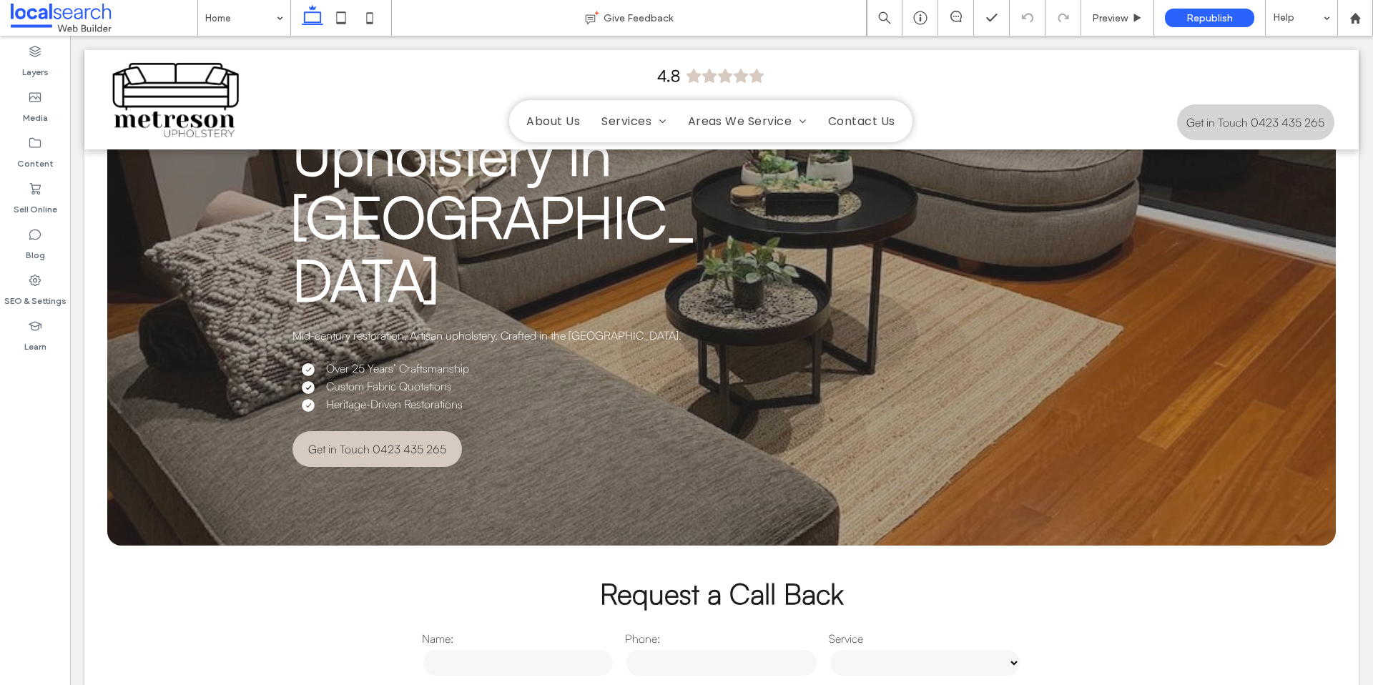
scroll to position [189, 0]
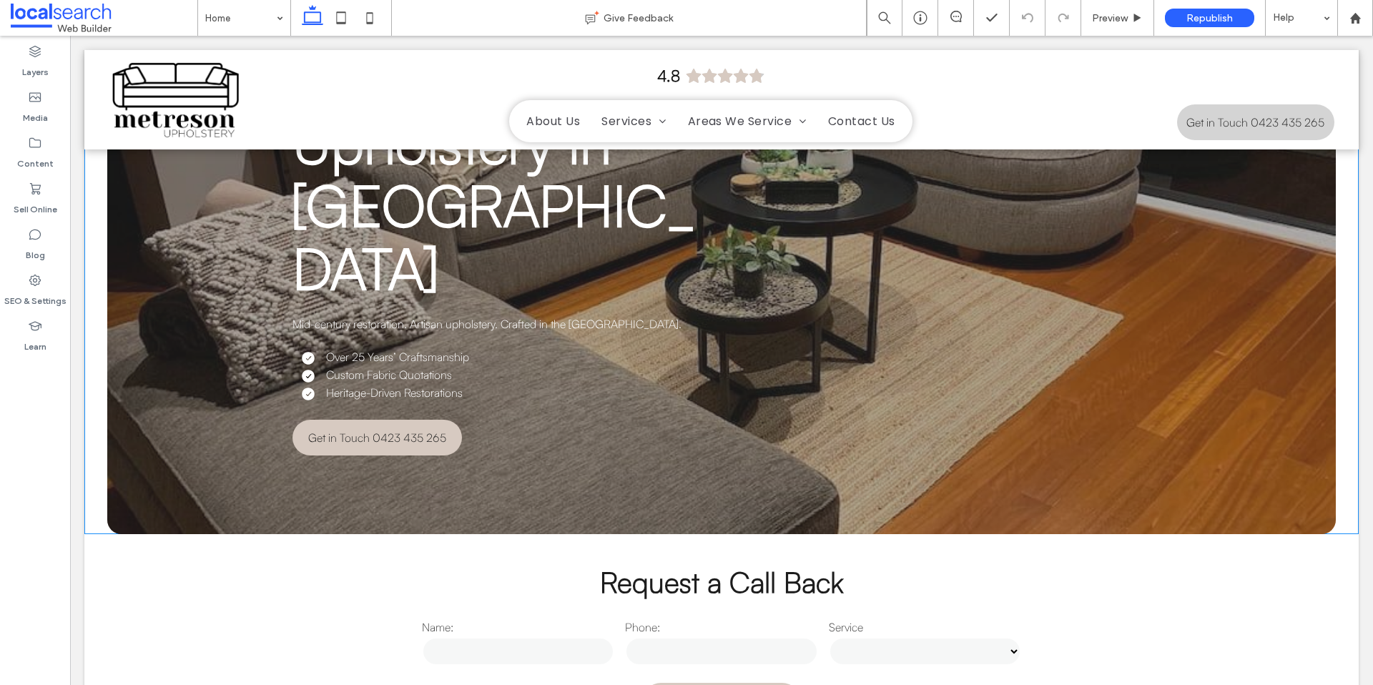
click at [413, 349] on ul "Over 25 Years’ Craftsmanship Custom Fabric Quotations Heritage-Driven Restorati…" at bounding box center [499, 374] width 443 height 51
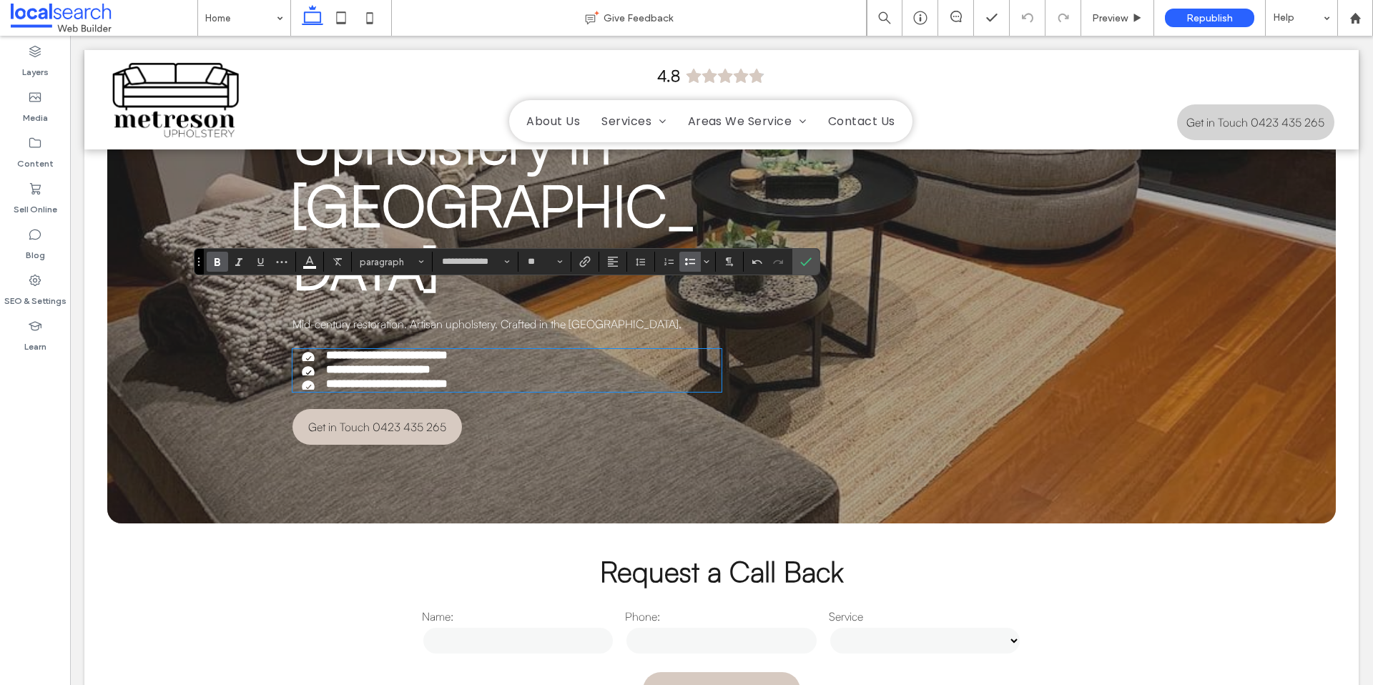
click at [481, 378] on li "**********" at bounding box center [511, 384] width 420 height 12
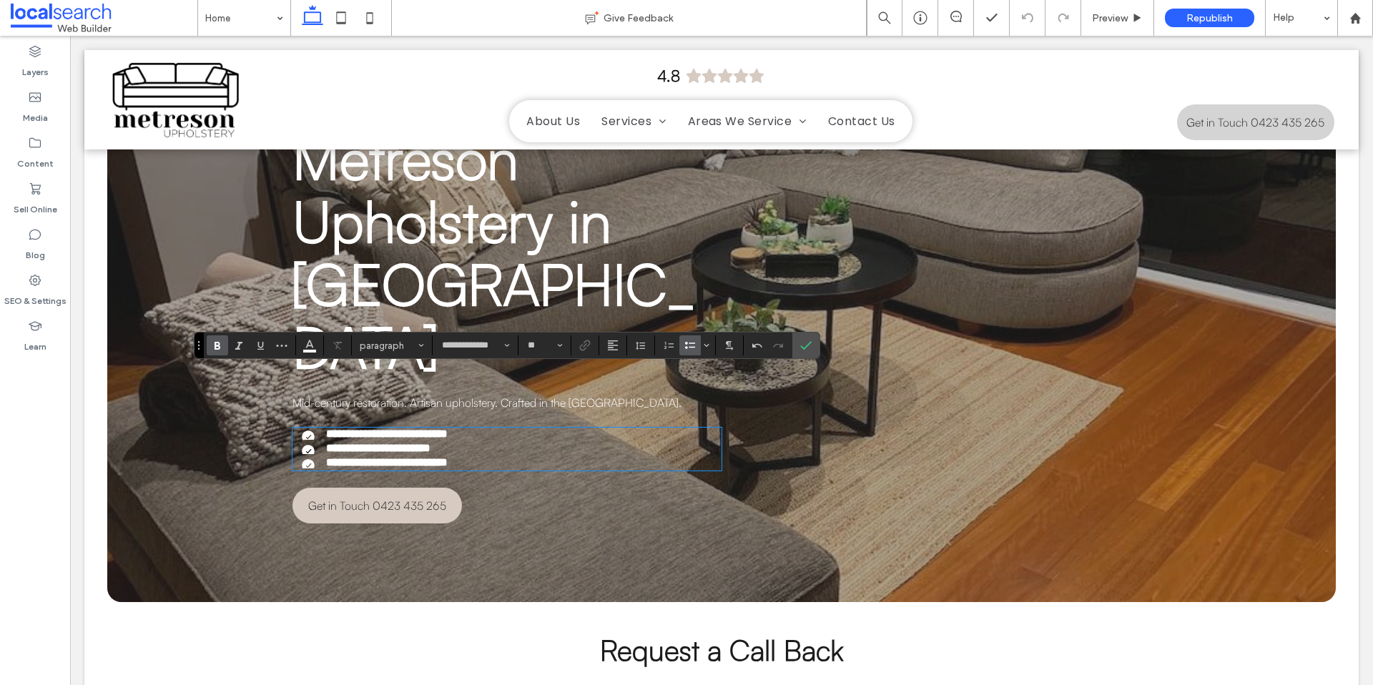
scroll to position [103, 0]
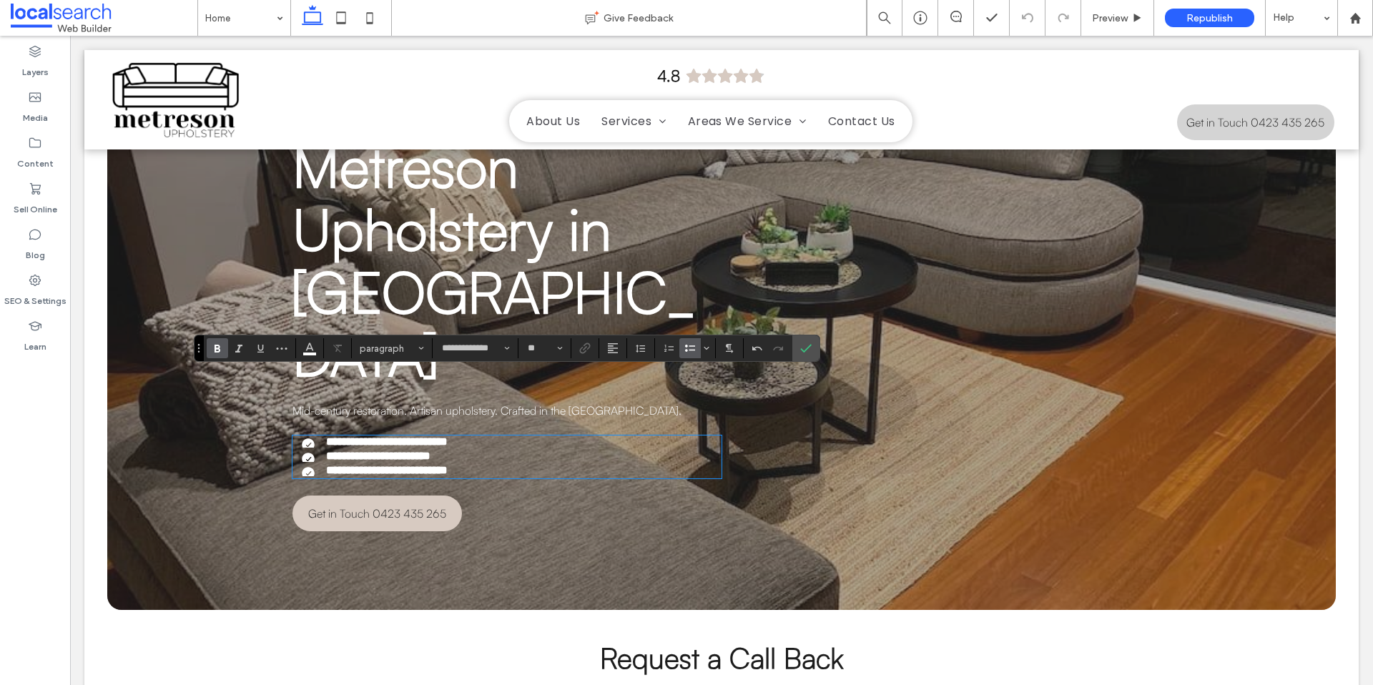
click at [513, 265] on span "Metreson Upholstery in [GEOGRAPHIC_DATA]" at bounding box center [493, 259] width 403 height 260
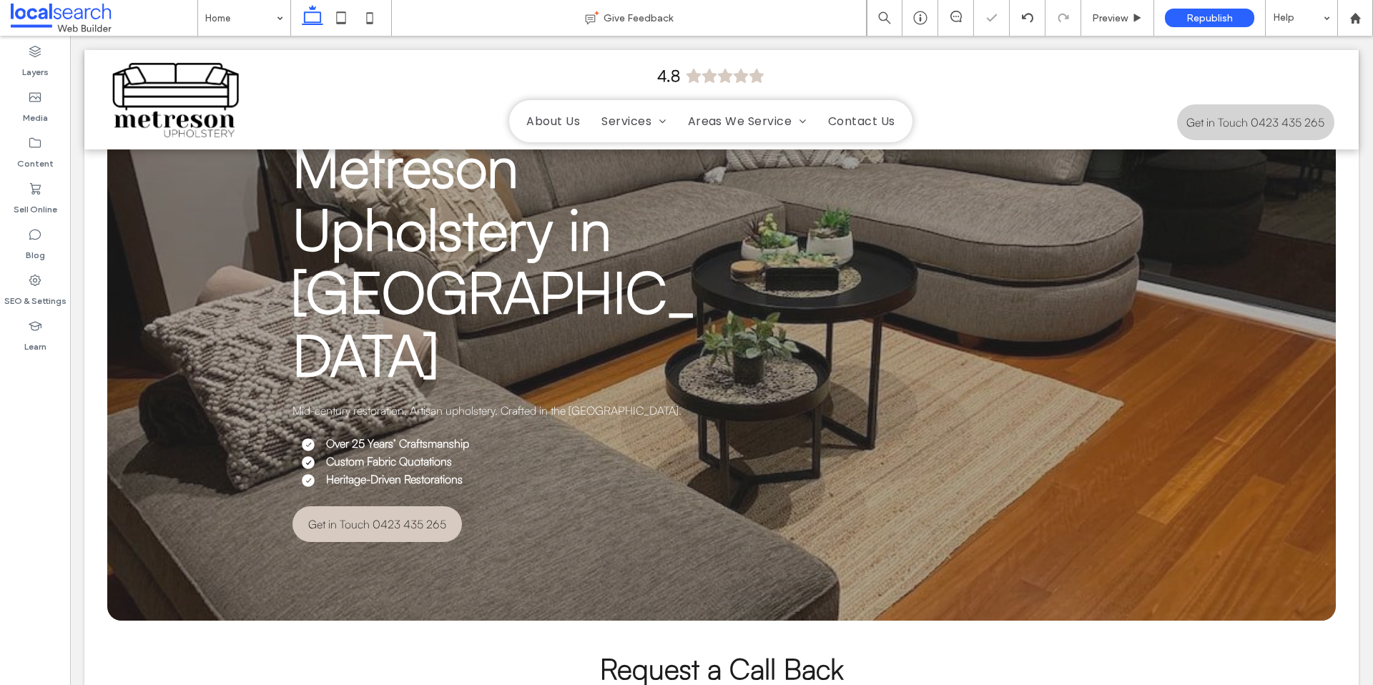
click at [545, 403] on span "Mid-century restoration. Artisan upholstery. Crafted in the [GEOGRAPHIC_DATA]." at bounding box center [486, 410] width 389 height 14
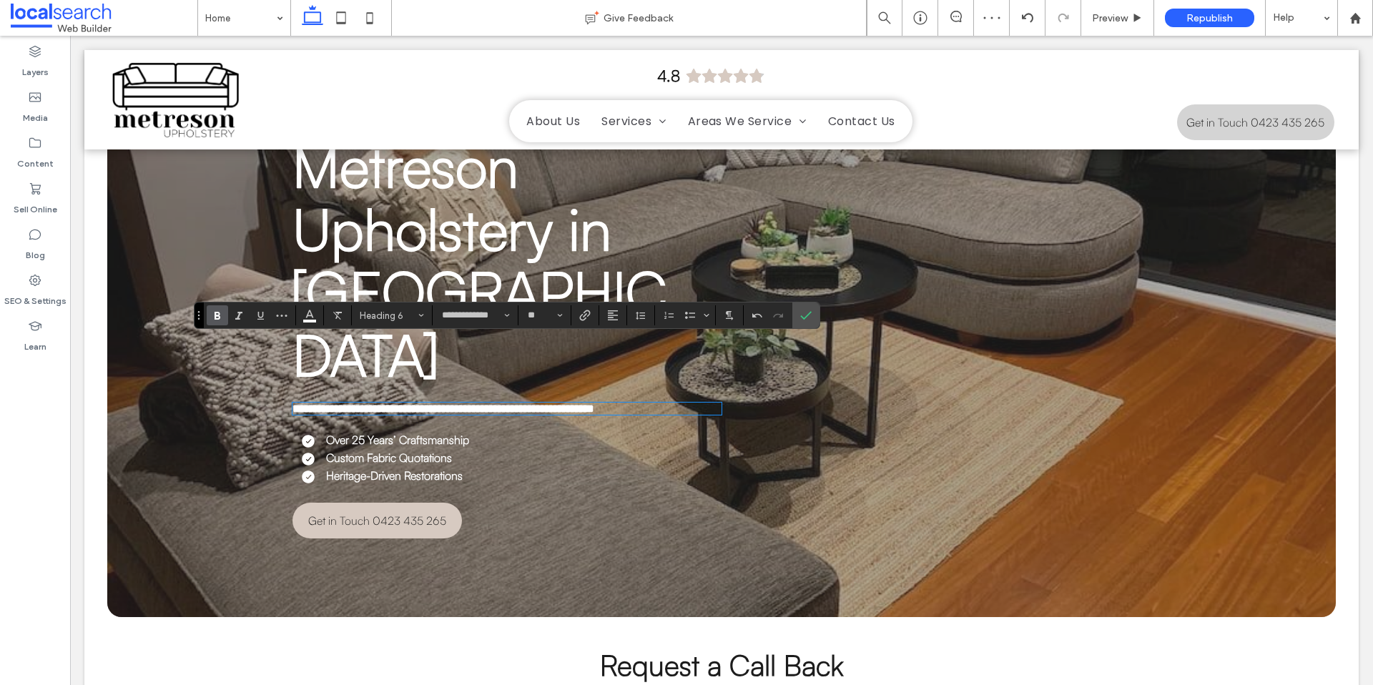
click at [531, 432] on li "Over 25 Years’ Craftsmanship" at bounding box center [511, 440] width 420 height 16
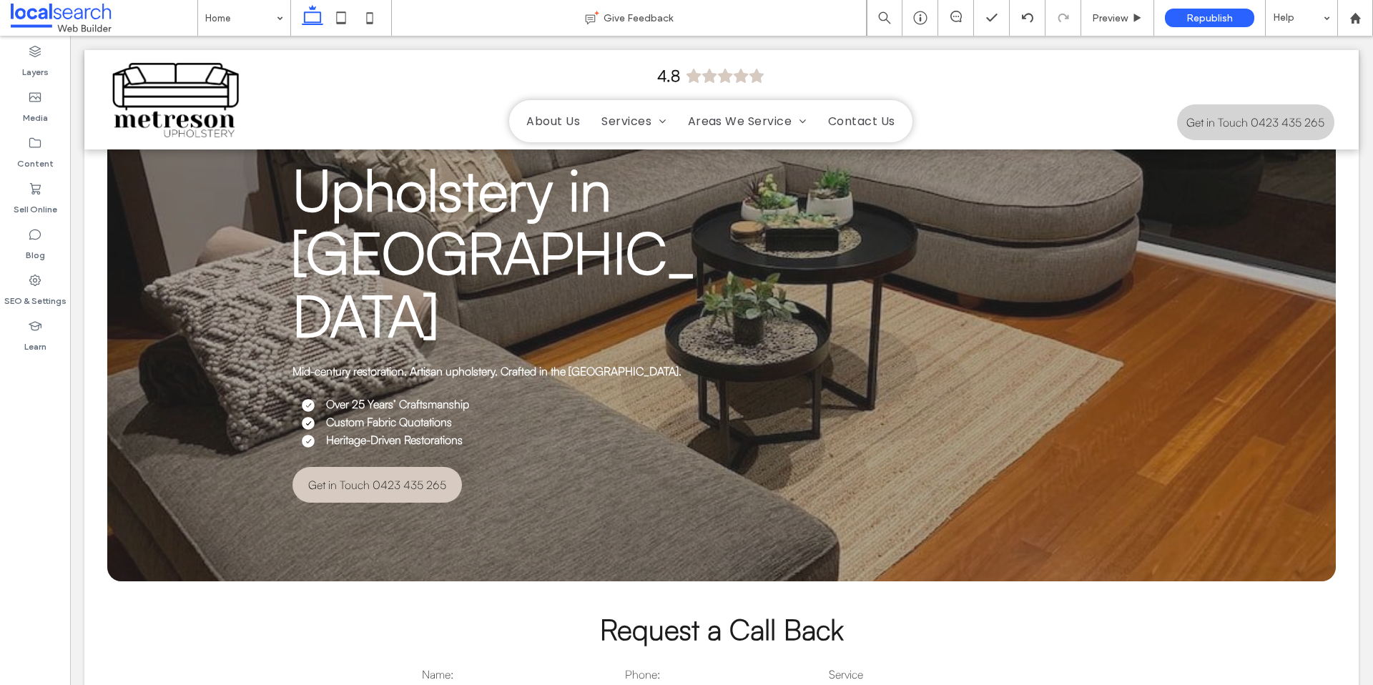
scroll to position [0, 0]
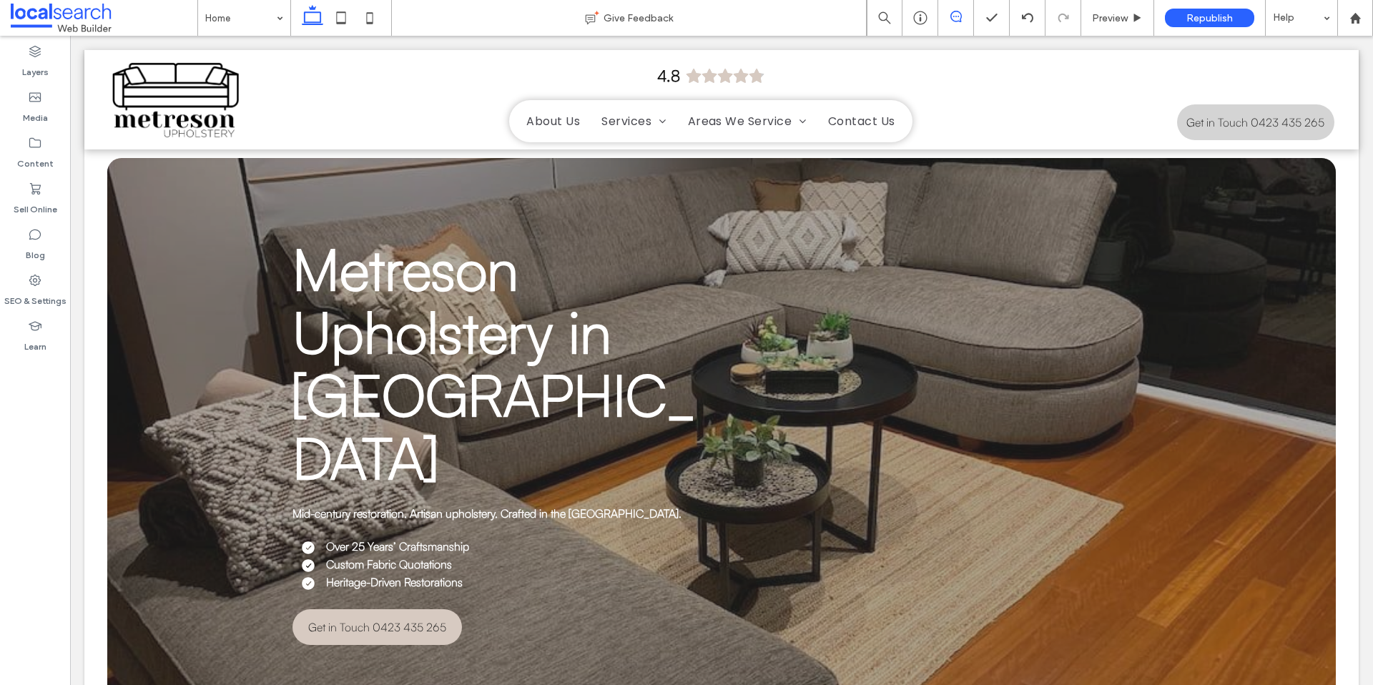
click at [960, 14] on icon at bounding box center [955, 16] width 11 height 11
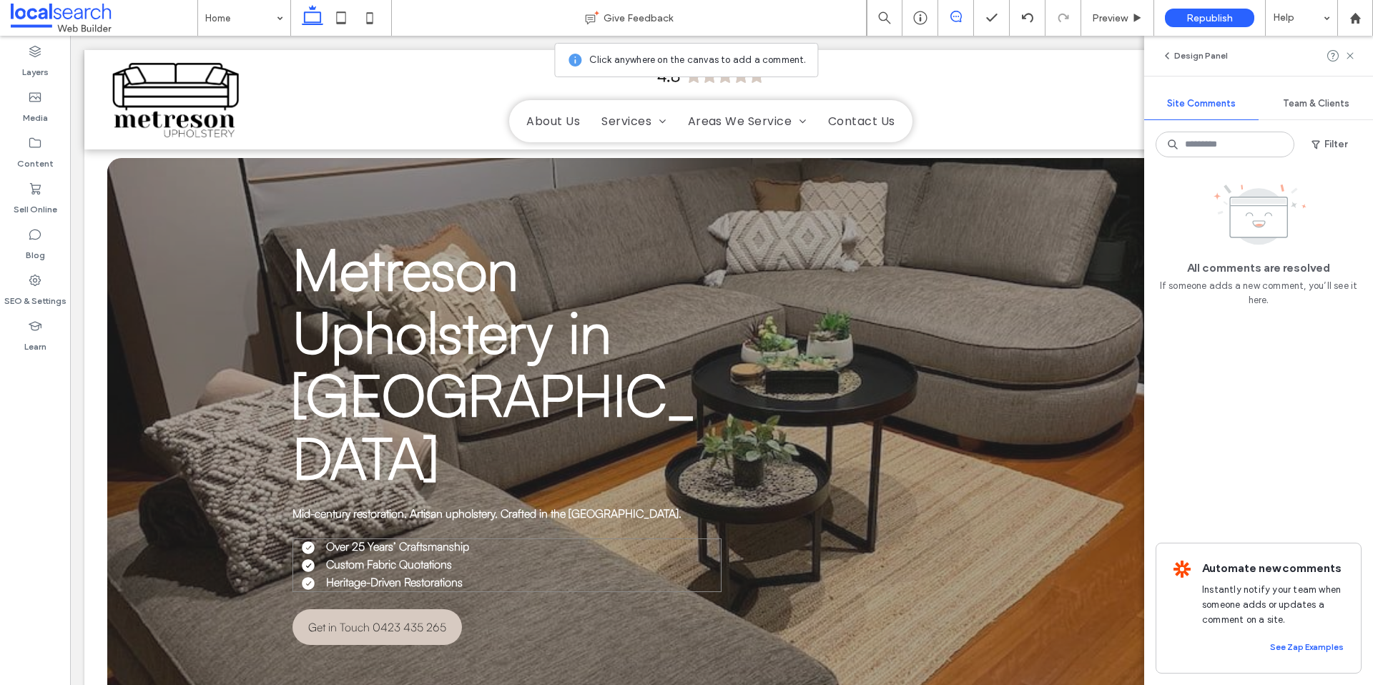
click at [564, 538] on li "Over 25 Years’ Craftsmanship" at bounding box center [511, 546] width 420 height 16
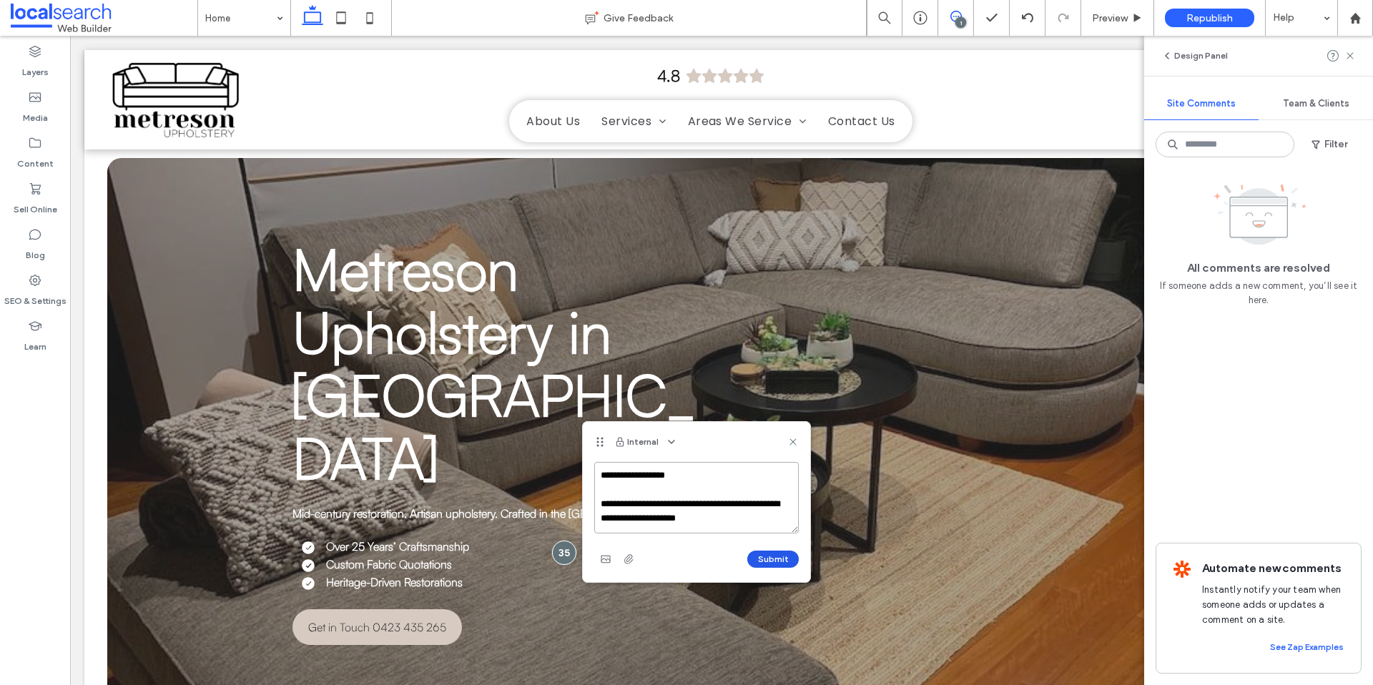
type textarea "**********"
click at [787, 555] on button "Submit" at bounding box center [772, 559] width 51 height 17
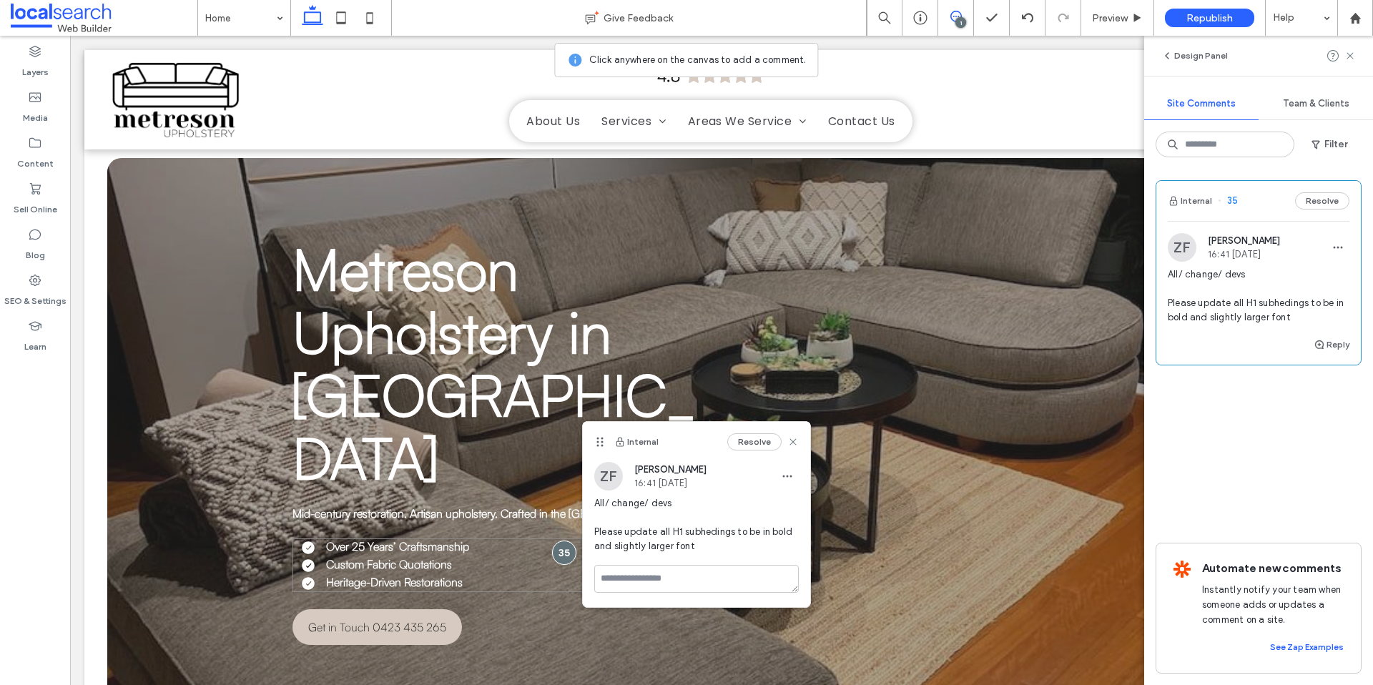
click at [455, 556] on li "Custom Fabric Quotations" at bounding box center [511, 564] width 420 height 16
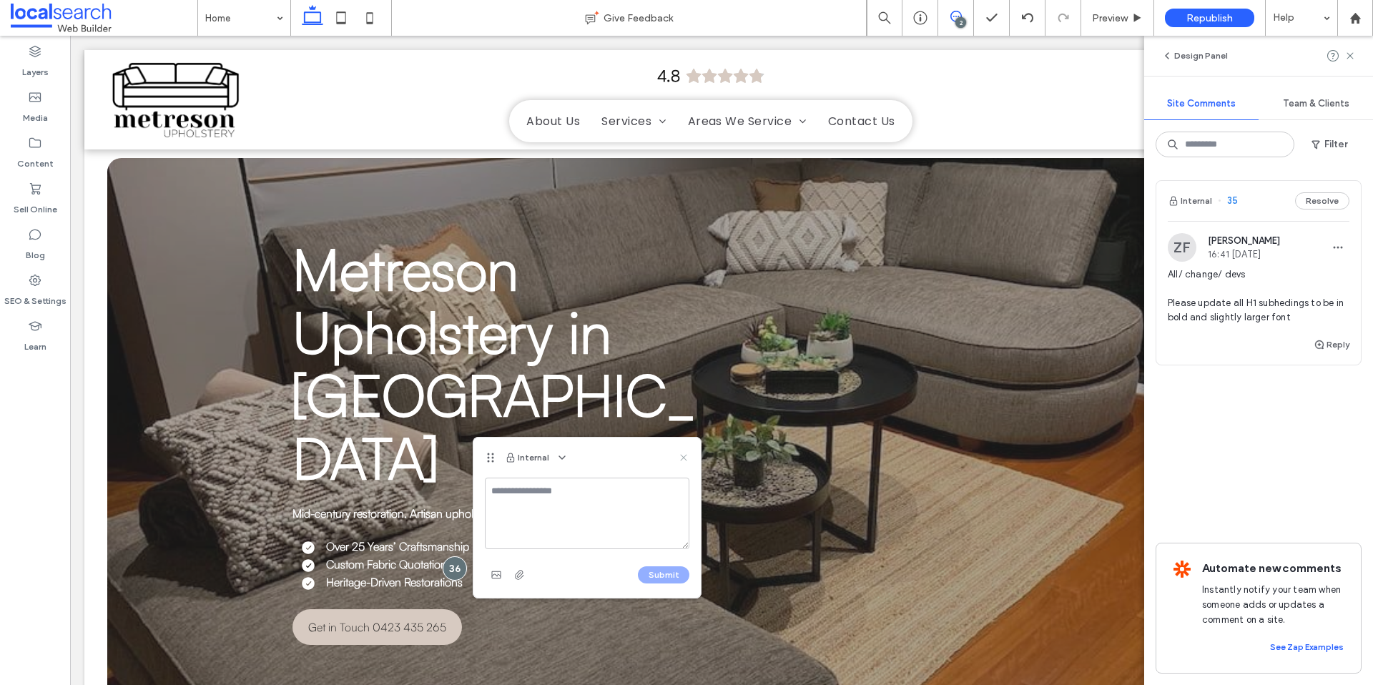
click at [689, 460] on div "Internal" at bounding box center [586, 458] width 227 height 40
drag, startPoint x: 688, startPoint y: 460, endPoint x: 702, endPoint y: 388, distance: 73.6
click at [688, 460] on icon at bounding box center [683, 457] width 11 height 11
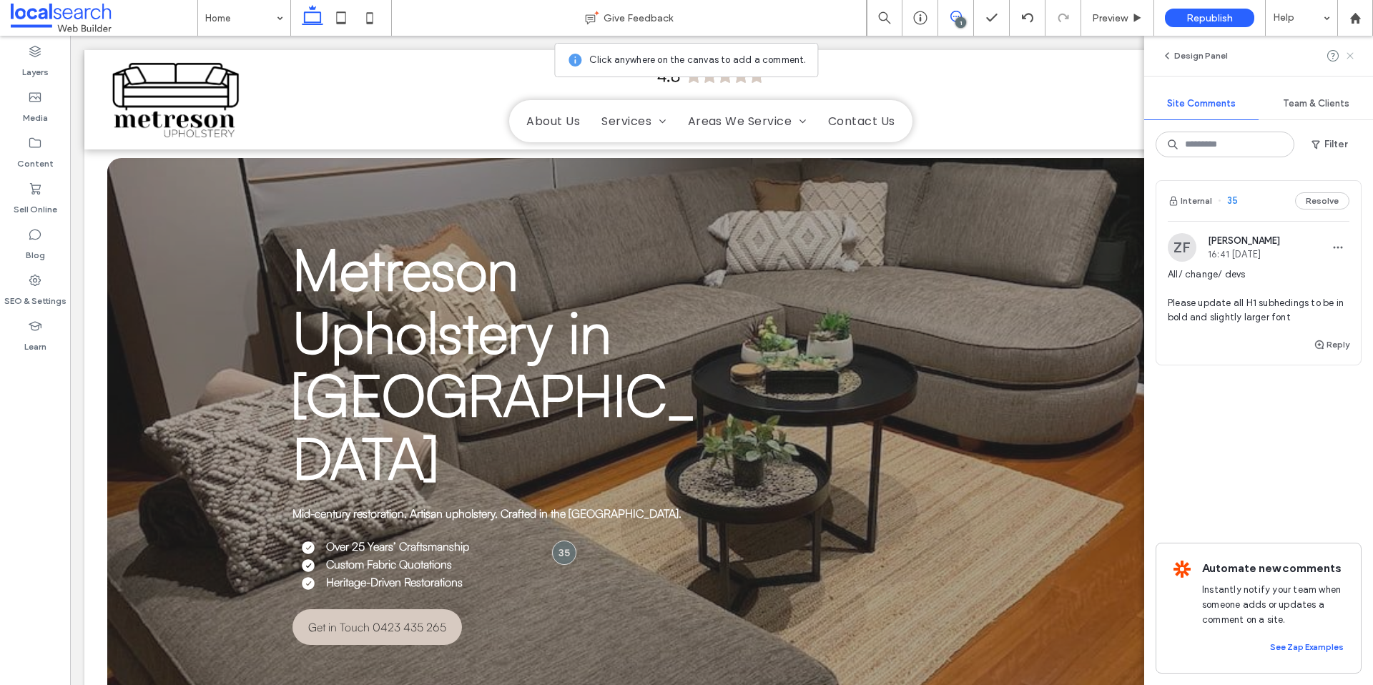
click at [1349, 54] on icon at bounding box center [1349, 55] width 11 height 11
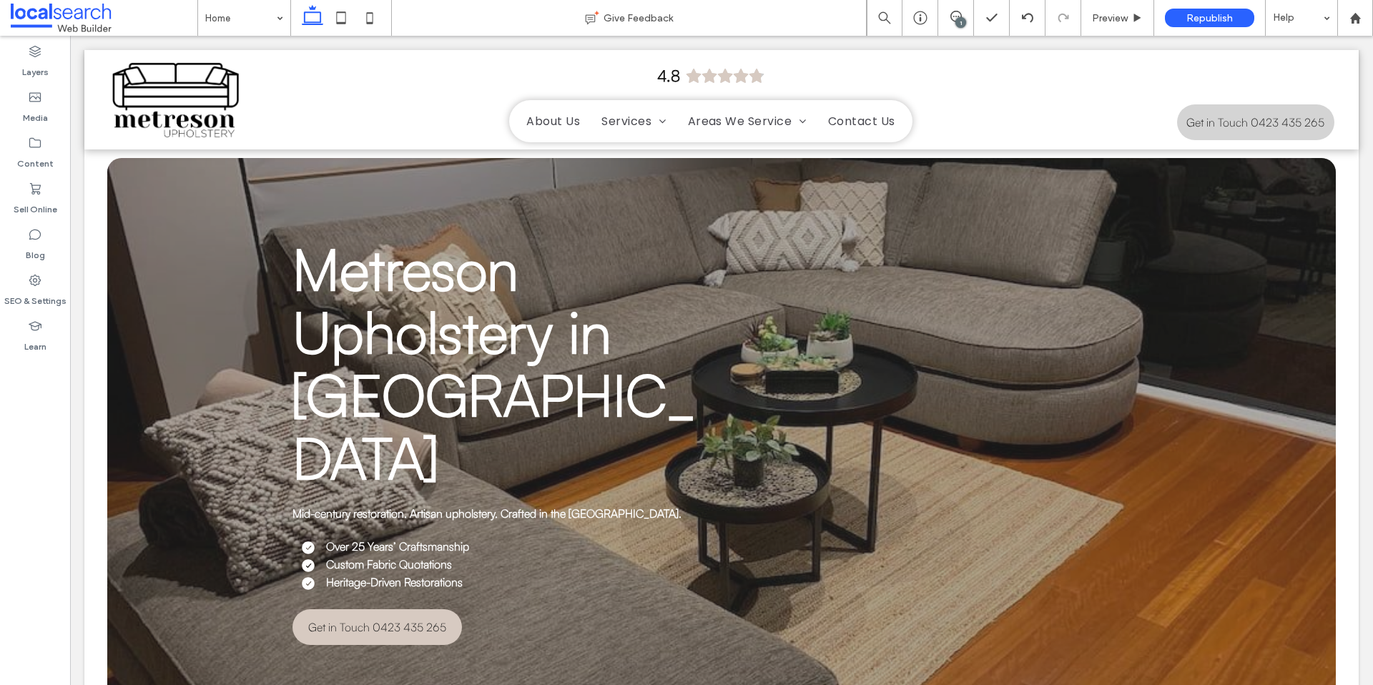
click at [413, 557] on strong "Custom Fabric Quotations" at bounding box center [389, 564] width 126 height 14
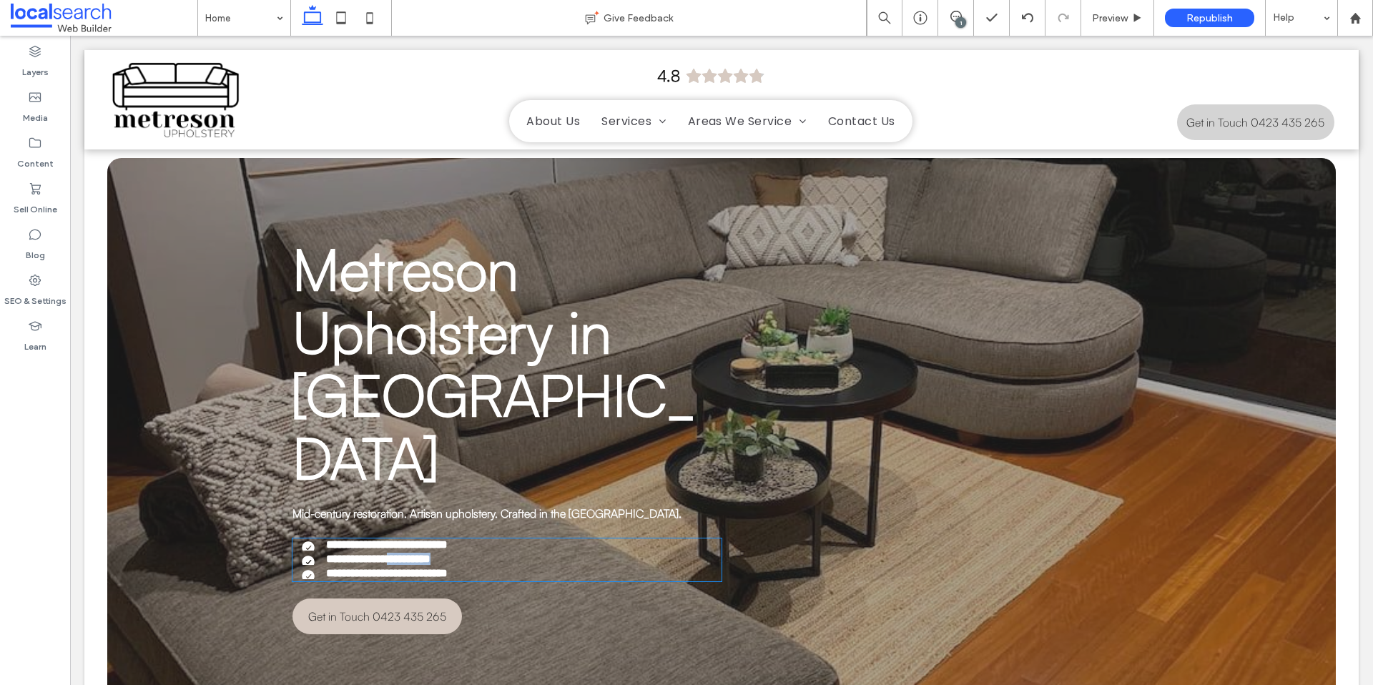
click at [413, 553] on strong "**********" at bounding box center [378, 558] width 104 height 11
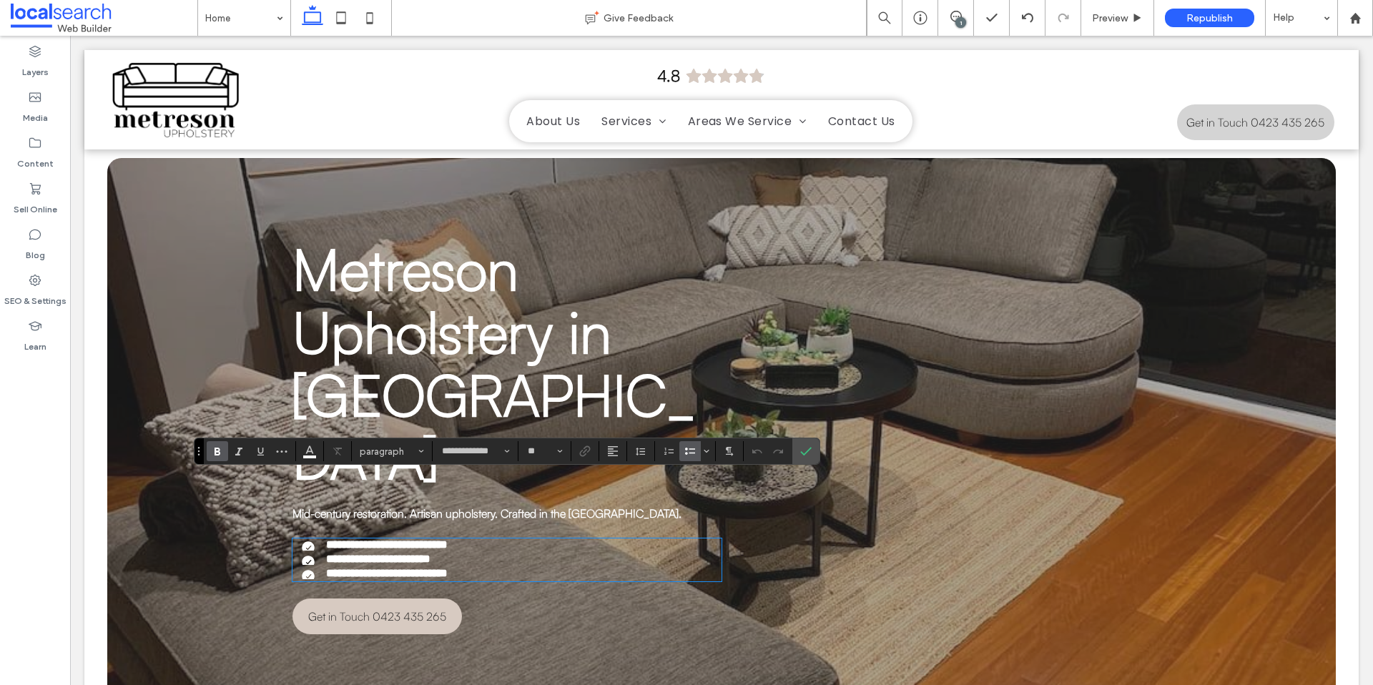
click at [477, 567] on li "**********" at bounding box center [511, 573] width 420 height 12
drag, startPoint x: 477, startPoint y: 521, endPoint x: 317, endPoint y: 482, distance: 164.9
click at [317, 538] on ul "**********" at bounding box center [499, 558] width 443 height 41
click at [557, 450] on use "Size" at bounding box center [559, 451] width 5 height 3
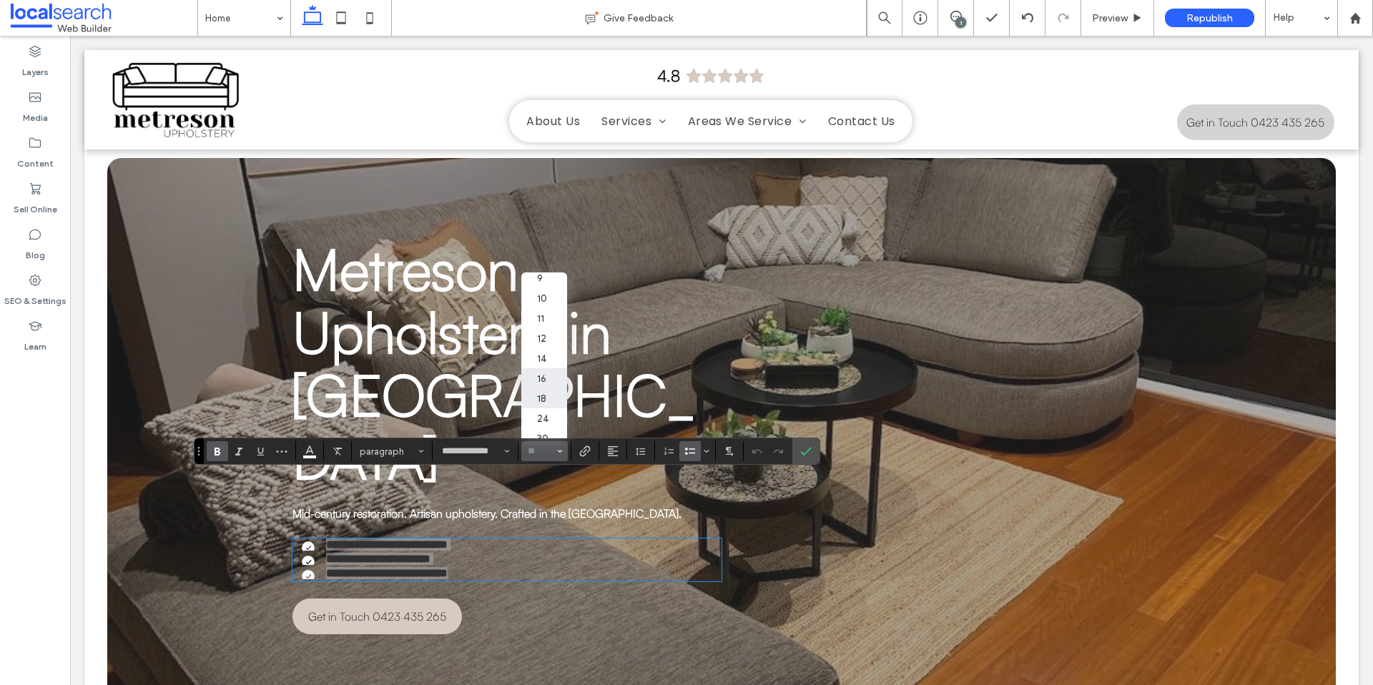
scroll to position [38, 0]
click at [551, 383] on label "18" at bounding box center [544, 385] width 46 height 20
type input "**"
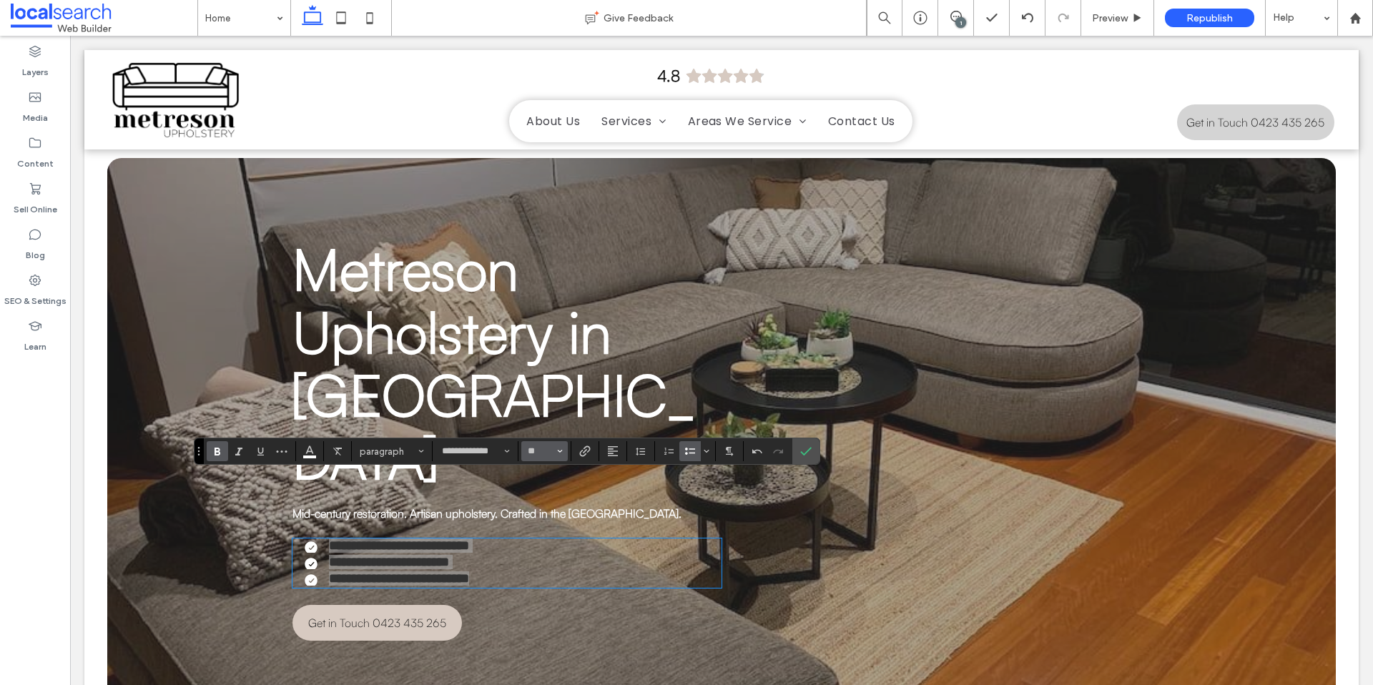
click at [558, 451] on use "Size" at bounding box center [559, 451] width 5 height 3
click at [551, 405] on label "16" at bounding box center [544, 403] width 46 height 20
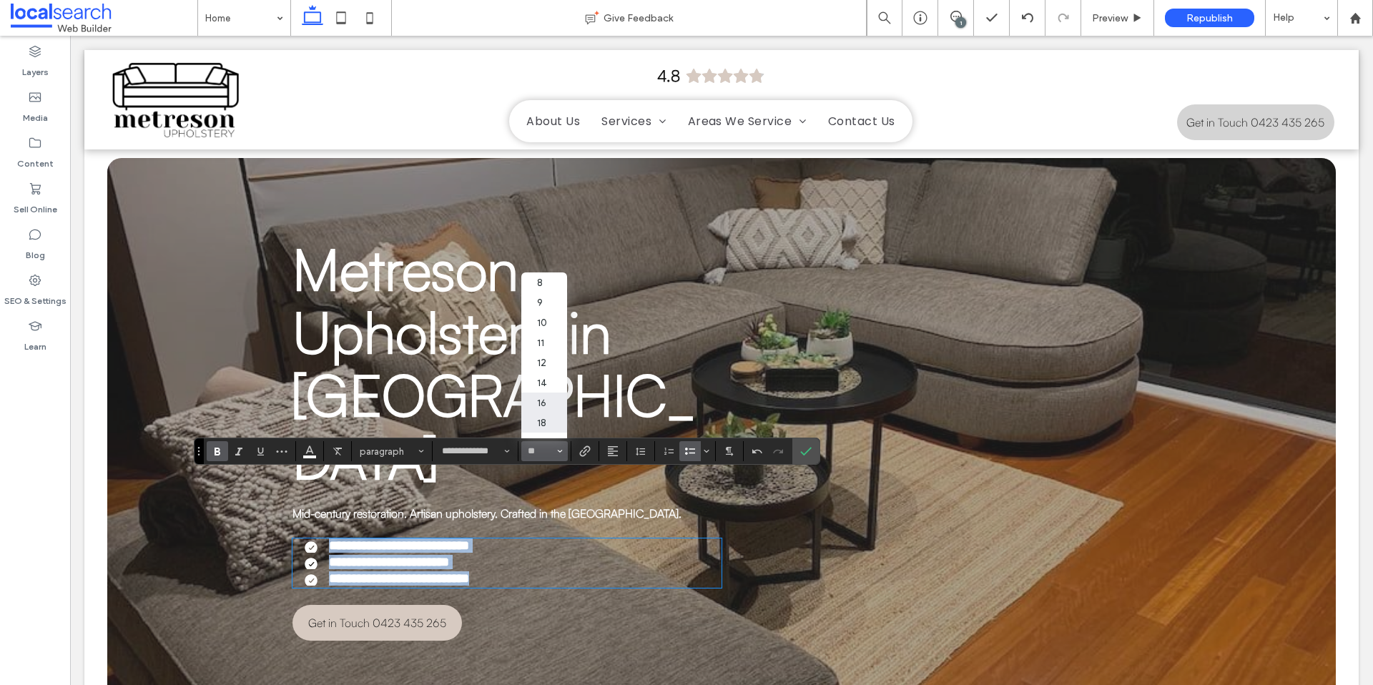
type input "**"
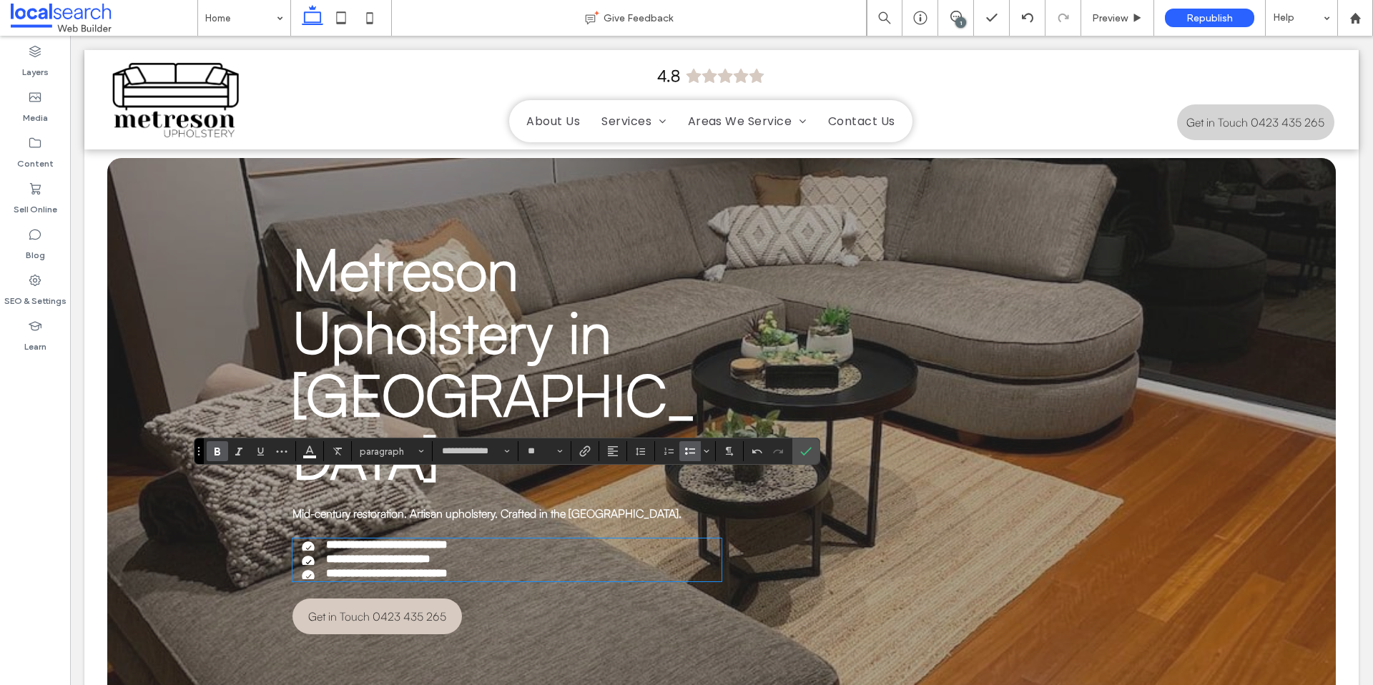
click at [533, 572] on div "**********" at bounding box center [506, 436] width 429 height 398
click at [535, 418] on span "Metreson Upholstery in [GEOGRAPHIC_DATA]" at bounding box center [493, 362] width 403 height 260
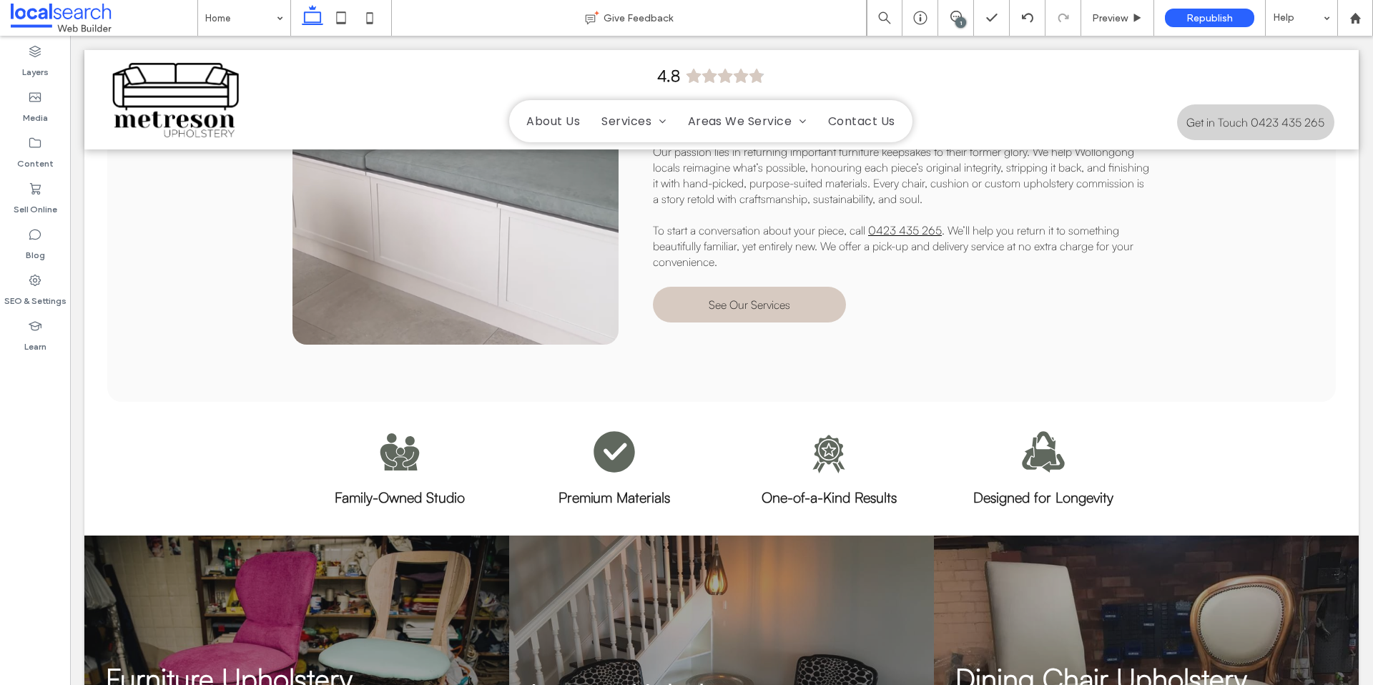
scroll to position [1012, 0]
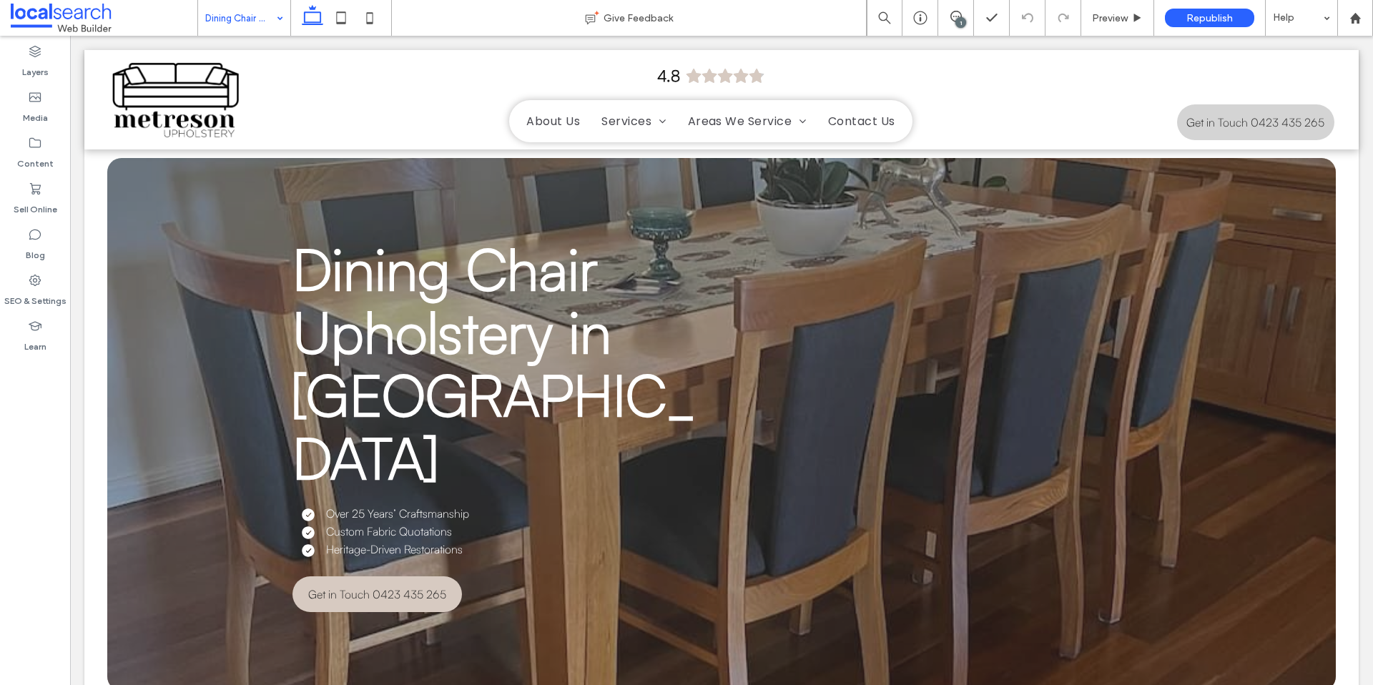
click at [233, 14] on input at bounding box center [240, 18] width 71 height 36
